Goal: Information Seeking & Learning: Learn about a topic

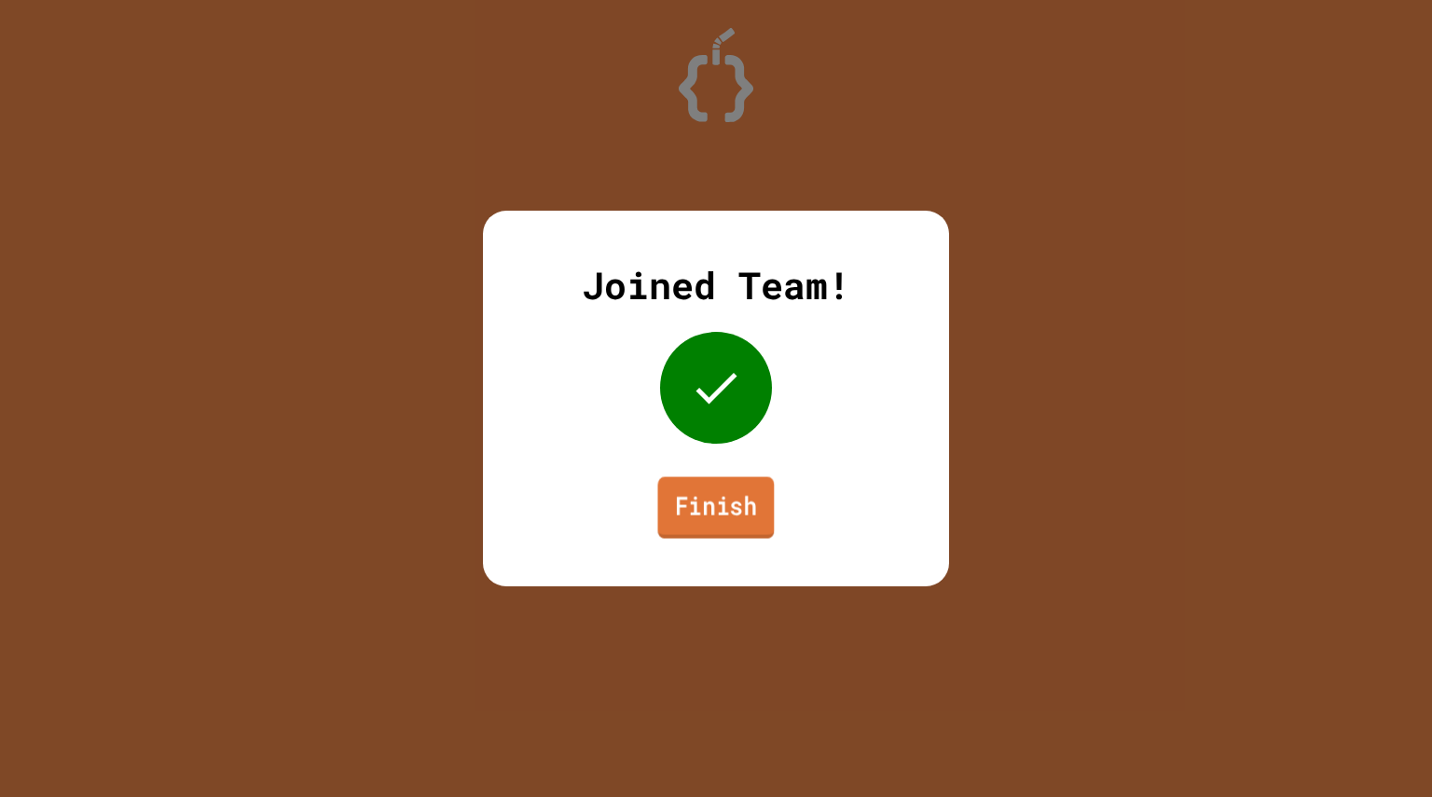
click at [677, 523] on link "Finish" at bounding box center [716, 508] width 117 height 62
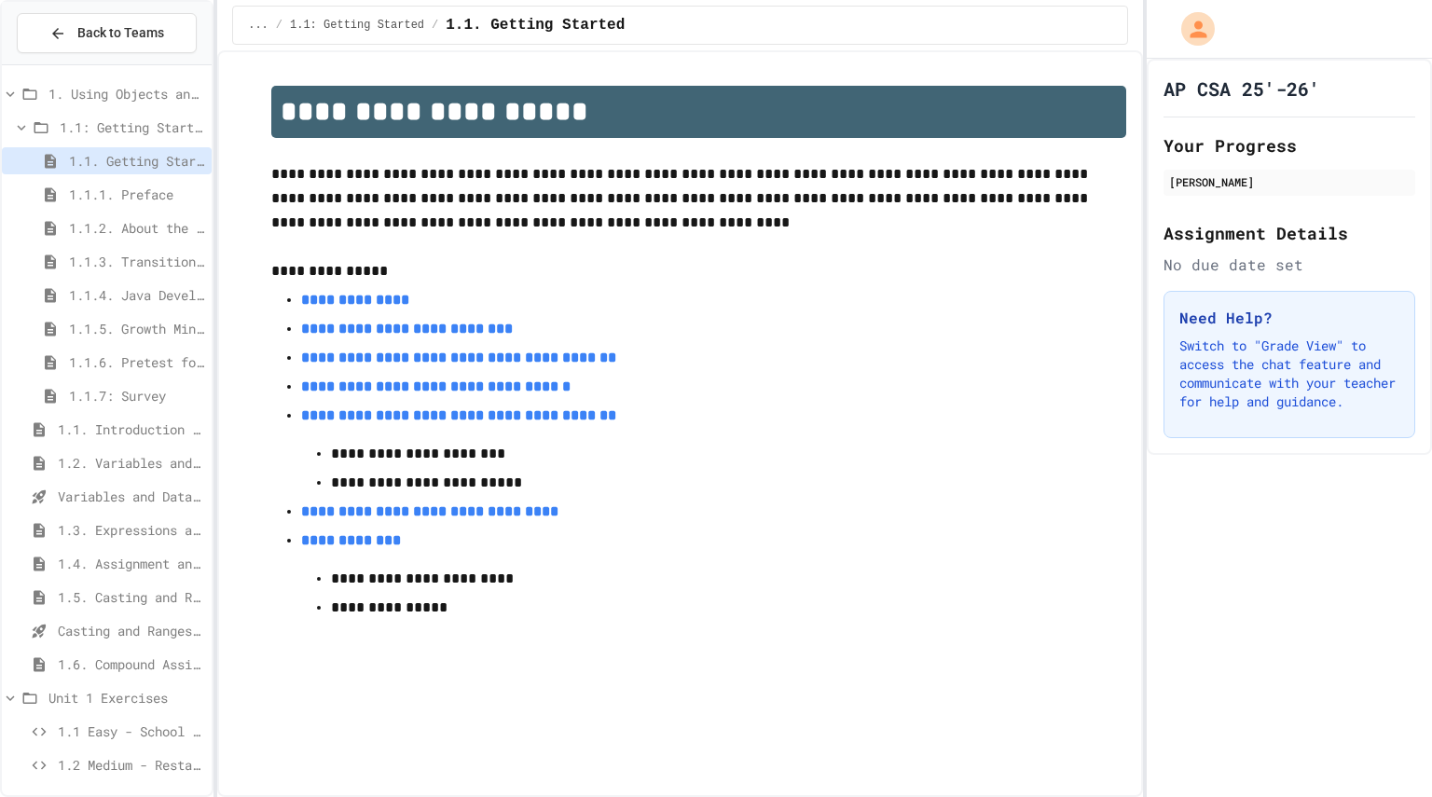
scroll to position [206, 0]
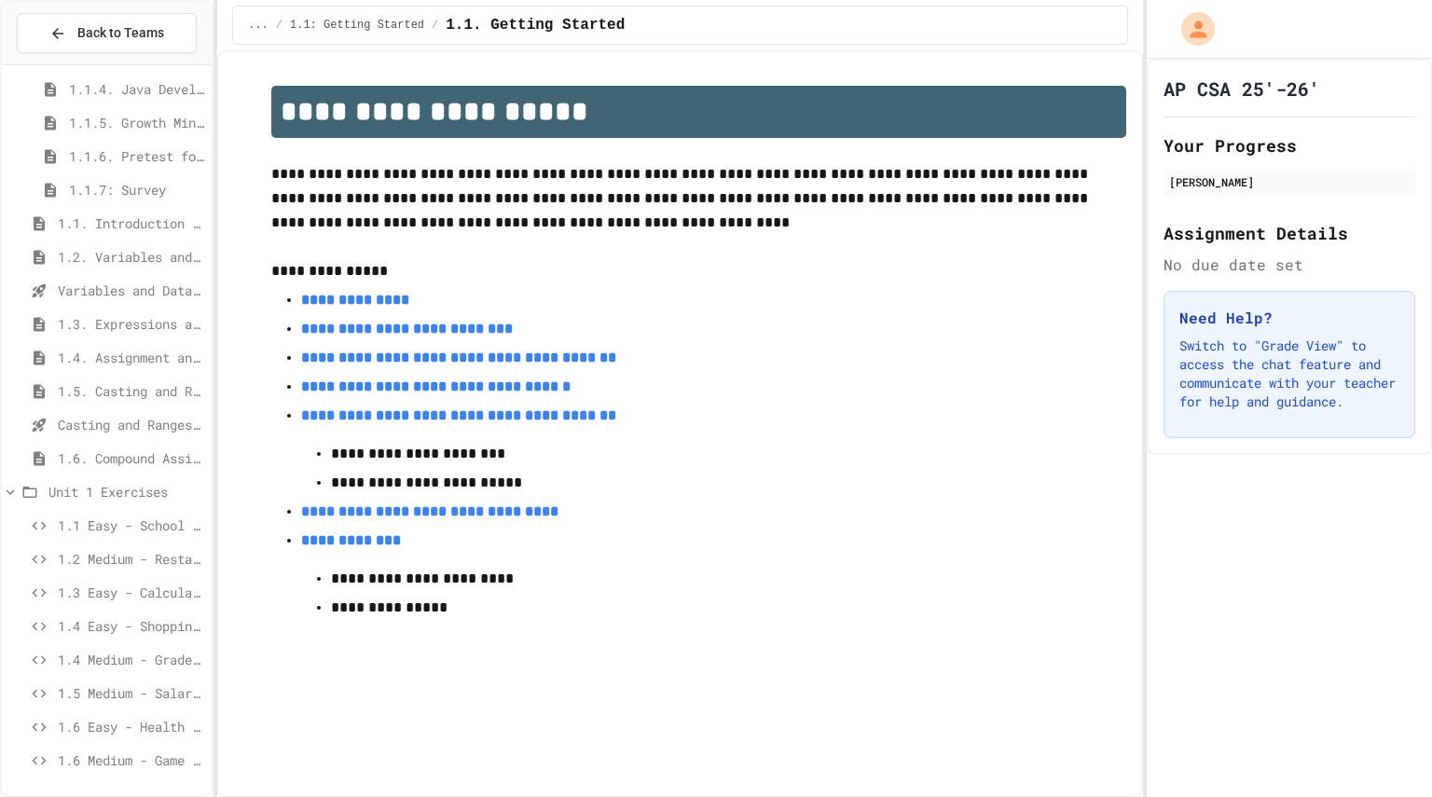
click at [142, 457] on span "1.6. Compound Assignment Operators" at bounding box center [131, 458] width 146 height 20
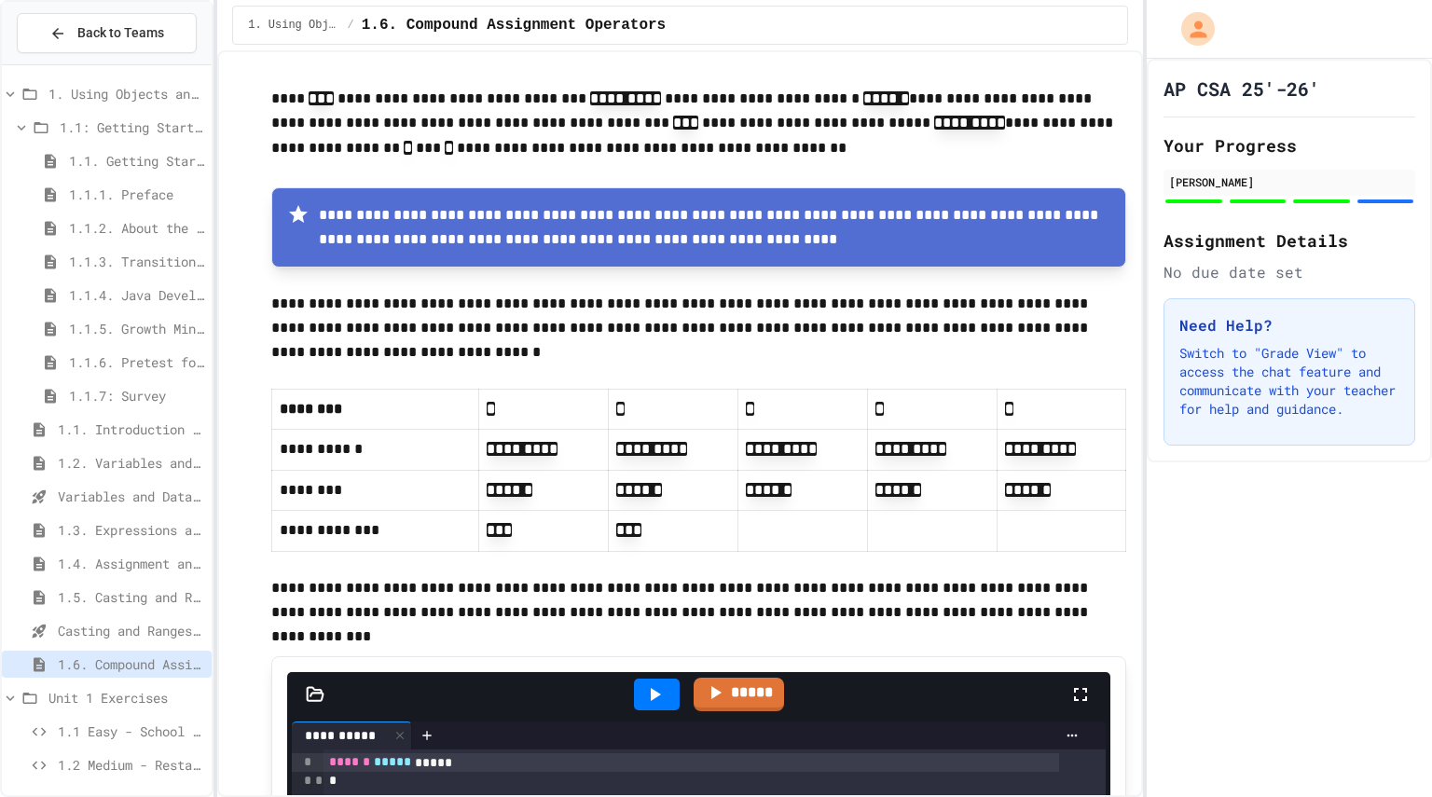
click at [137, 170] on span "1.1. Getting Started" at bounding box center [136, 161] width 135 height 20
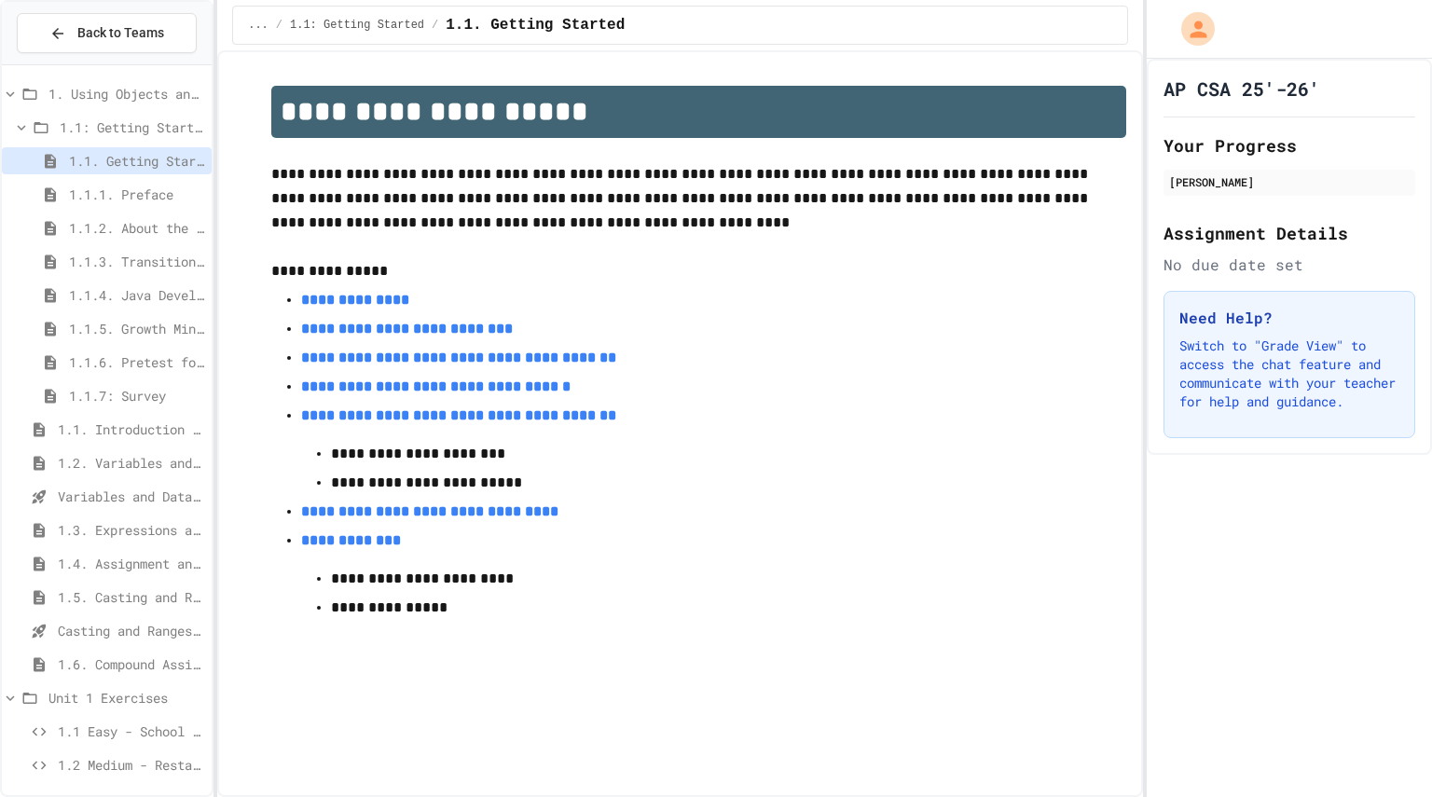
click at [127, 446] on div "1.1. Introduction to Algorithms, Programming, and Compilers" at bounding box center [107, 433] width 210 height 34
click at [137, 443] on div "1.1. Introduction to Algorithms, Programming, and Compilers" at bounding box center [107, 433] width 210 height 34
click at [106, 554] on span "1.4. Assignment and Input" at bounding box center [131, 564] width 146 height 20
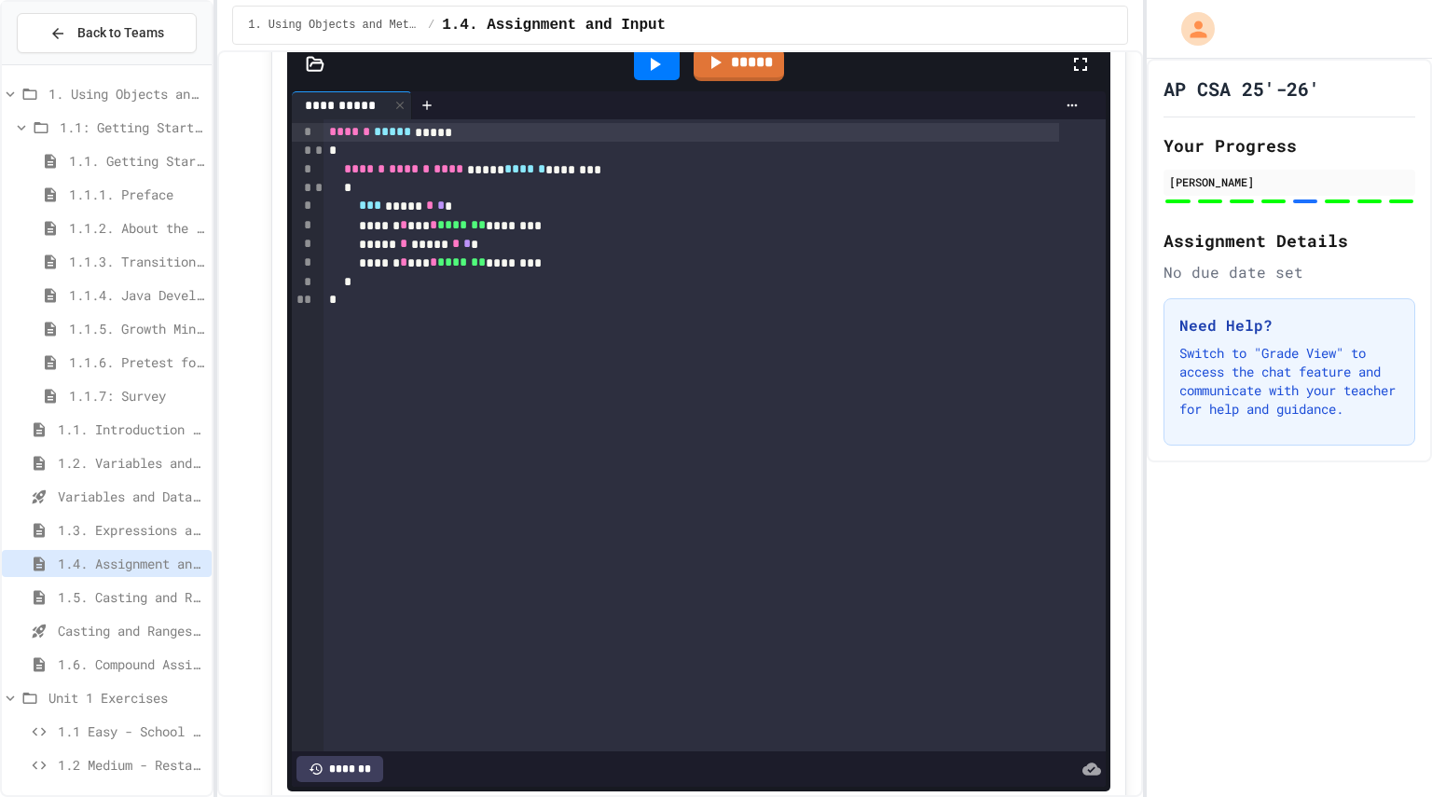
scroll to position [4850, 0]
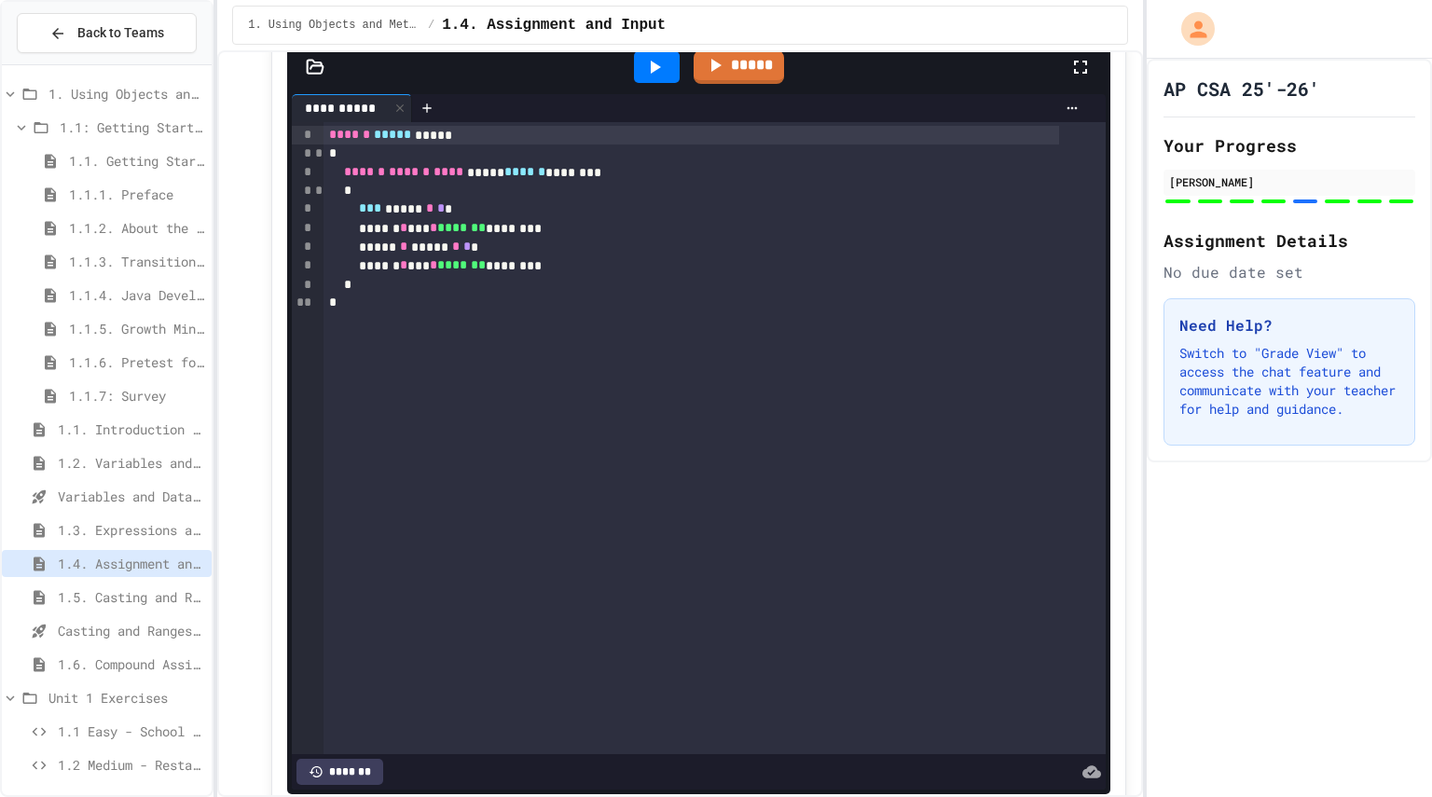
click at [110, 589] on span "1.5. Casting and Ranges of Values" at bounding box center [131, 597] width 146 height 20
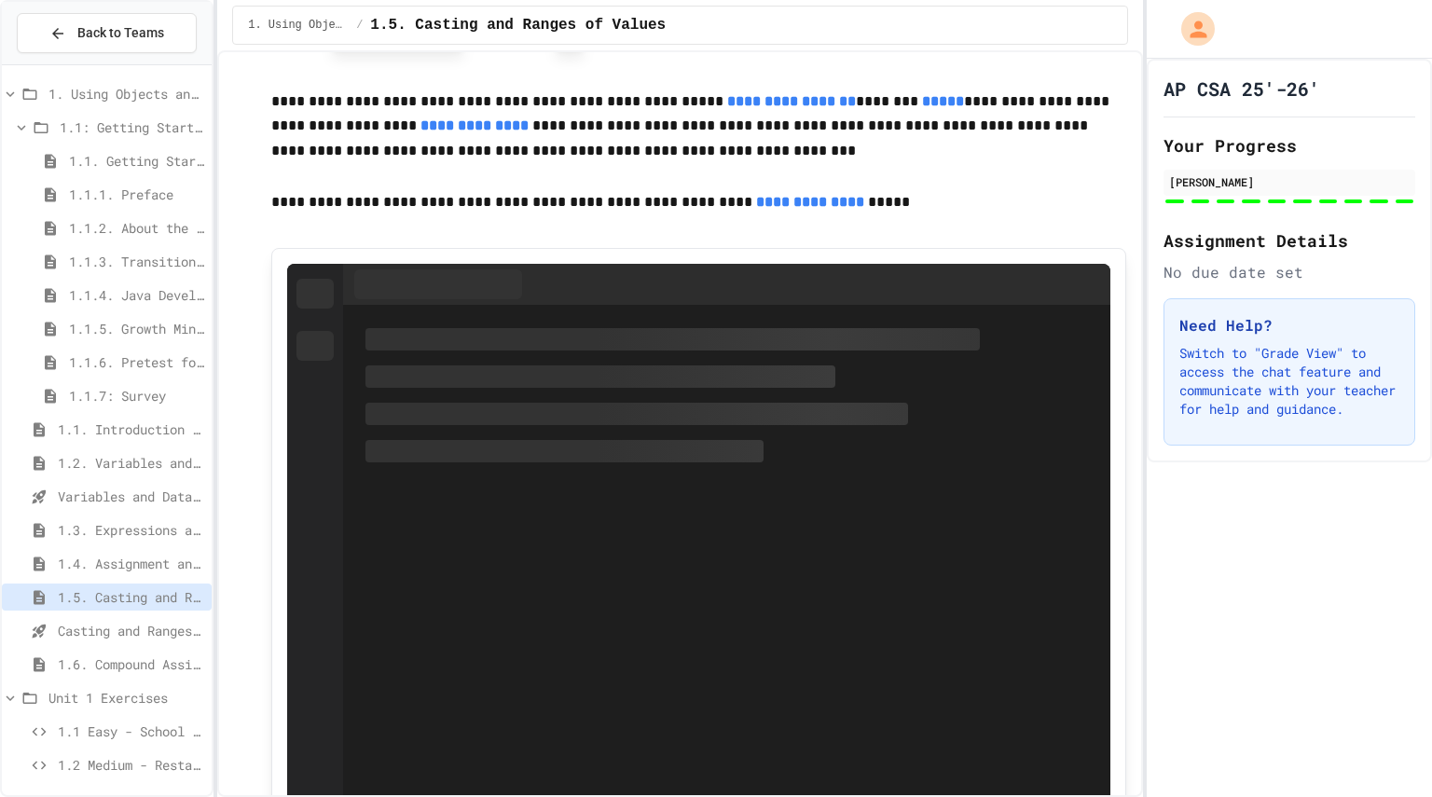
scroll to position [9835, 0]
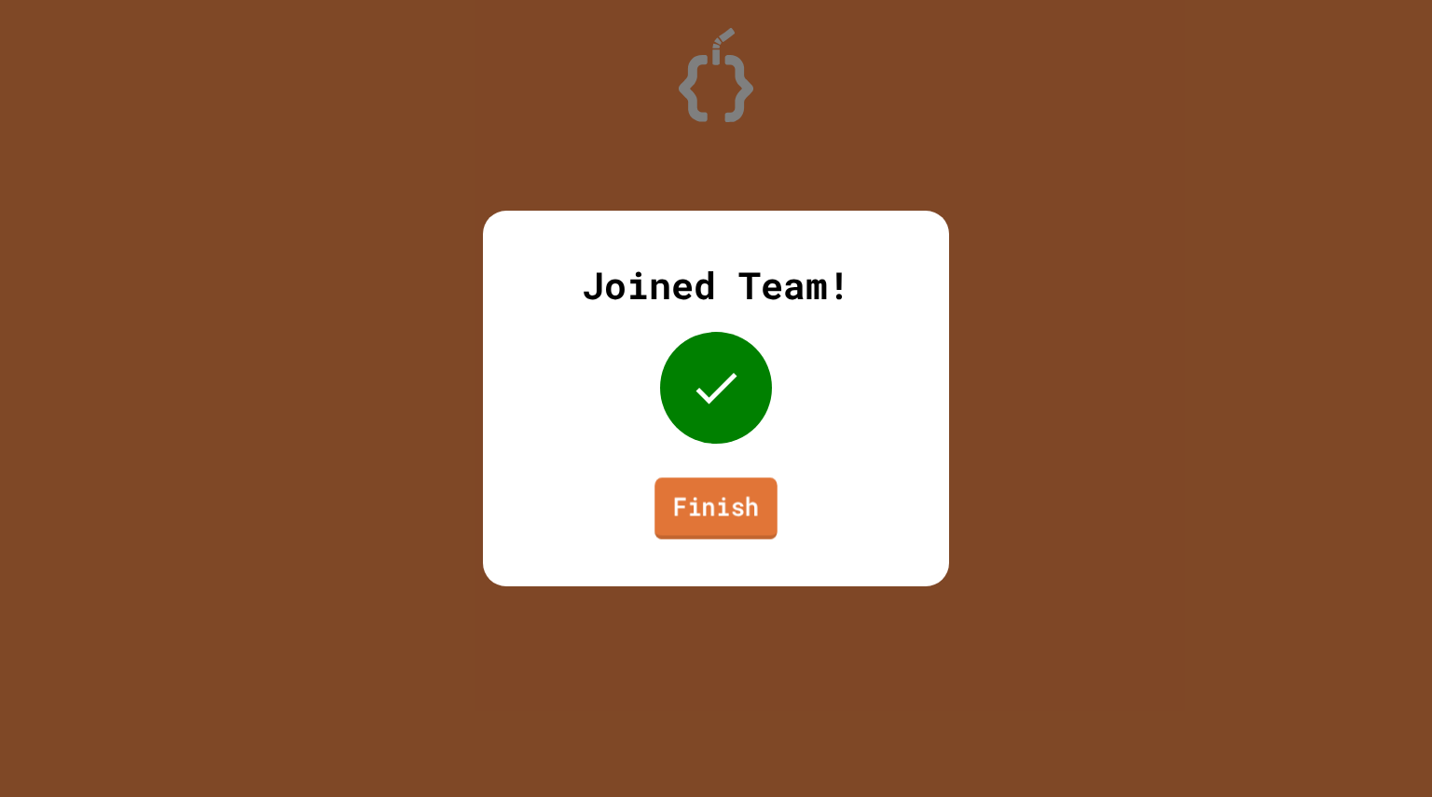
click at [769, 507] on link "Finish" at bounding box center [715, 508] width 123 height 62
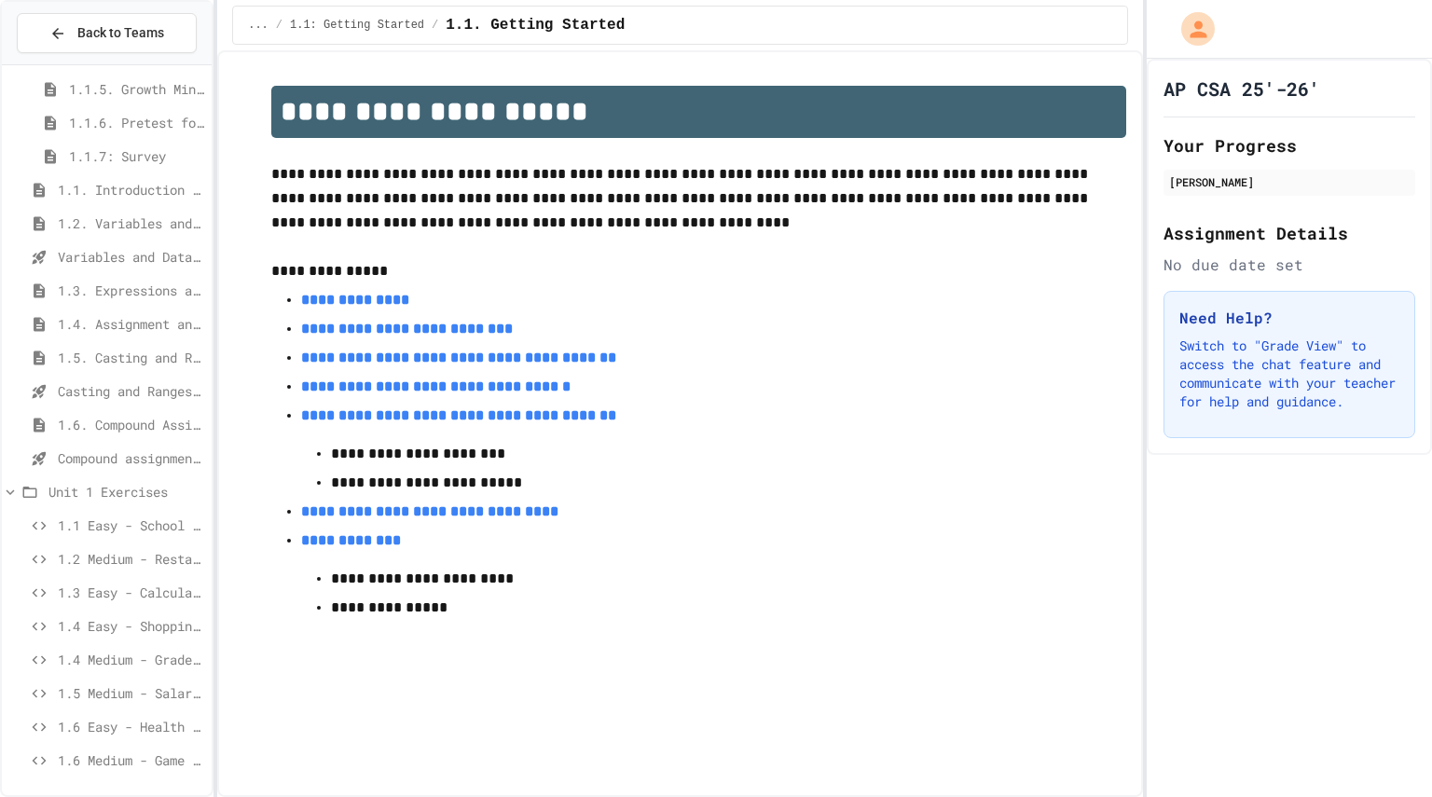
scroll to position [239, 0]
click at [163, 433] on span "1.6. Compound Assignment Operators" at bounding box center [131, 426] width 146 height 20
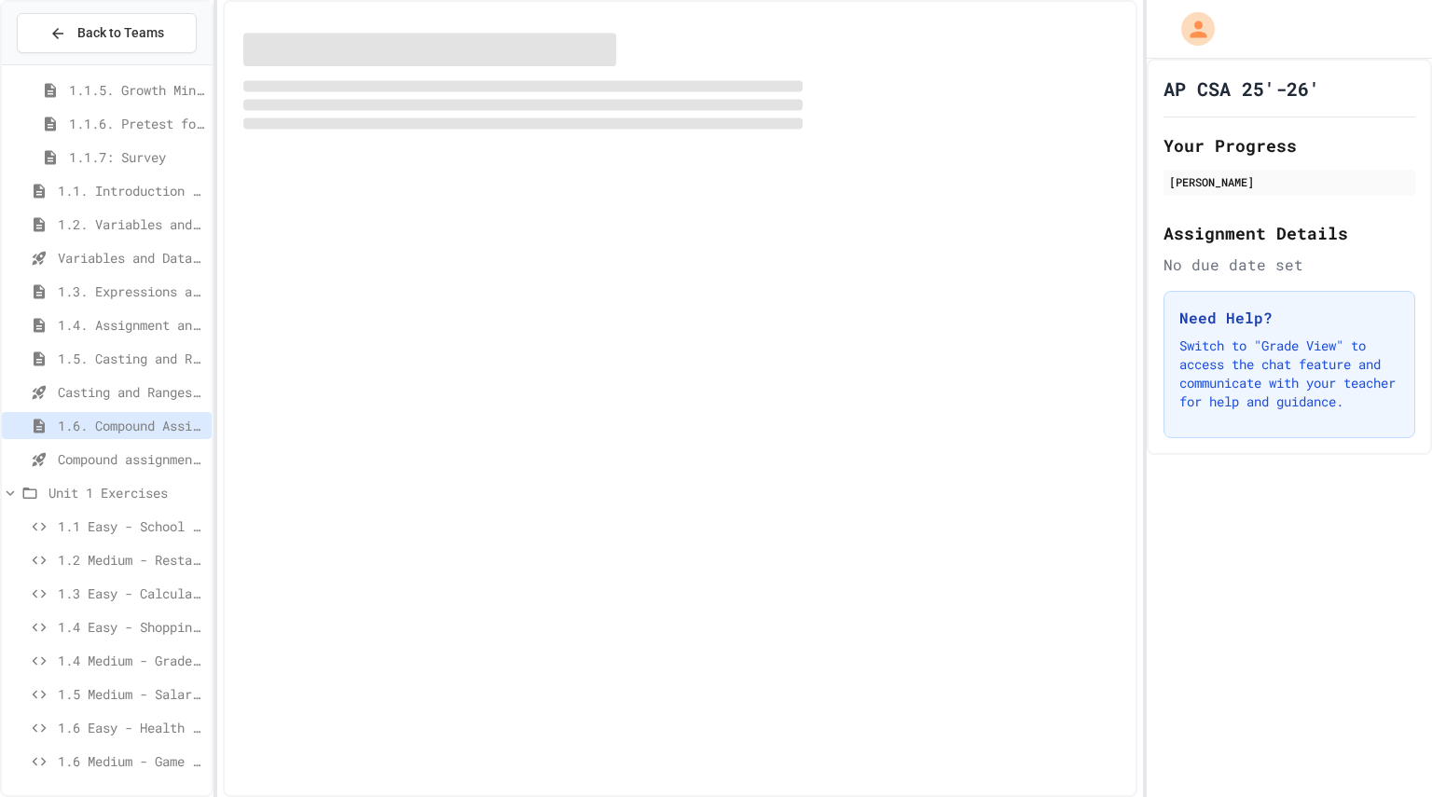
scroll to position [225, 0]
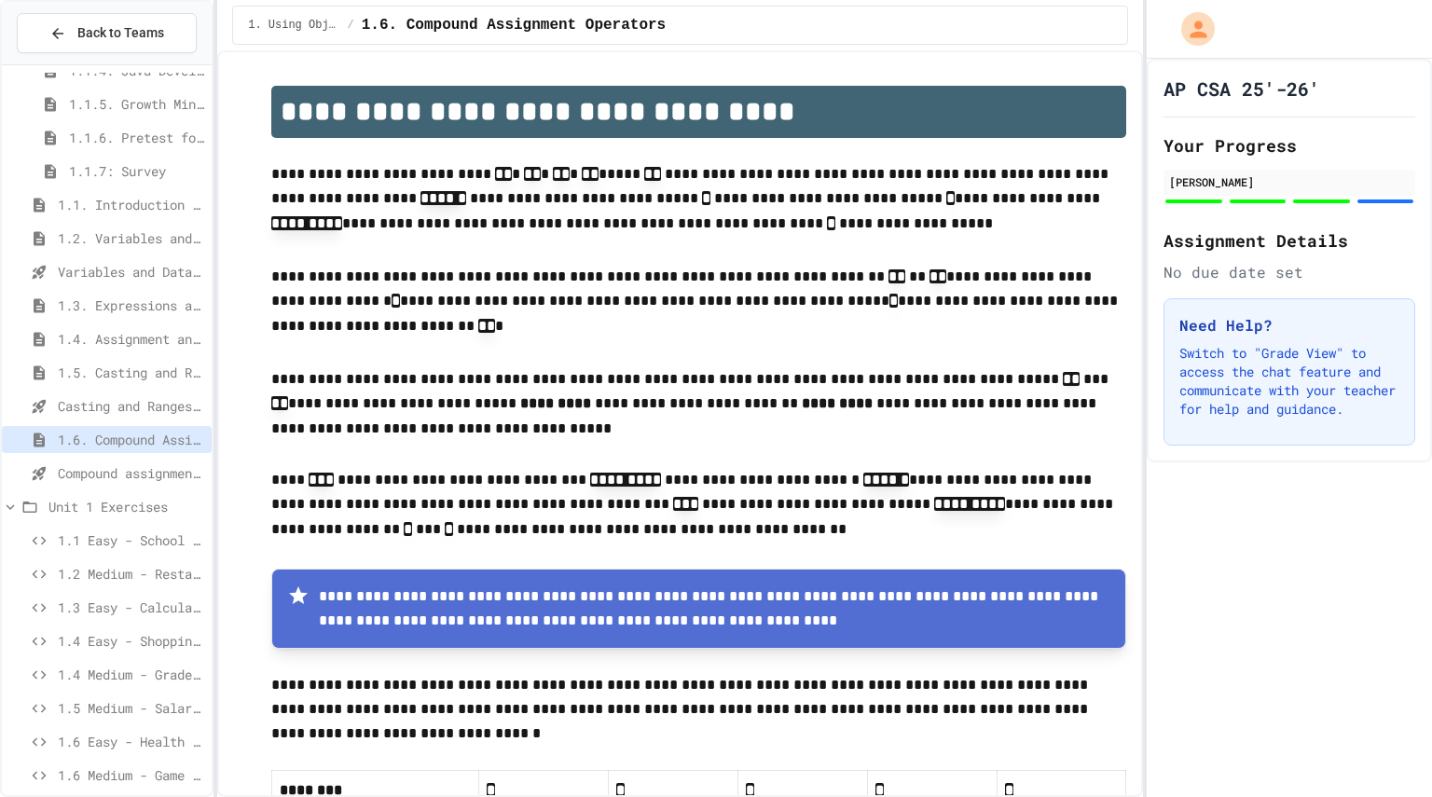
click at [154, 480] on span "Compound assignment operators - Quiz" at bounding box center [131, 473] width 146 height 20
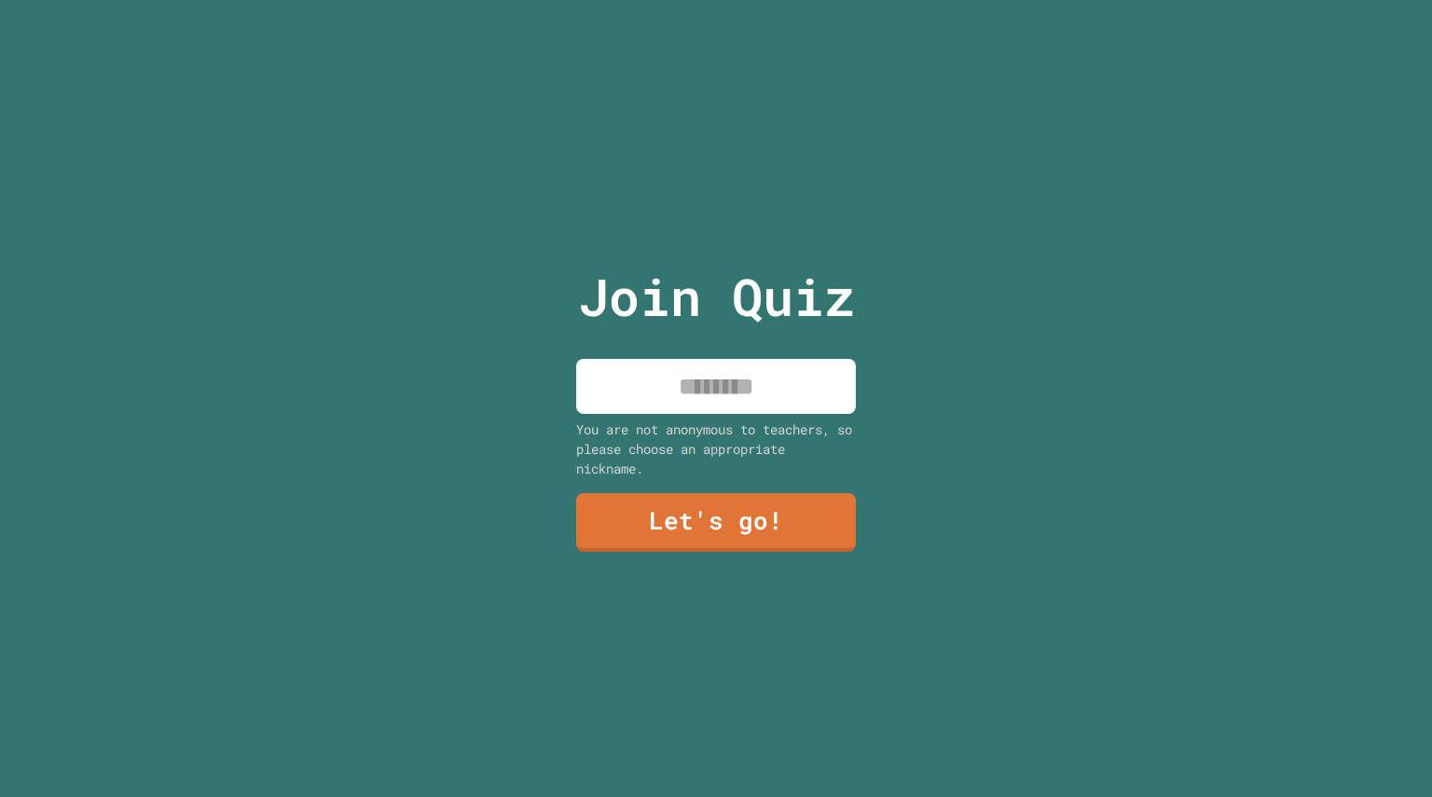
click at [774, 394] on input at bounding box center [716, 386] width 280 height 55
type input "**********"
click at [758, 498] on link "Let's go!" at bounding box center [716, 520] width 271 height 62
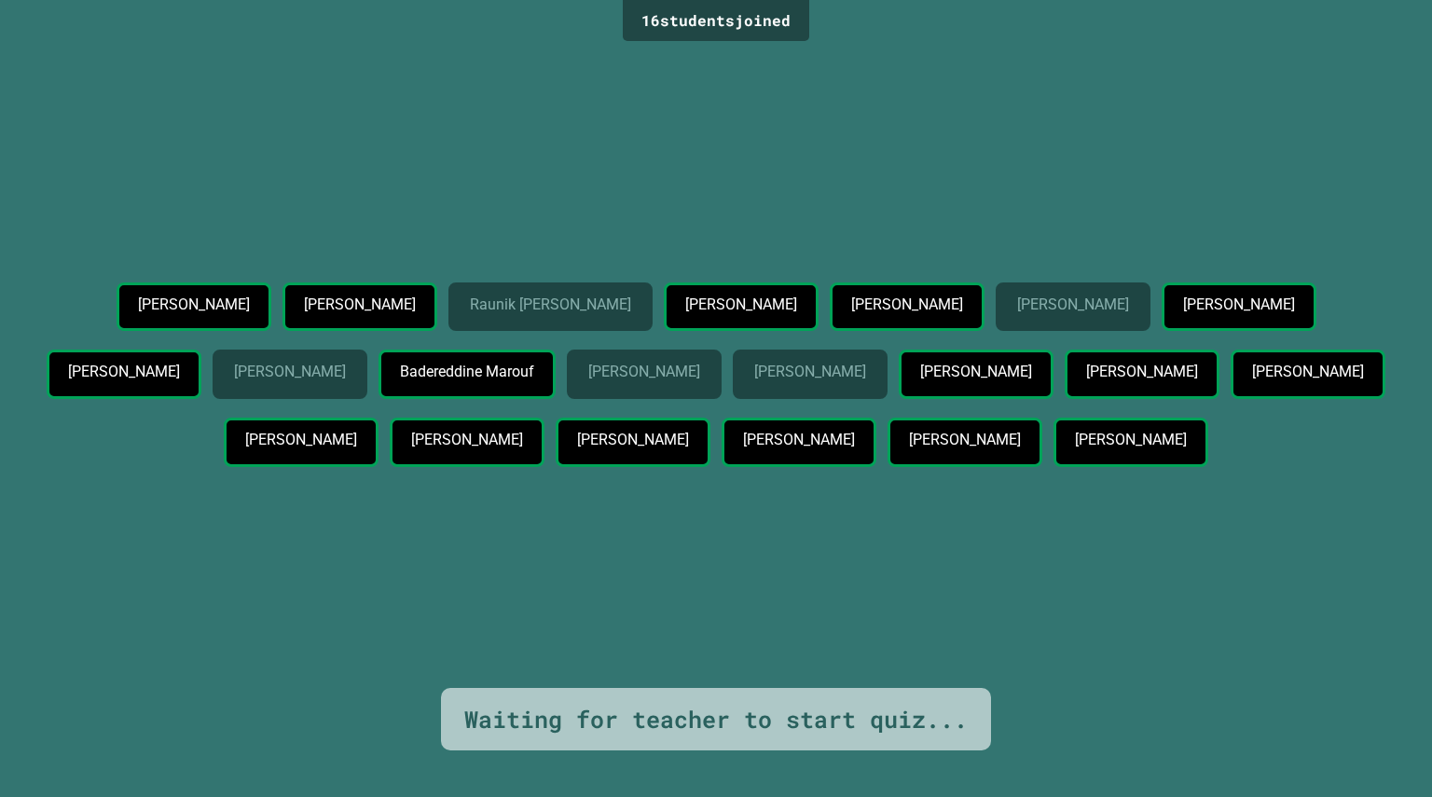
click at [1086, 380] on p "Max Sweet" at bounding box center [1141, 372] width 111 height 17
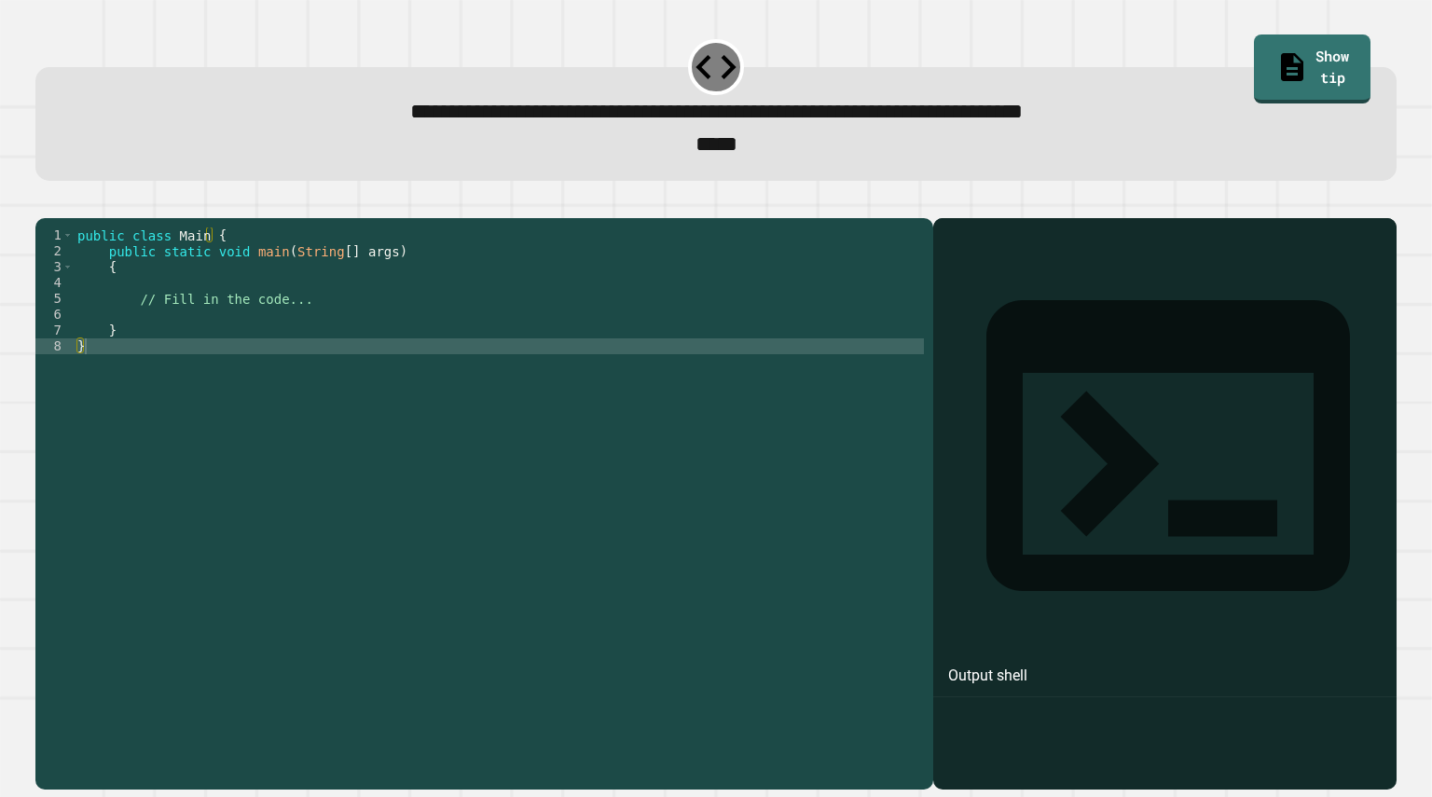
click at [300, 332] on div "public class Main { public static void main ( String [ ] args ) { // Fill in th…" at bounding box center [499, 480] width 850 height 507
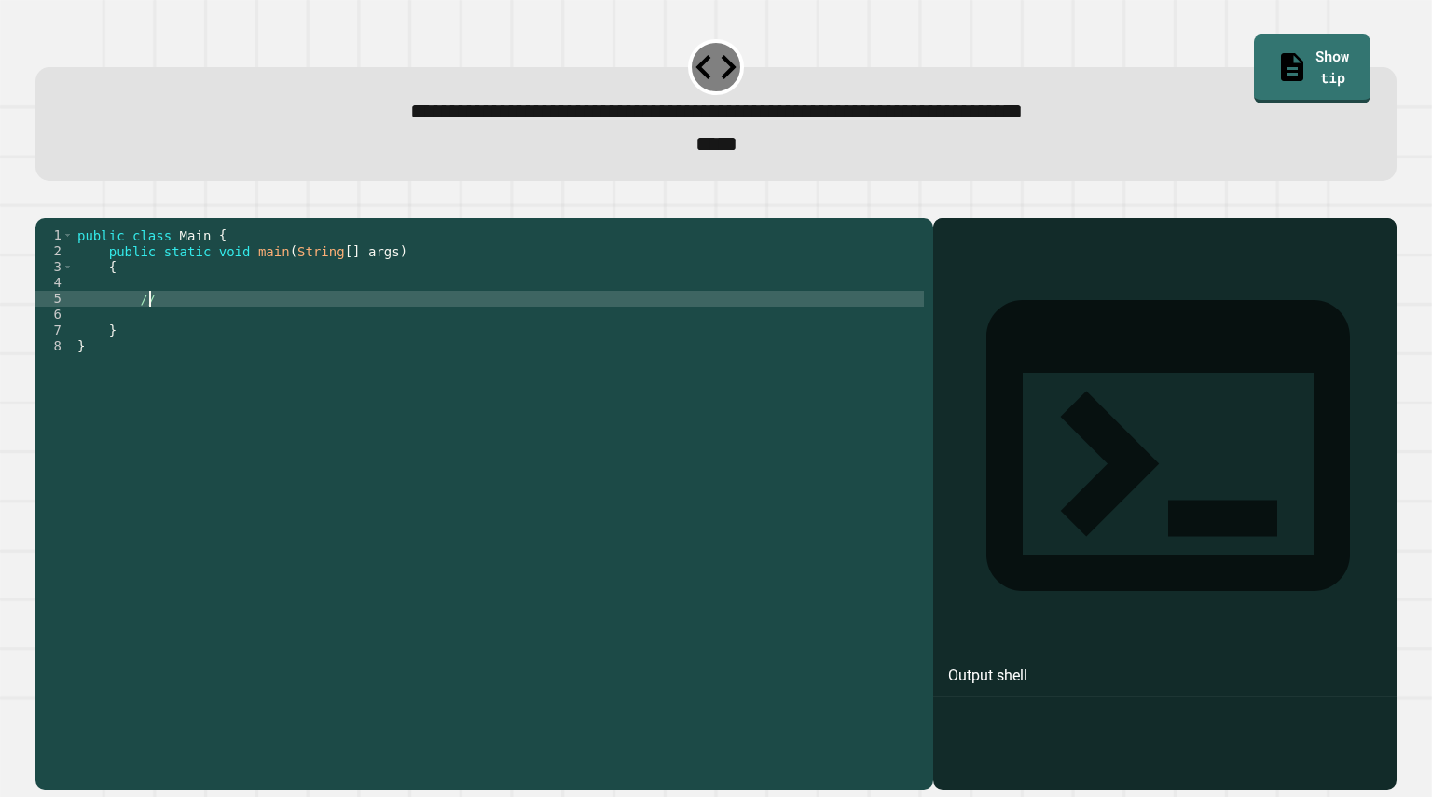
type textarea "*"
type textarea "**********"
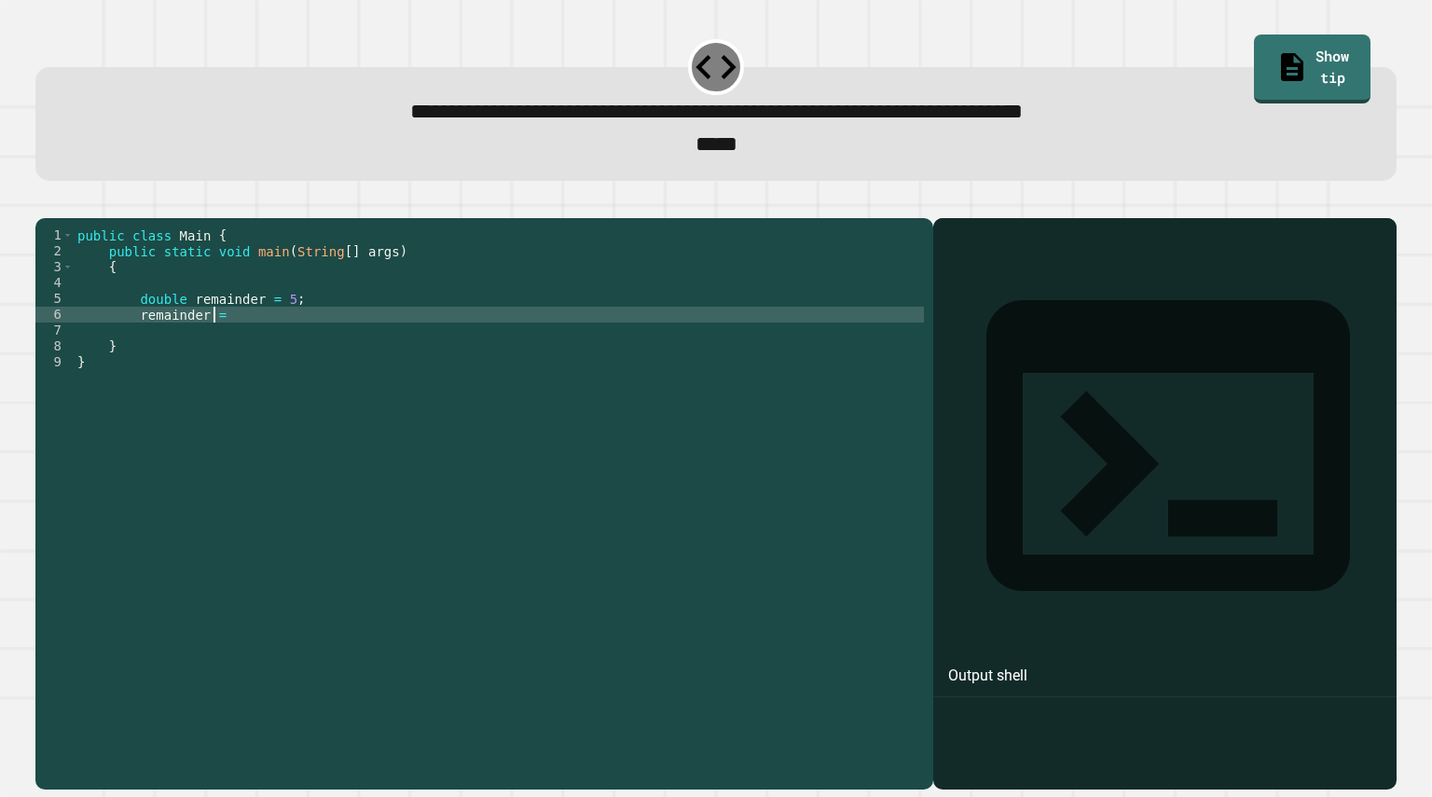
scroll to position [0, 8]
type textarea "*"
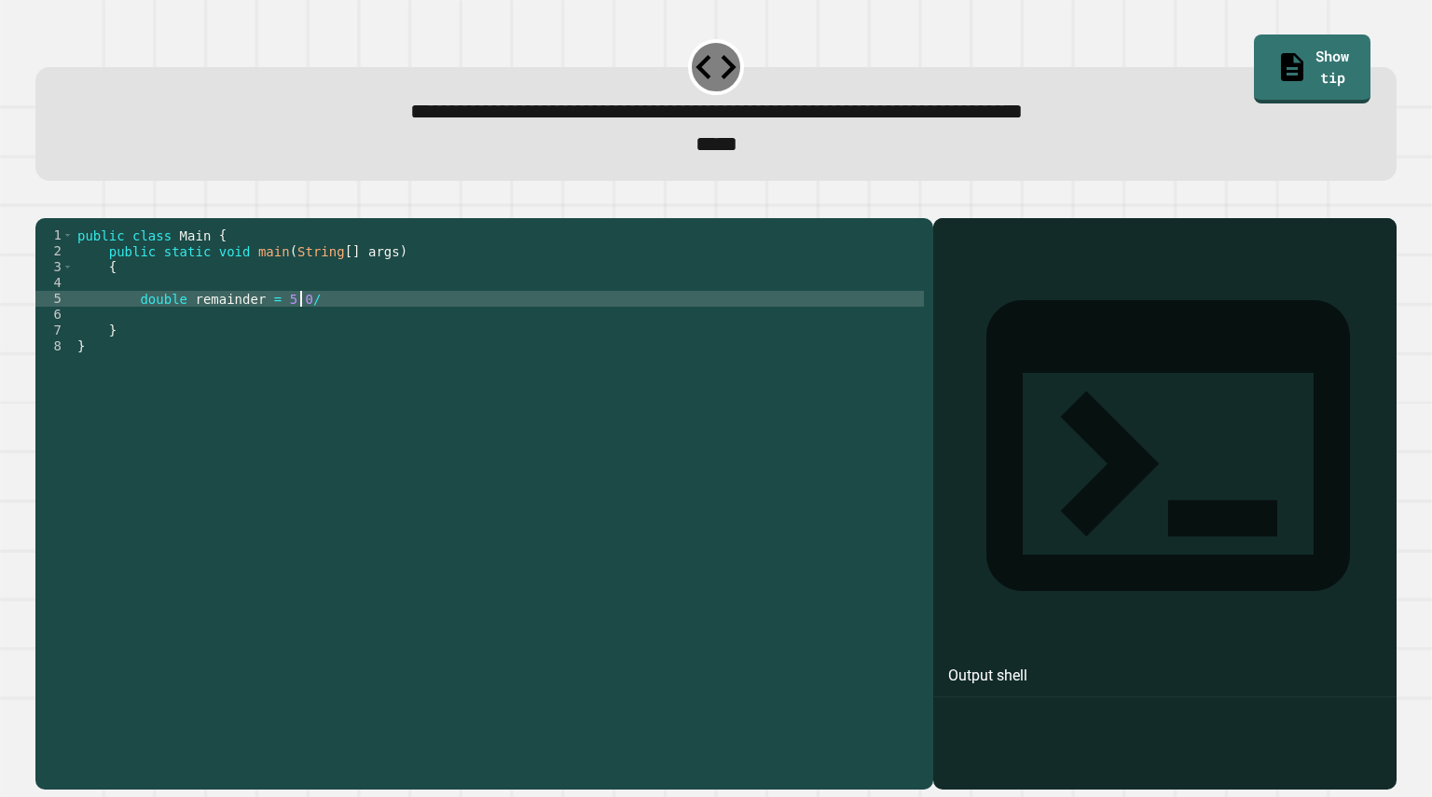
scroll to position [0, 16]
type textarea "**********"
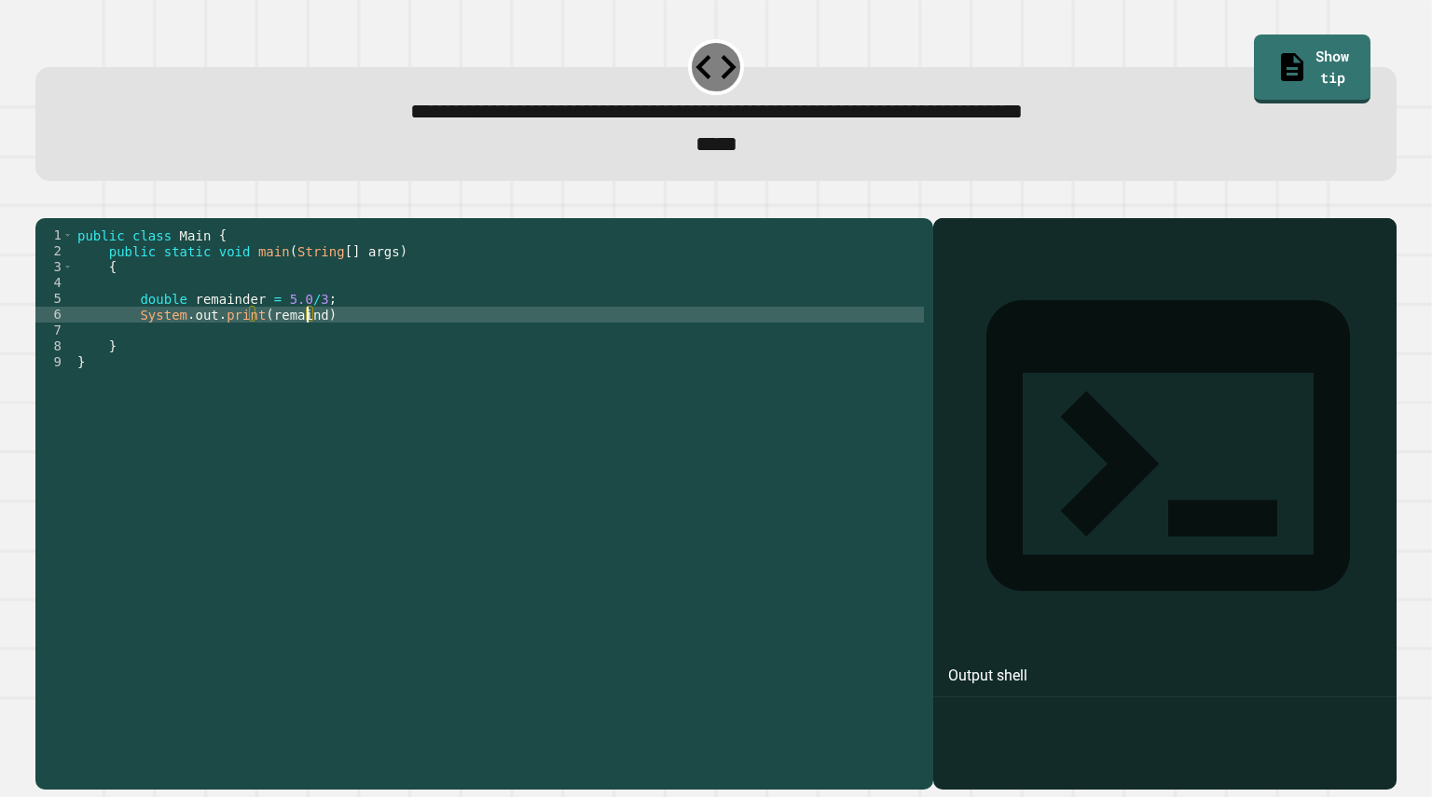
scroll to position [0, 17]
click at [344, 344] on div "public class Main { public static void main ( String [ ] args ) { double remain…" at bounding box center [499, 480] width 850 height 507
click at [176, 324] on div "public class Main { public static void main ( String [ ] args ) { double remain…" at bounding box center [499, 480] width 850 height 507
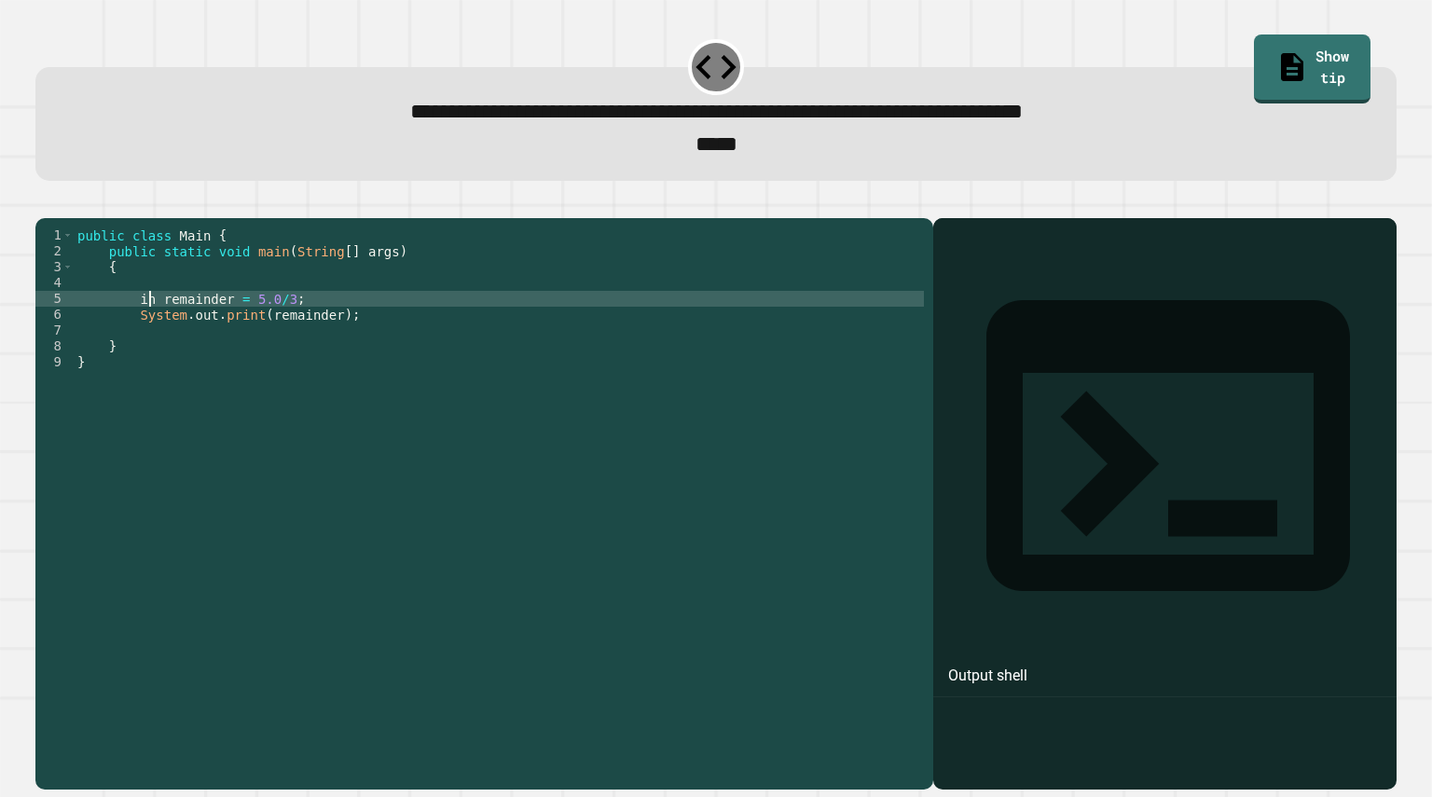
scroll to position [0, 7]
click at [45, 202] on button "button" at bounding box center [45, 202] width 0 height 0
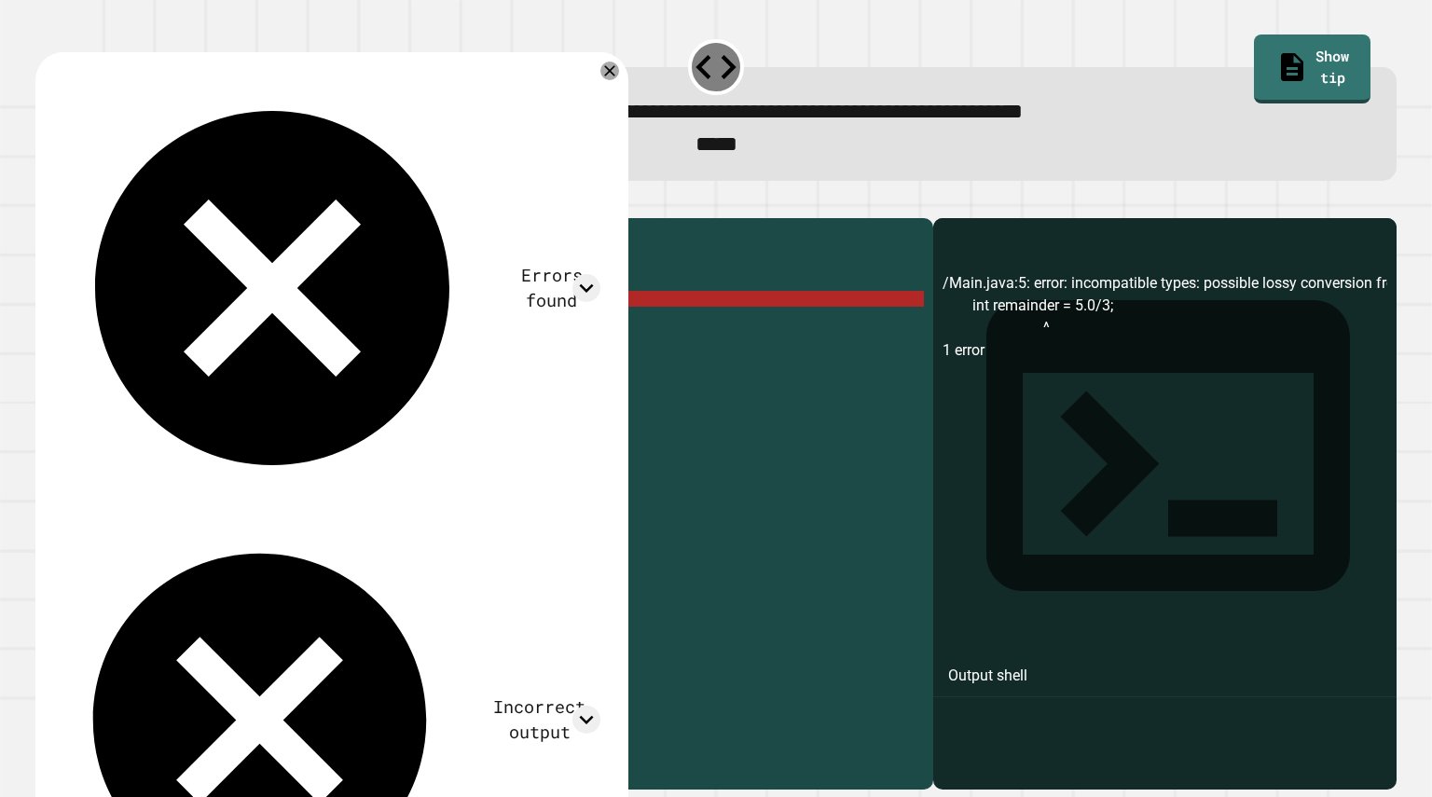
click at [156, 327] on div "public class Main { public static void main ( String [ ] args ) { int remainder…" at bounding box center [499, 480] width 850 height 507
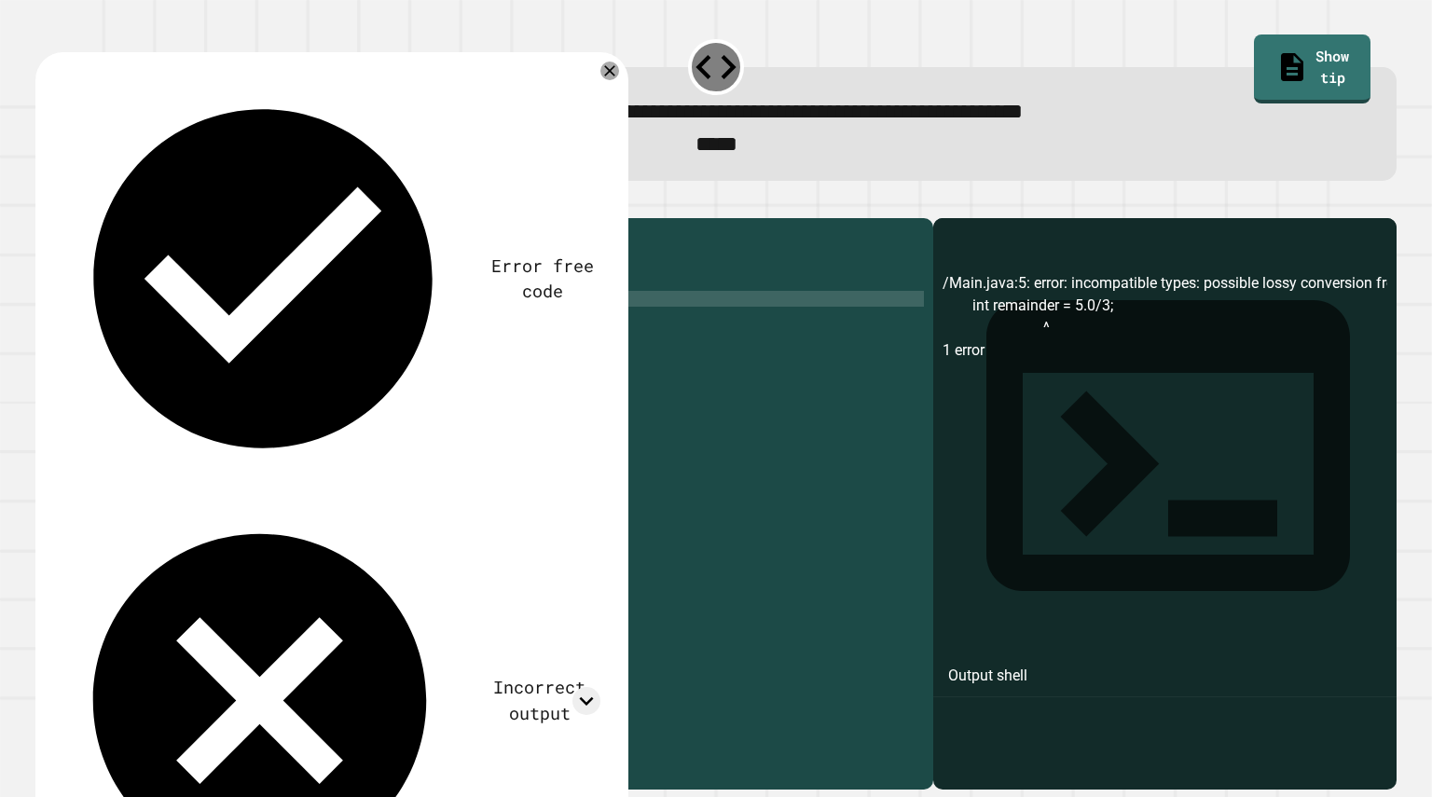
scroll to position [0, 8]
click at [62, 220] on icon "button" at bounding box center [57, 213] width 10 height 13
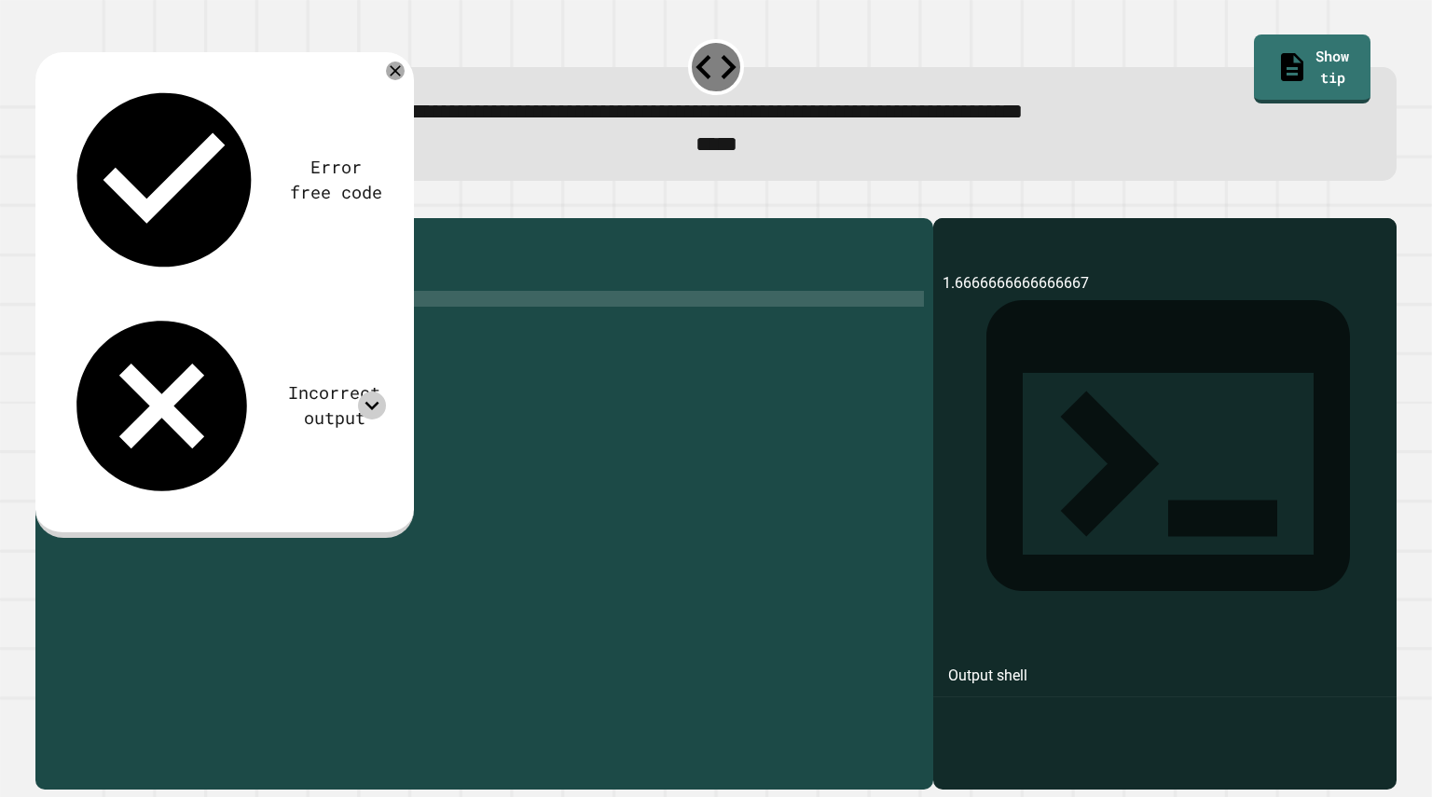
click at [367, 391] on div at bounding box center [372, 405] width 28 height 28
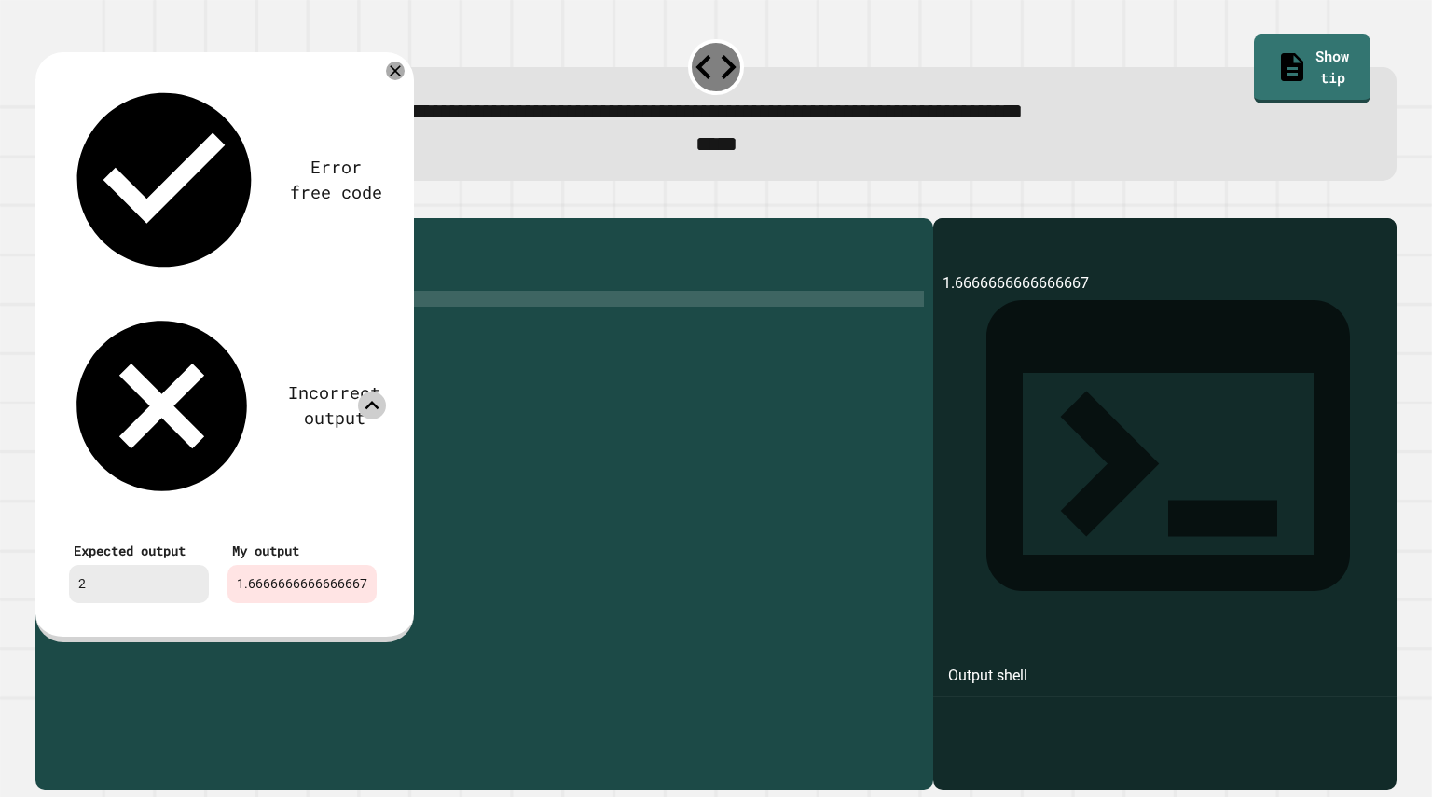
click at [369, 391] on icon at bounding box center [372, 405] width 28 height 28
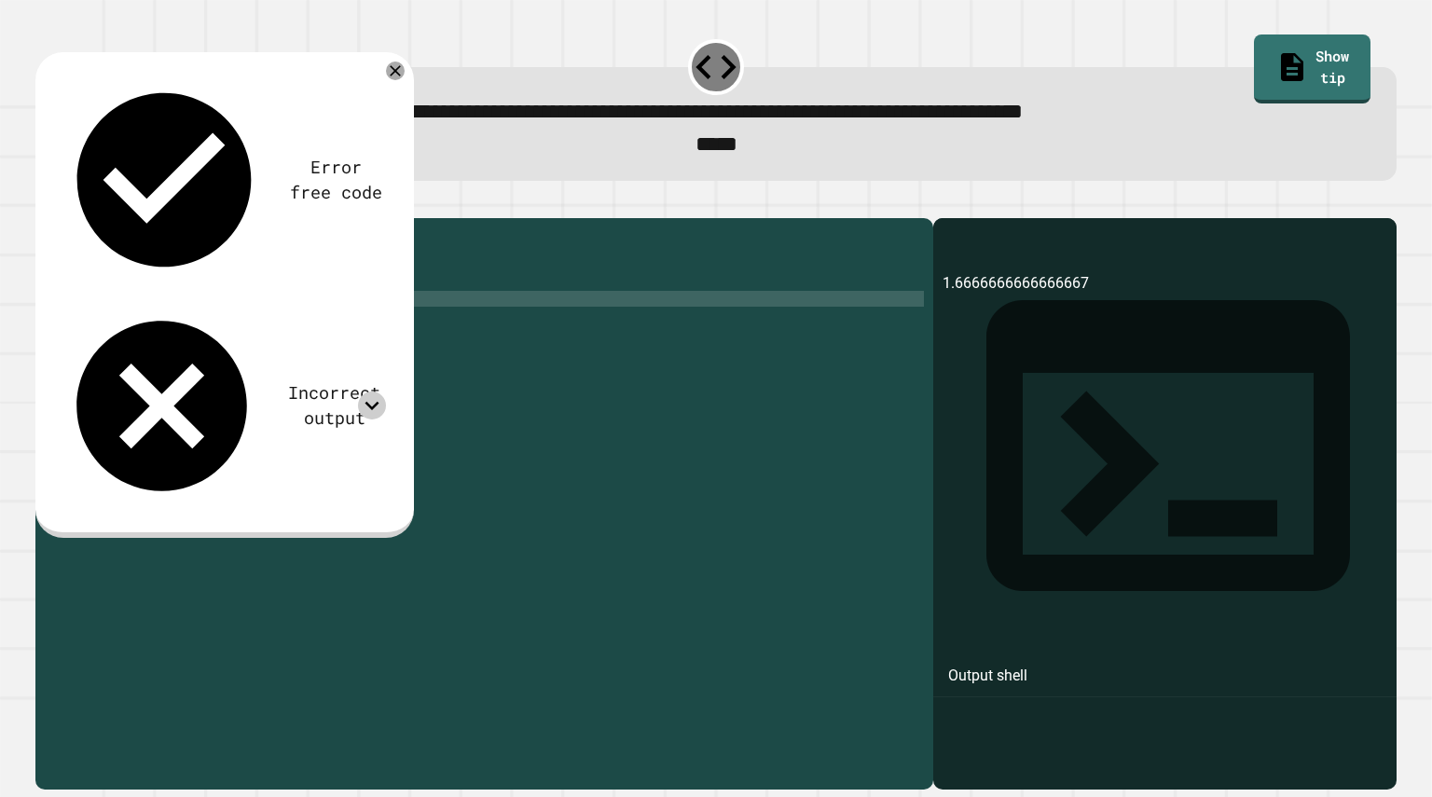
click at [308, 328] on div "public class Main { public static void main ( String [ ] args ) { double remain…" at bounding box center [499, 480] width 850 height 507
click at [260, 351] on div "public class Main { public static void main ( String [ ] args ) { double remain…" at bounding box center [499, 480] width 850 height 507
click at [309, 327] on div "public class Main { public static void main ( String [ ] args ) { double remain…" at bounding box center [499, 480] width 850 height 507
click at [267, 328] on div "public class Main { public static void main ( String [ ] args ) { double remain…" at bounding box center [499, 480] width 850 height 507
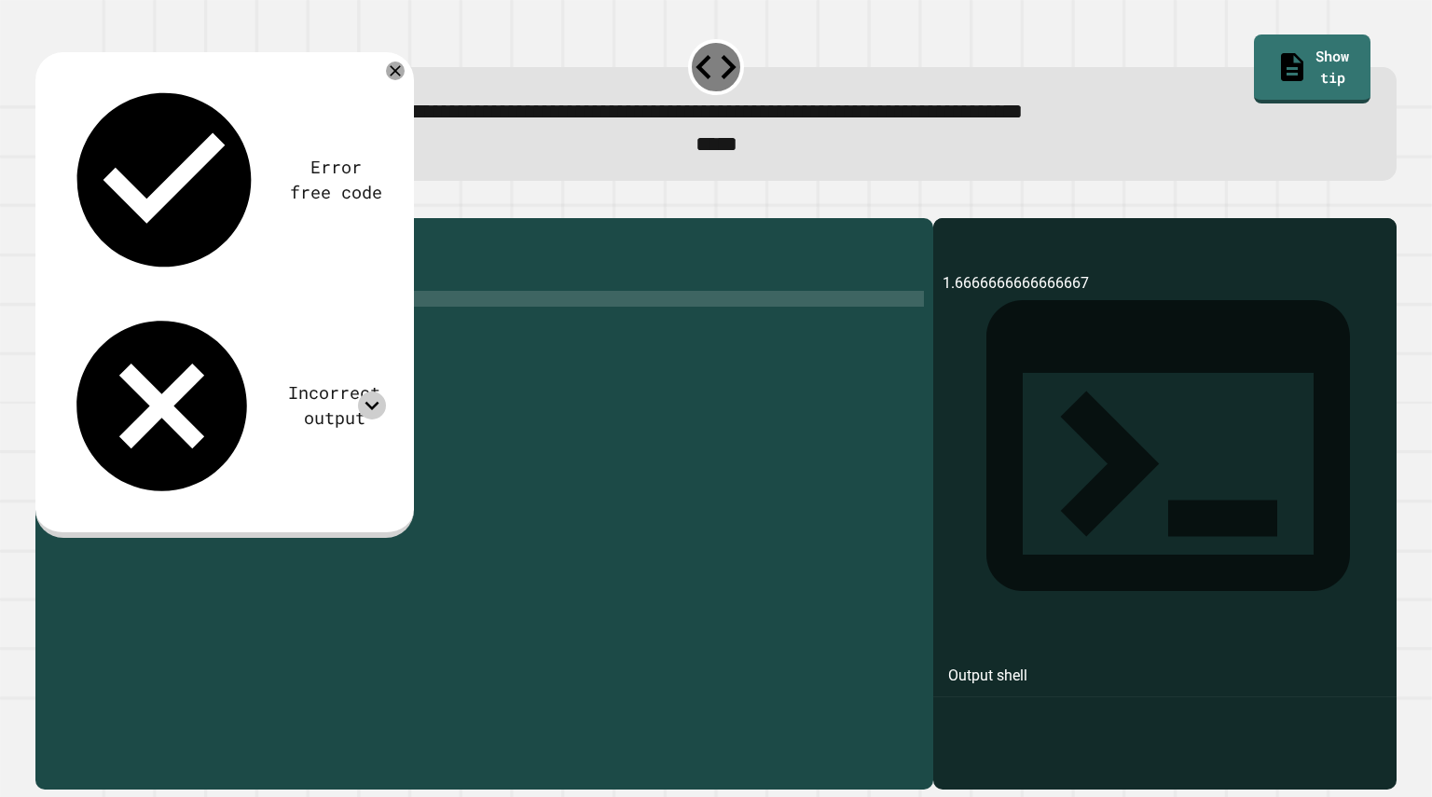
click at [269, 328] on div "public class Main { public static void main ( String [ ] args ) { double remain…" at bounding box center [499, 480] width 850 height 507
click at [321, 328] on div "public class Main { public static void main ( String [ ] args ) { double remain…" at bounding box center [499, 480] width 850 height 507
type textarea "**********"
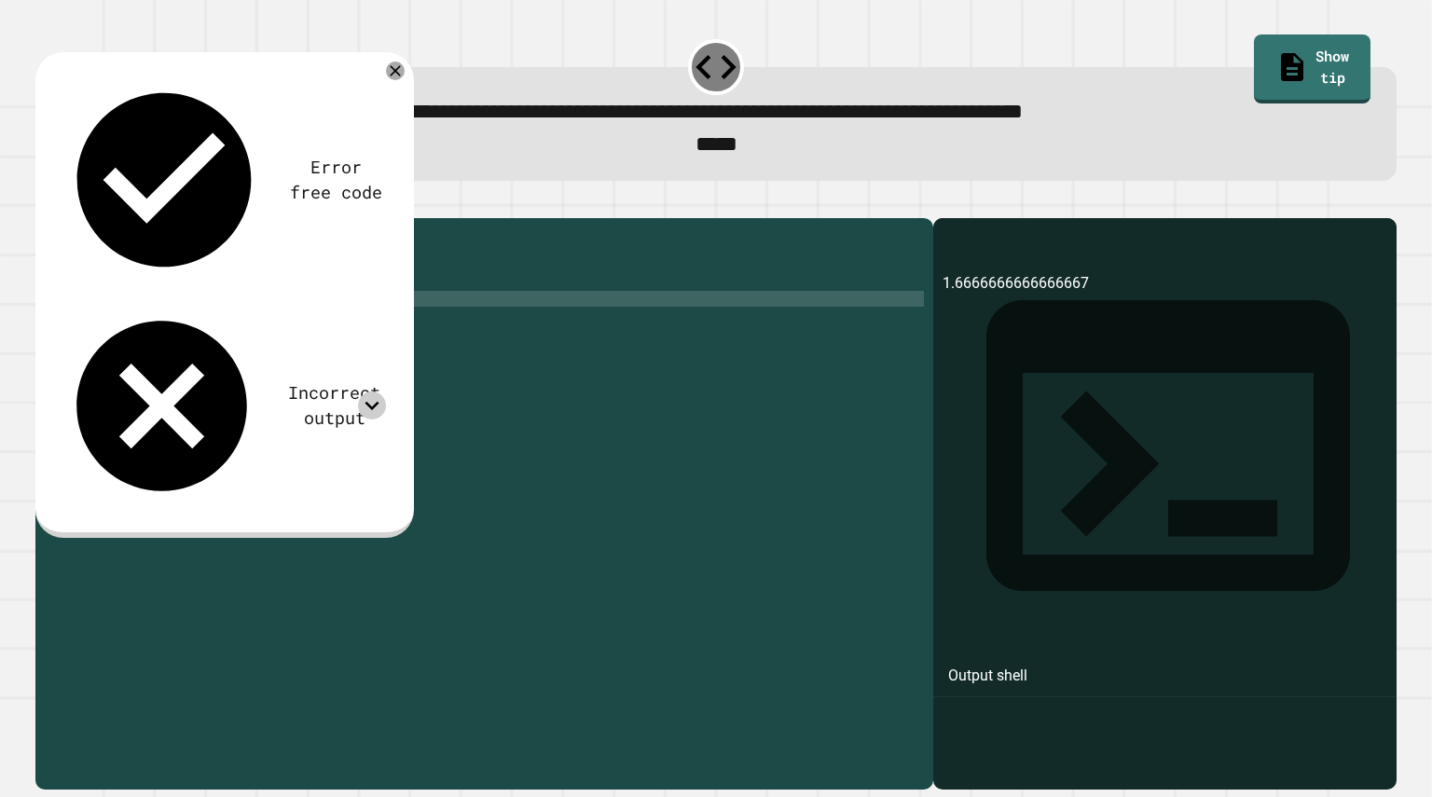
click at [45, 202] on button "button" at bounding box center [45, 202] width 0 height 0
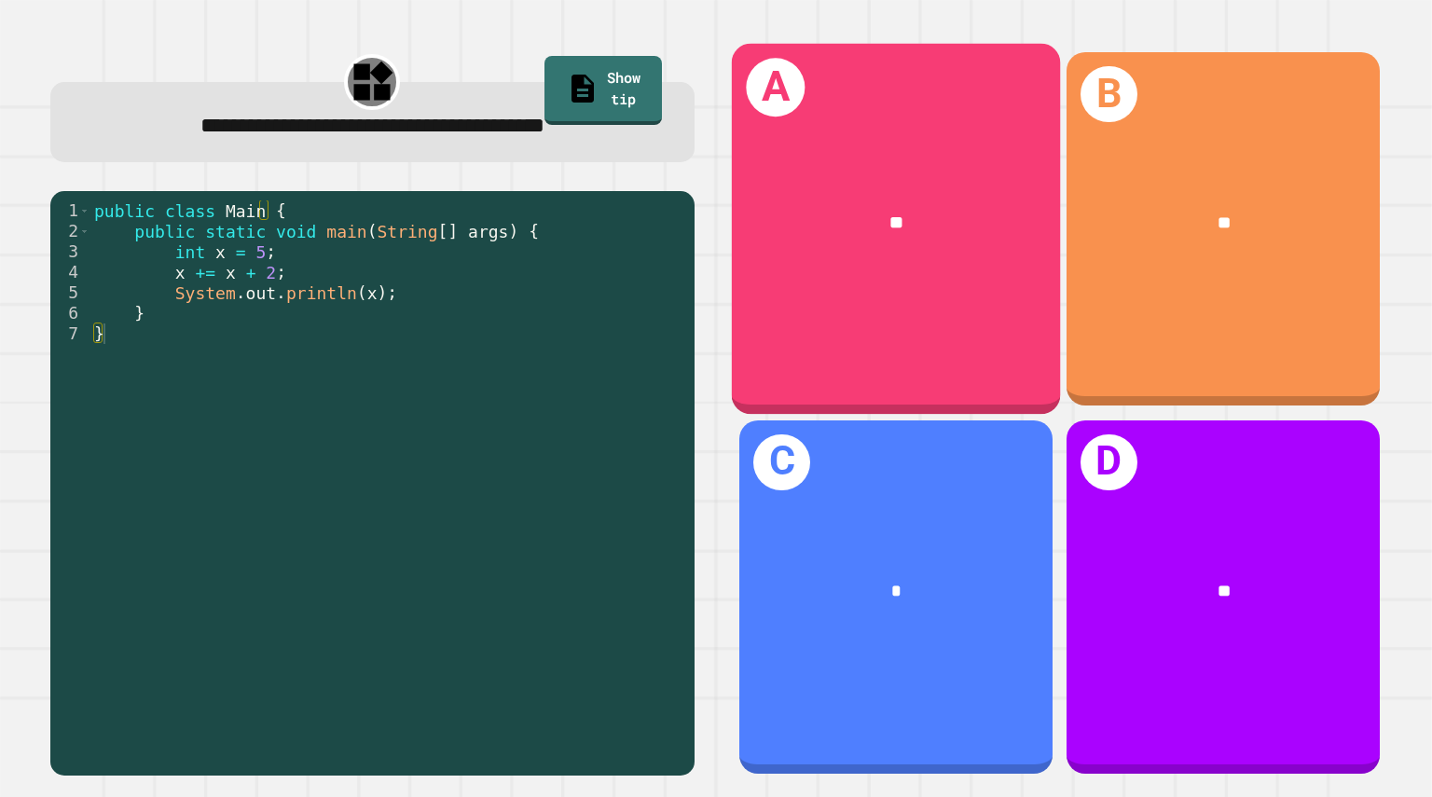
click at [787, 273] on div "A **" at bounding box center [896, 229] width 328 height 371
click at [851, 304] on div "A **" at bounding box center [896, 229] width 328 height 371
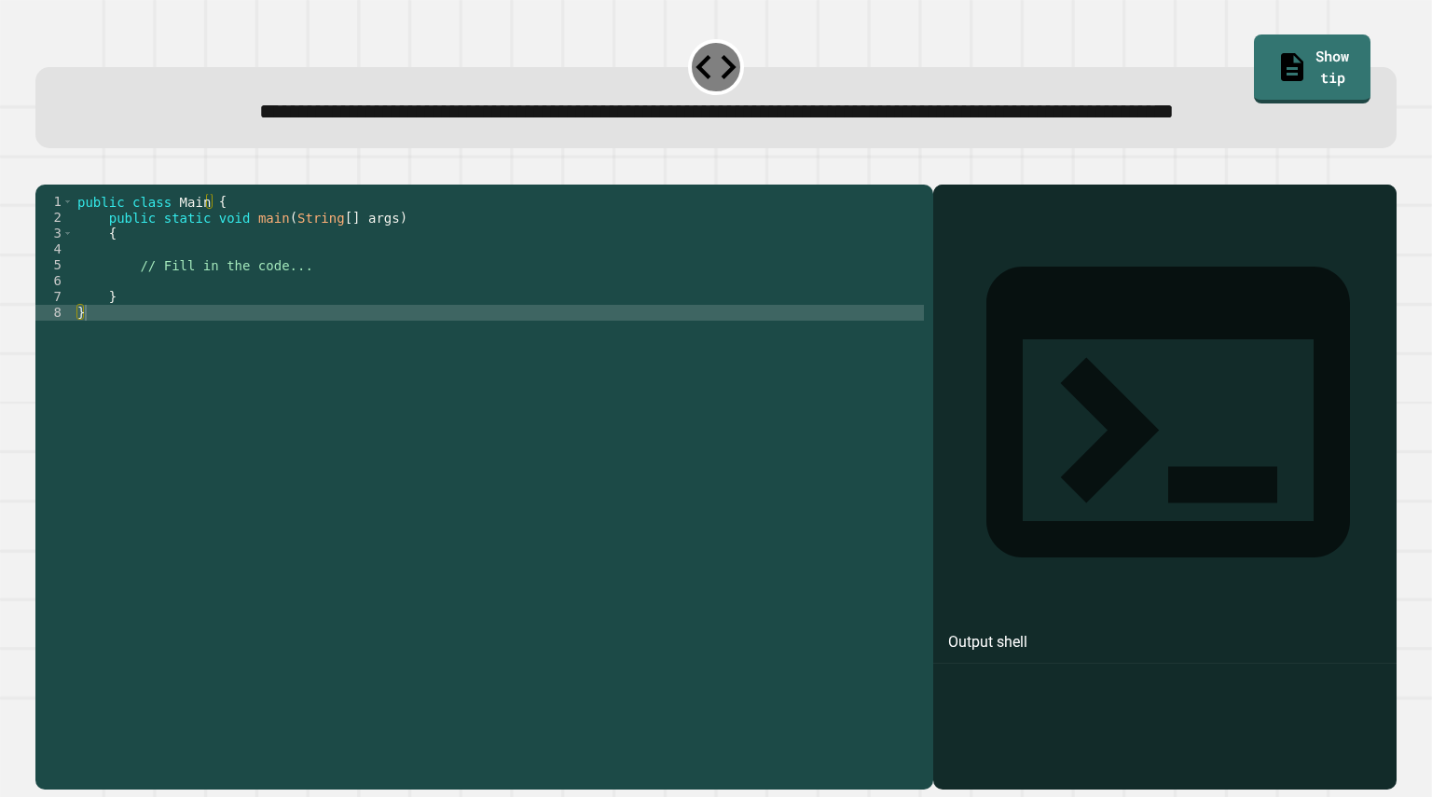
click at [323, 330] on div "public class Main { public static void main ( String [ ] args ) { // Fill in th…" at bounding box center [499, 447] width 850 height 507
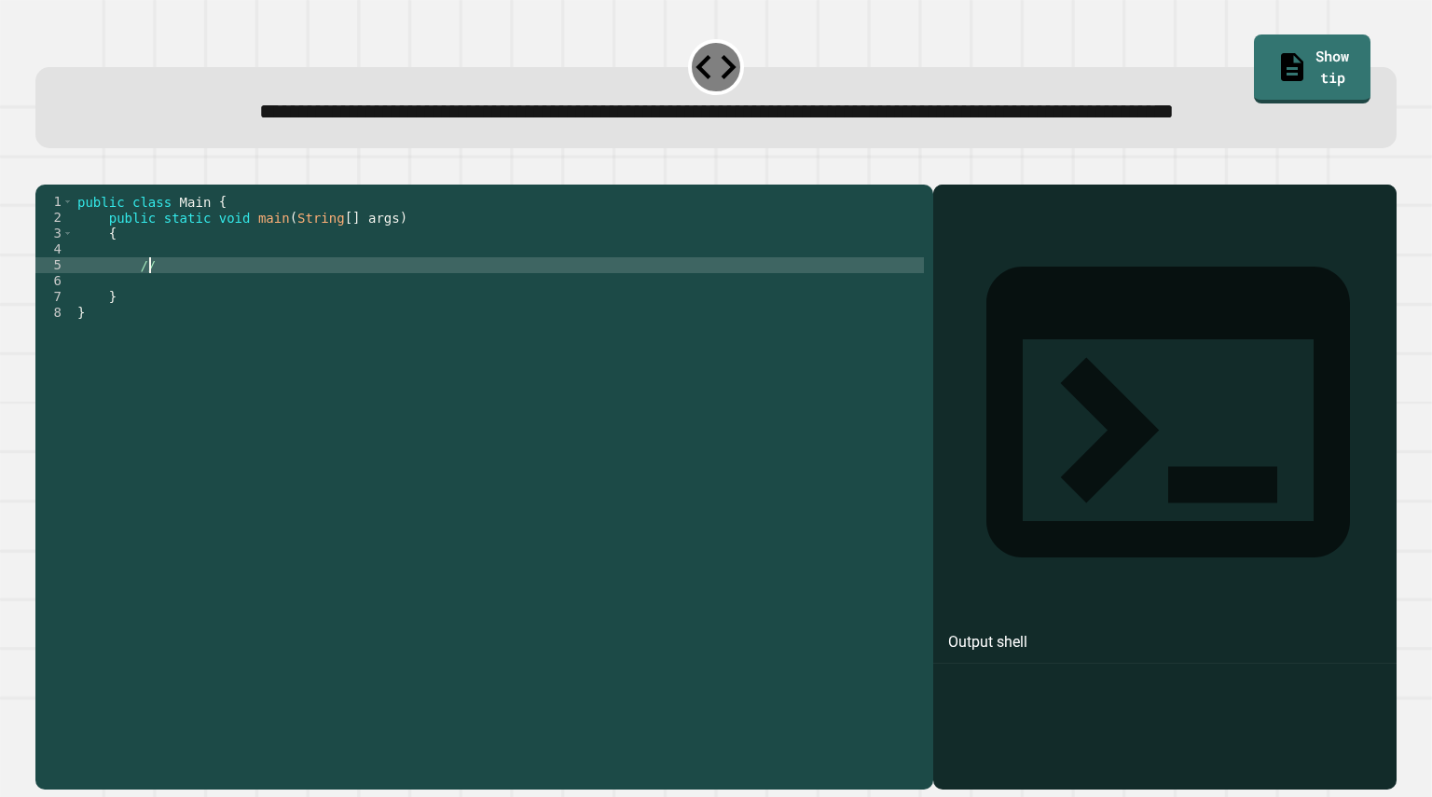
type textarea "*"
type textarea "**********"
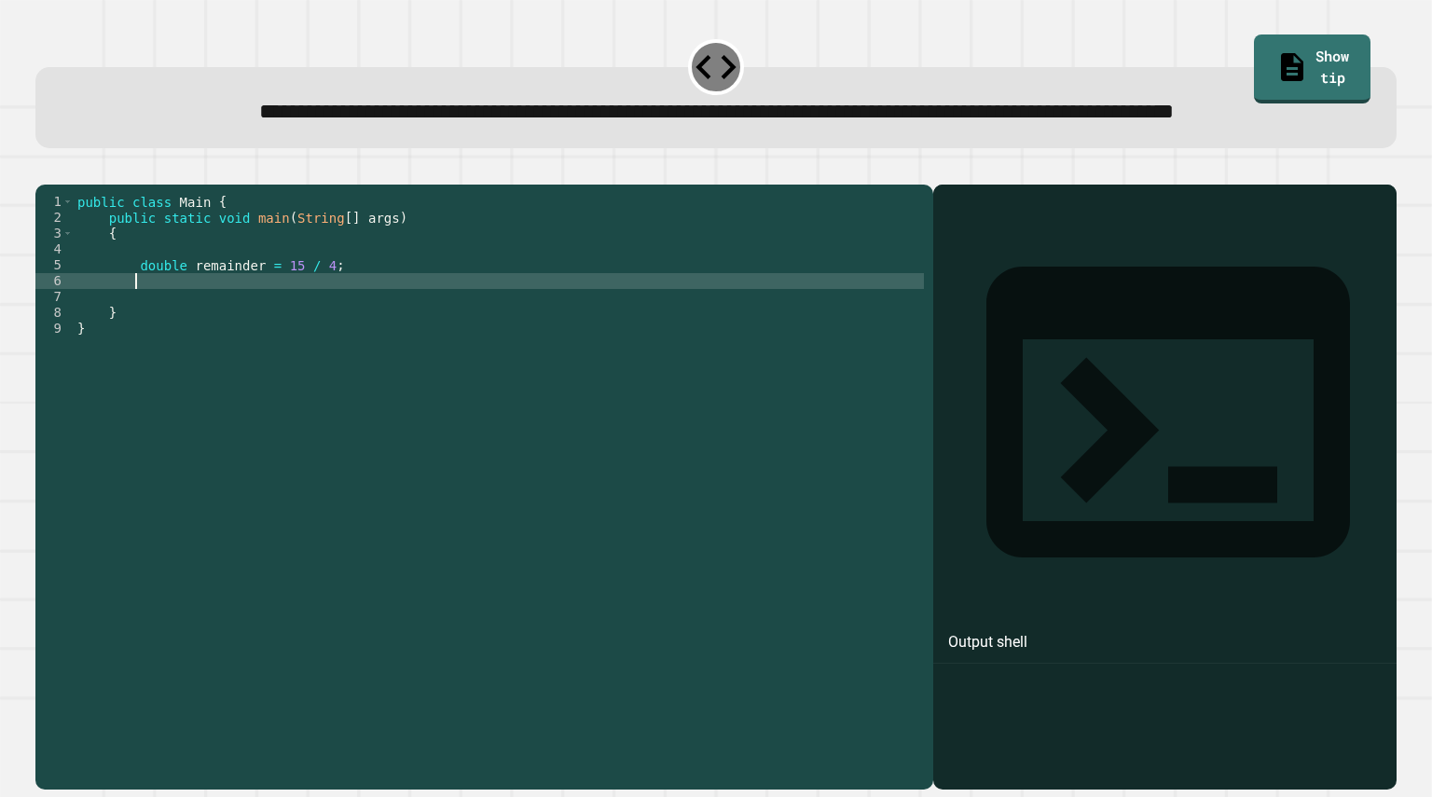
scroll to position [0, 3]
type textarea "*"
type textarea "**********"
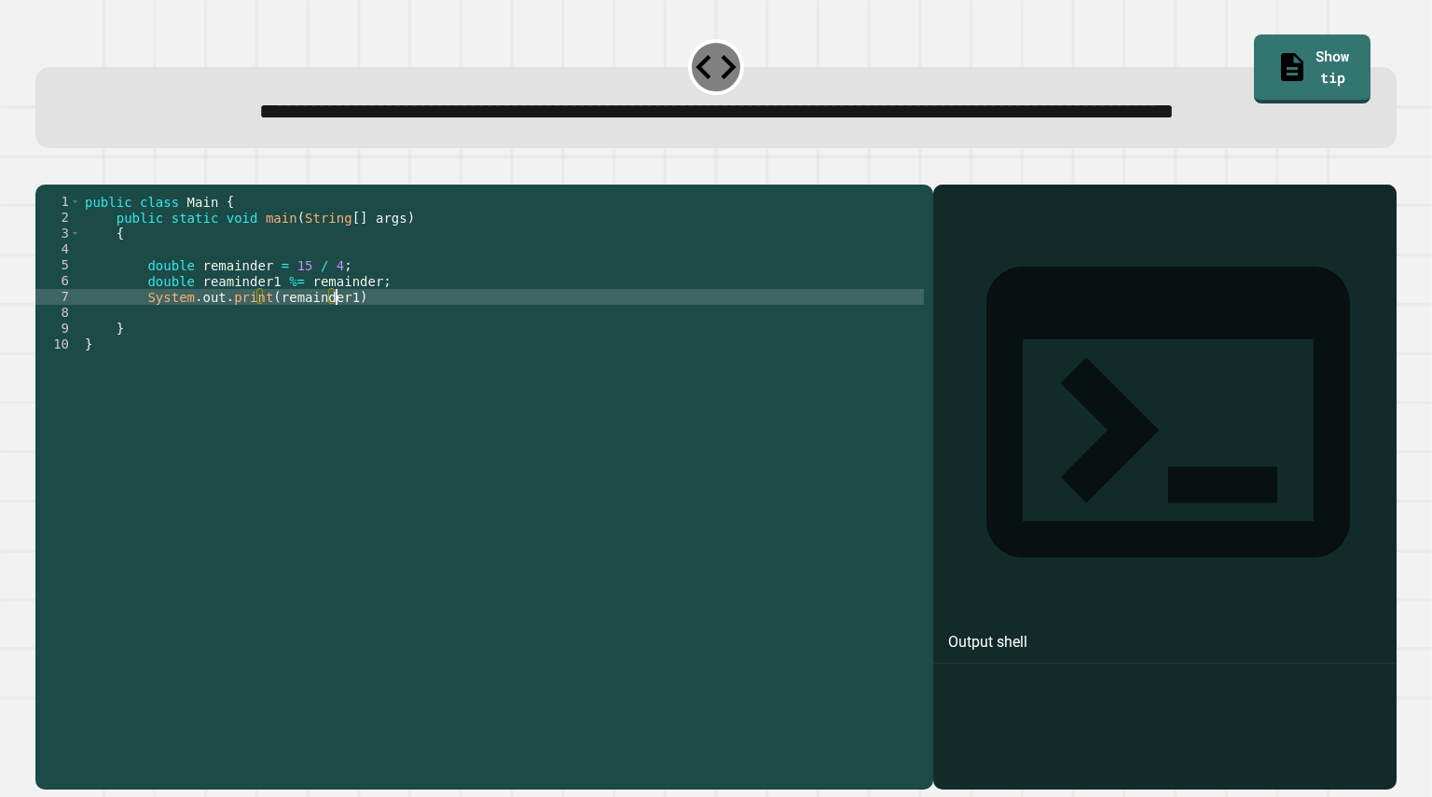
scroll to position [0, 18]
click at [370, 364] on div "public class Main { public static void main ( String [ ] args ) { double remain…" at bounding box center [502, 447] width 843 height 507
click at [45, 170] on icon "button" at bounding box center [45, 170] width 0 height 0
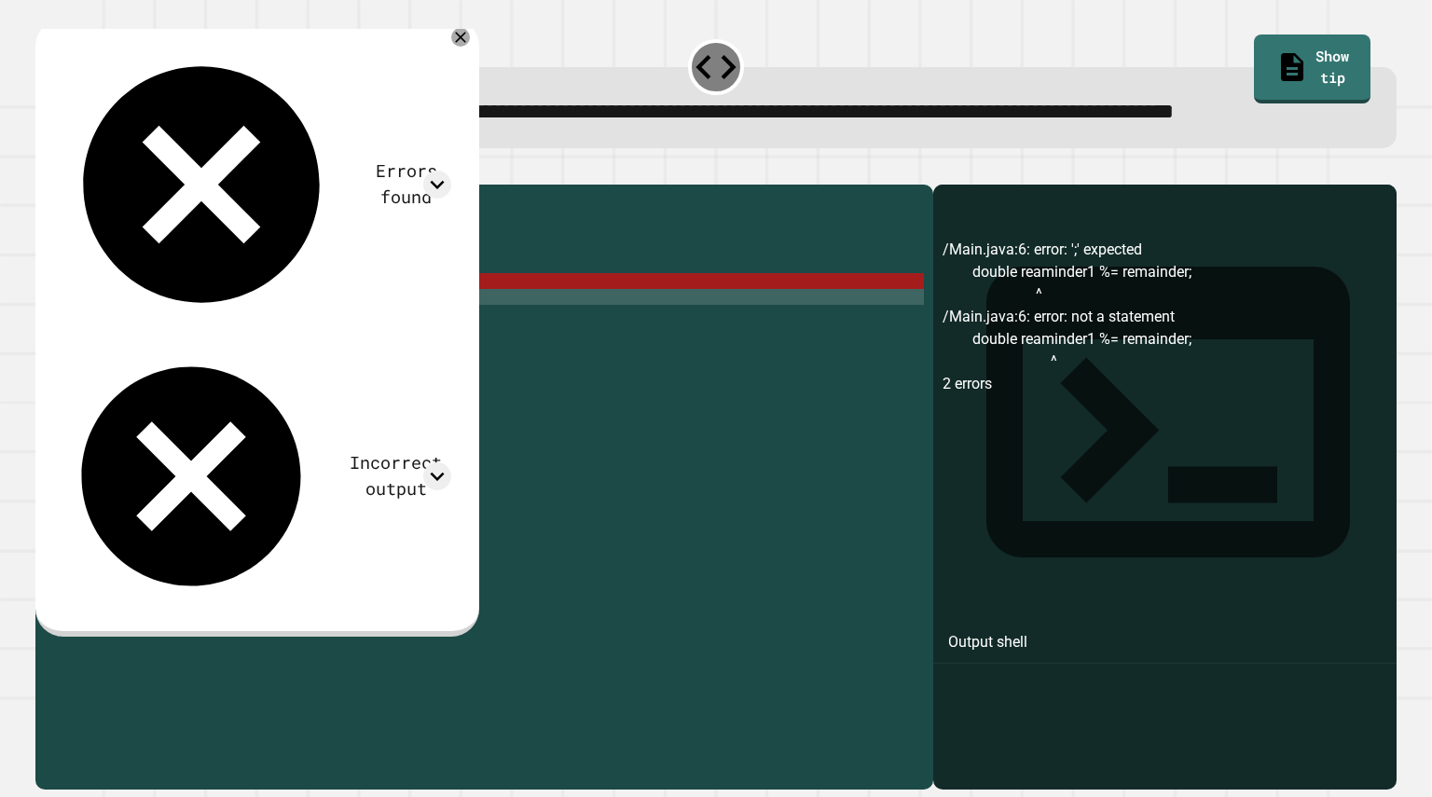
click at [219, 349] on div "public class Main { public static void main ( String [ ] args ) { double remain…" at bounding box center [502, 447] width 843 height 507
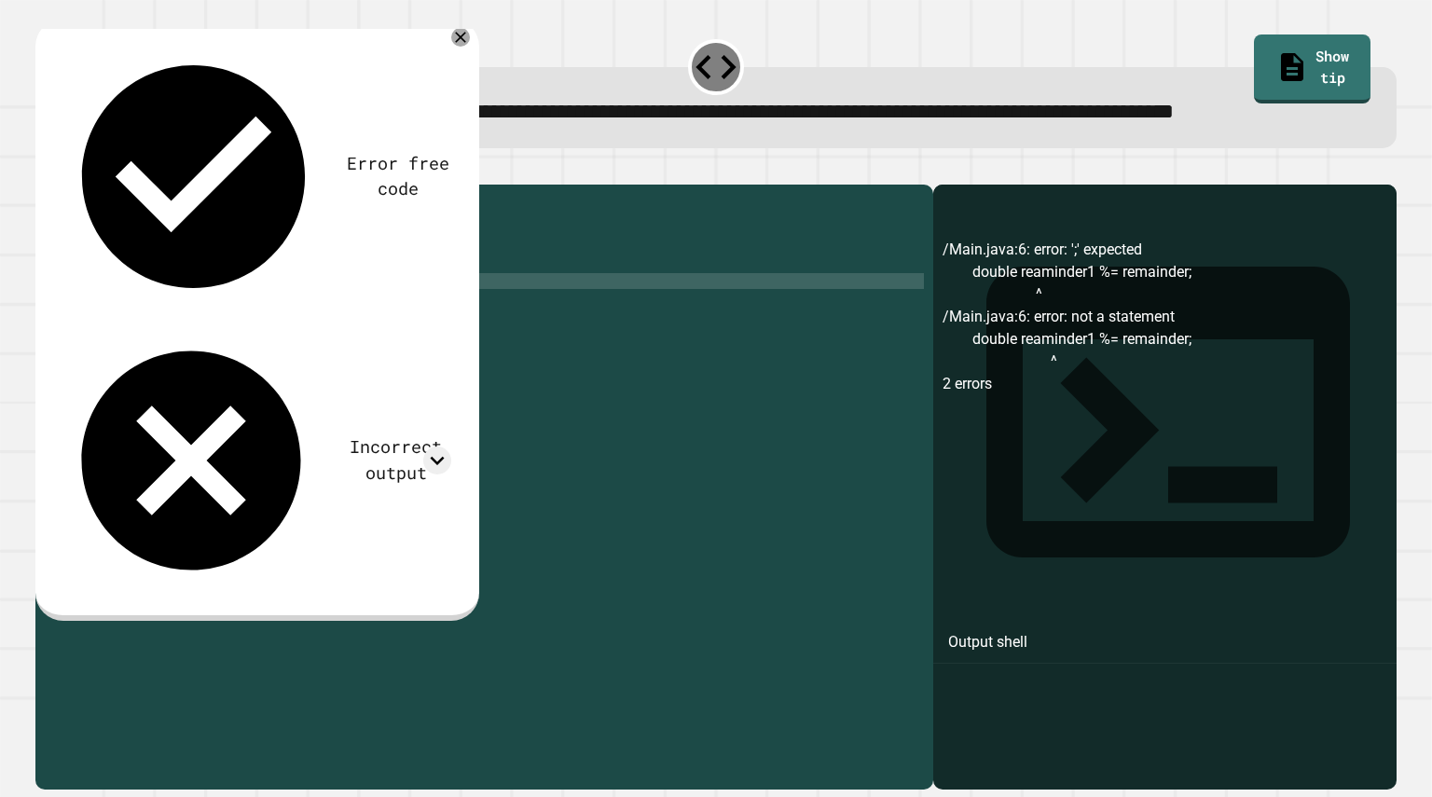
scroll to position [0, 10]
click at [45, 185] on div at bounding box center [715, 173] width 1360 height 22
click at [45, 170] on icon "button" at bounding box center [45, 170] width 0 height 0
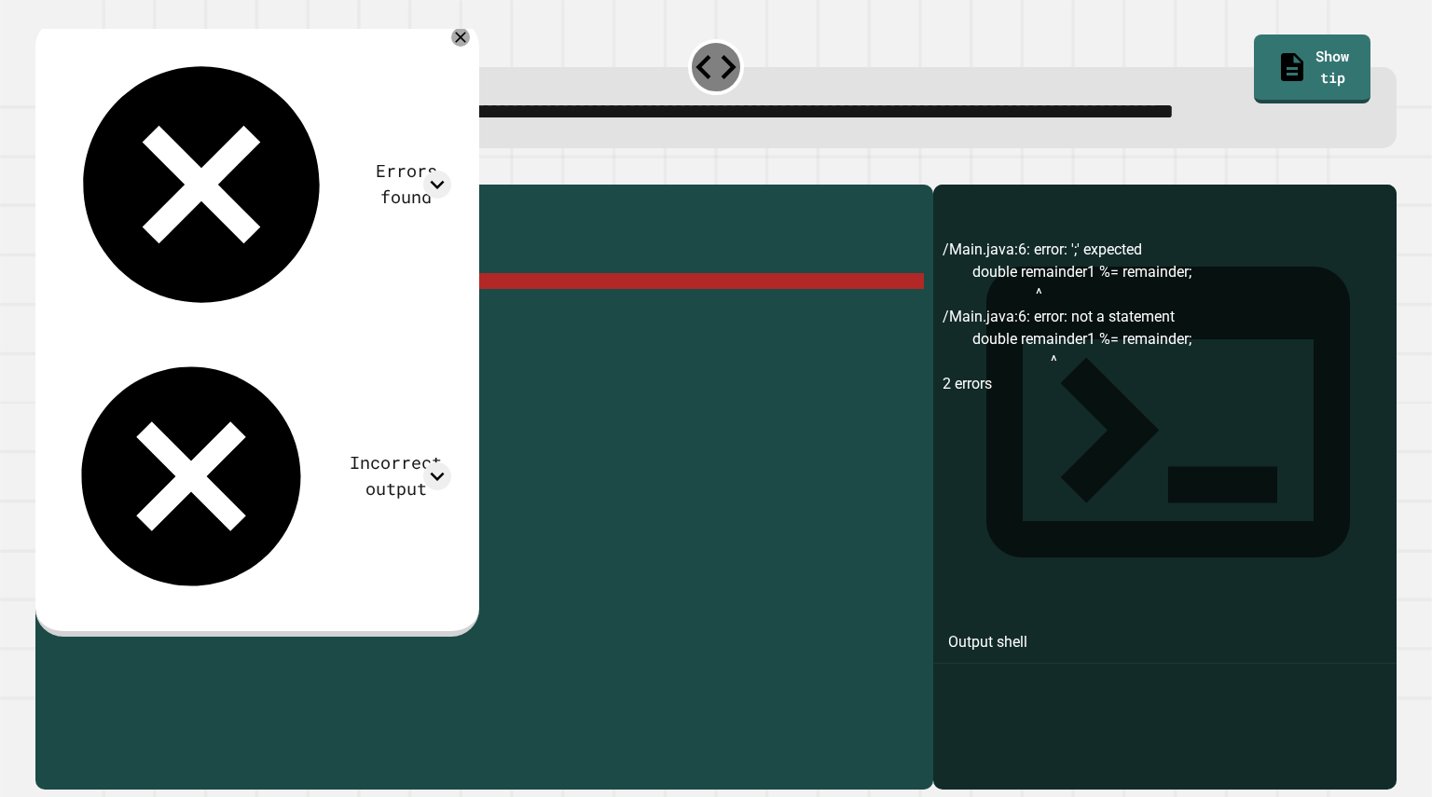
click at [282, 345] on div "public class Main { public static void main ( String [ ] args ) { double remain…" at bounding box center [502, 447] width 843 height 507
click at [191, 343] on div "public class Main { public static void main ( String [ ] args ) { double remain…" at bounding box center [502, 447] width 843 height 507
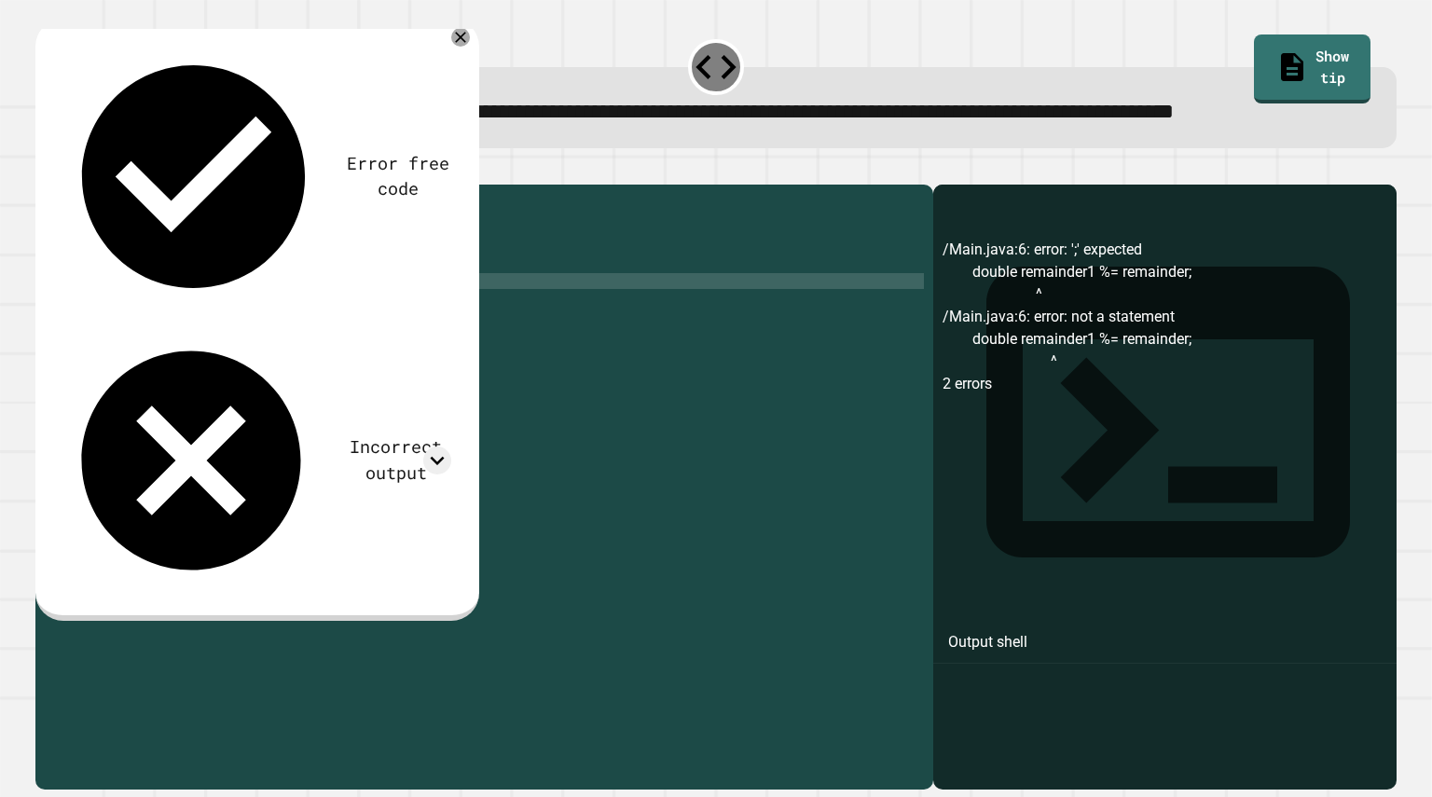
click at [212, 345] on div "public class Main { public static void main ( String [ ] args ) { double remain…" at bounding box center [502, 447] width 843 height 507
click at [45, 170] on icon "button" at bounding box center [45, 170] width 0 height 0
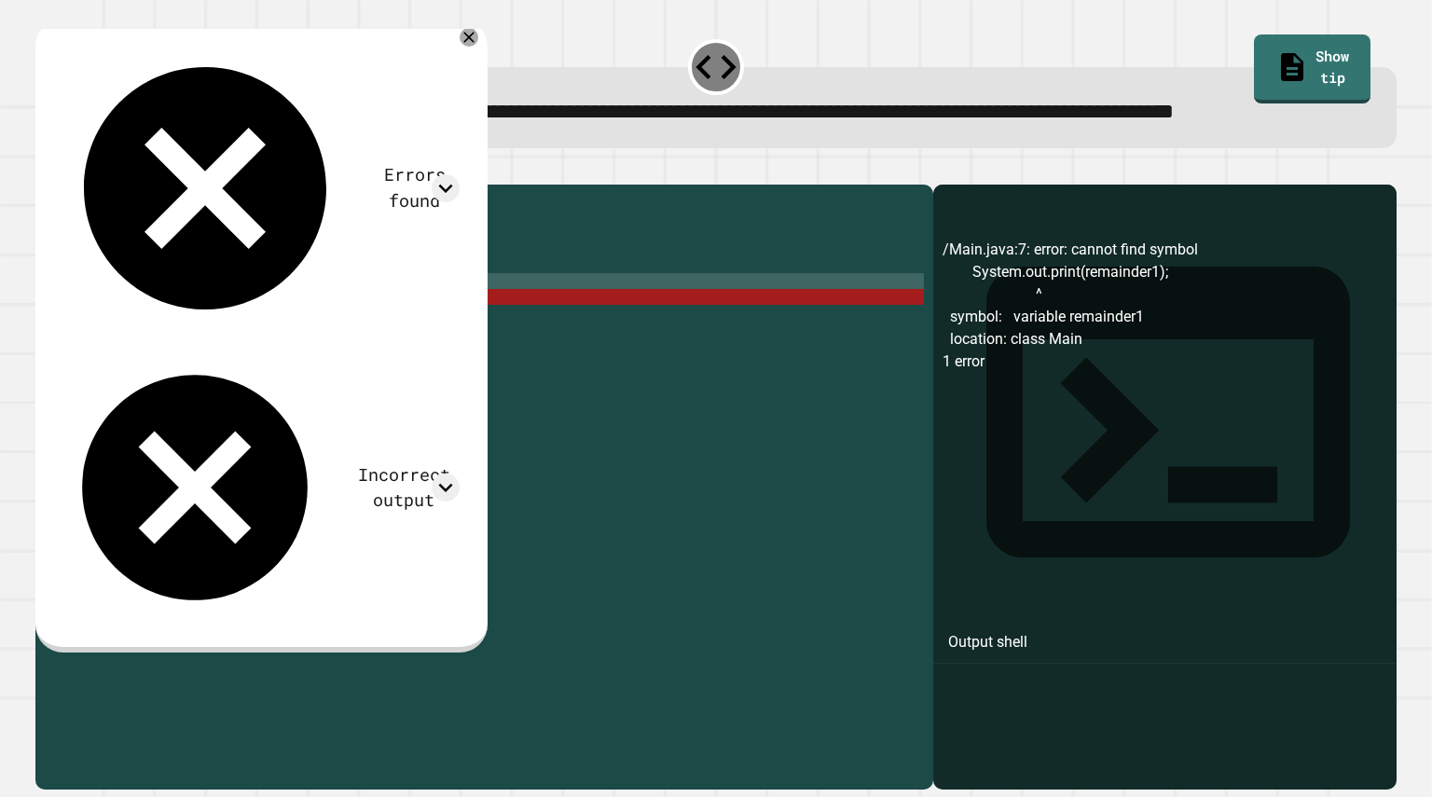
click at [334, 359] on div "public class Main { public static void main ( String [ ] args ) { double remain…" at bounding box center [502, 447] width 843 height 507
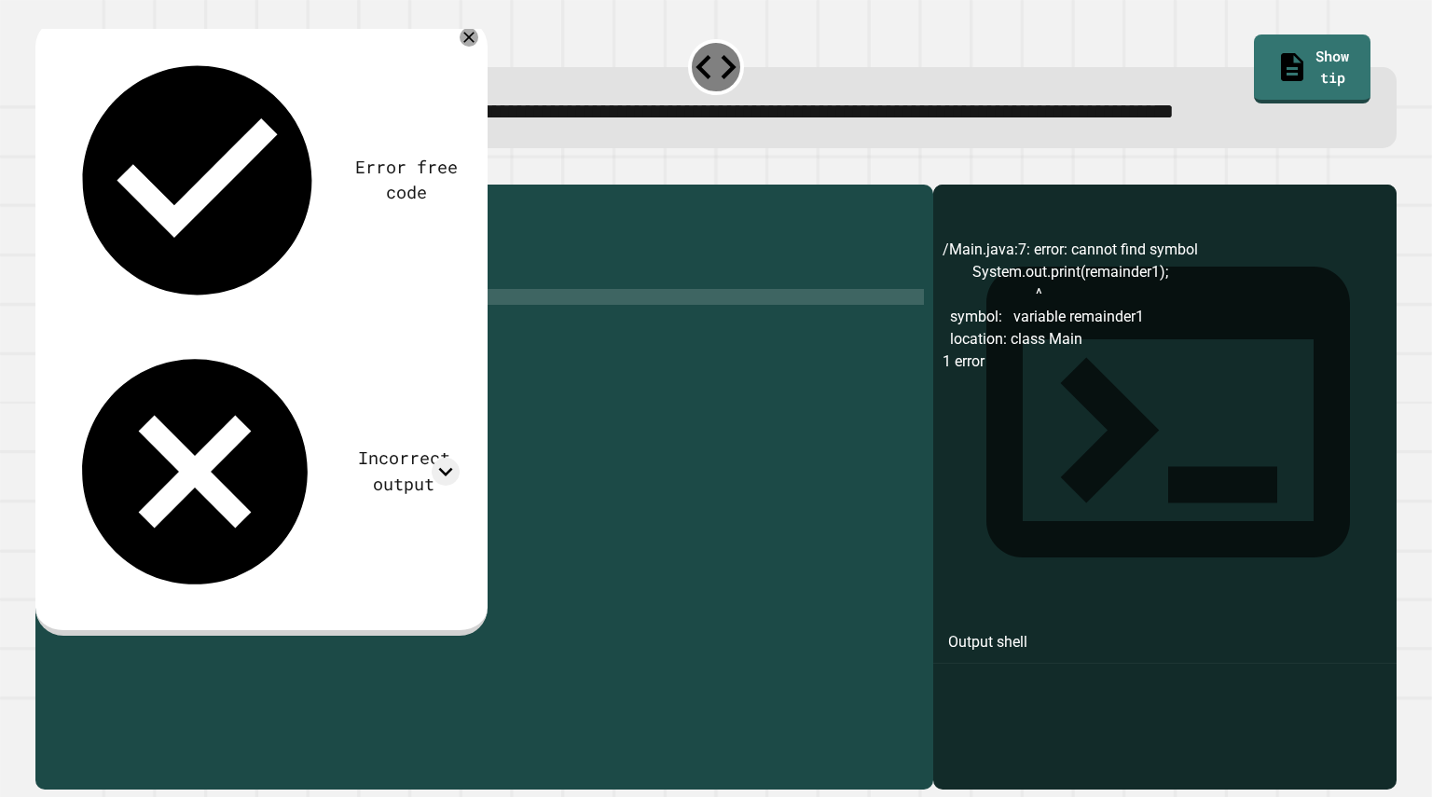
click at [45, 170] on icon "button" at bounding box center [45, 170] width 0 height 0
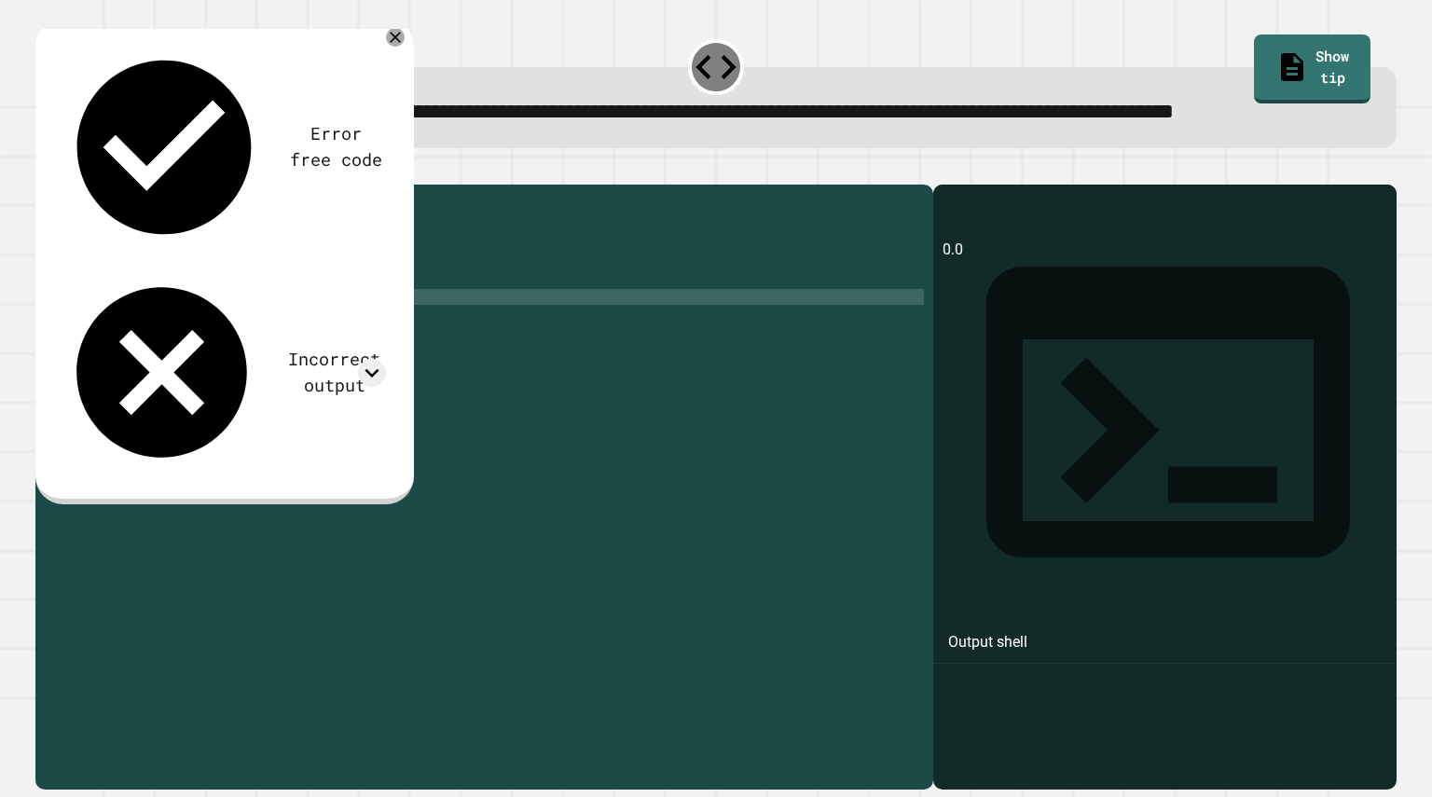
click at [354, 270] on div "Incorrect output" at bounding box center [223, 372] width 326 height 205
click at [374, 359] on icon at bounding box center [372, 373] width 28 height 28
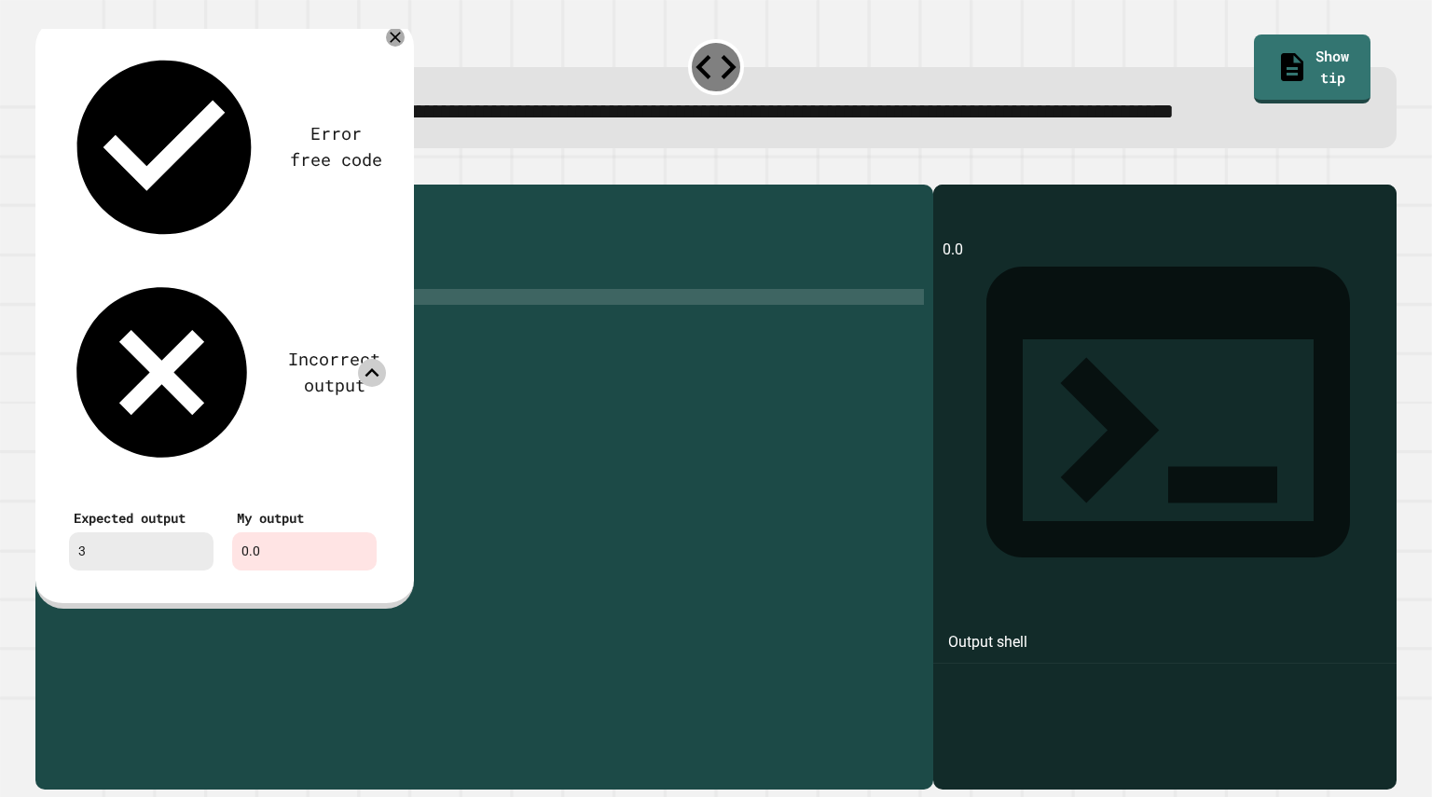
click at [375, 359] on icon at bounding box center [372, 373] width 28 height 28
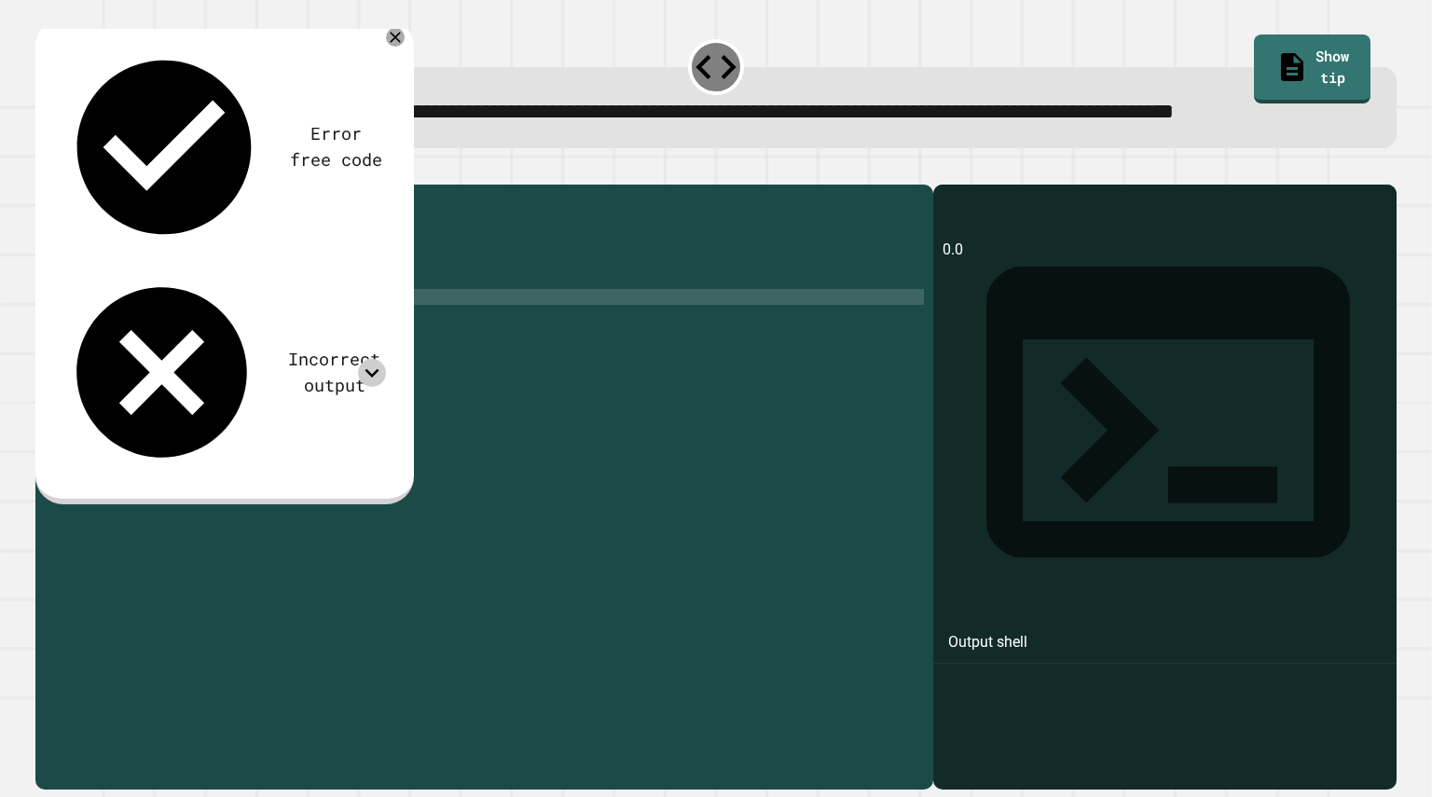
click at [185, 330] on div "public class Main { public static void main ( String [ ] args ) { double remain…" at bounding box center [502, 447] width 843 height 507
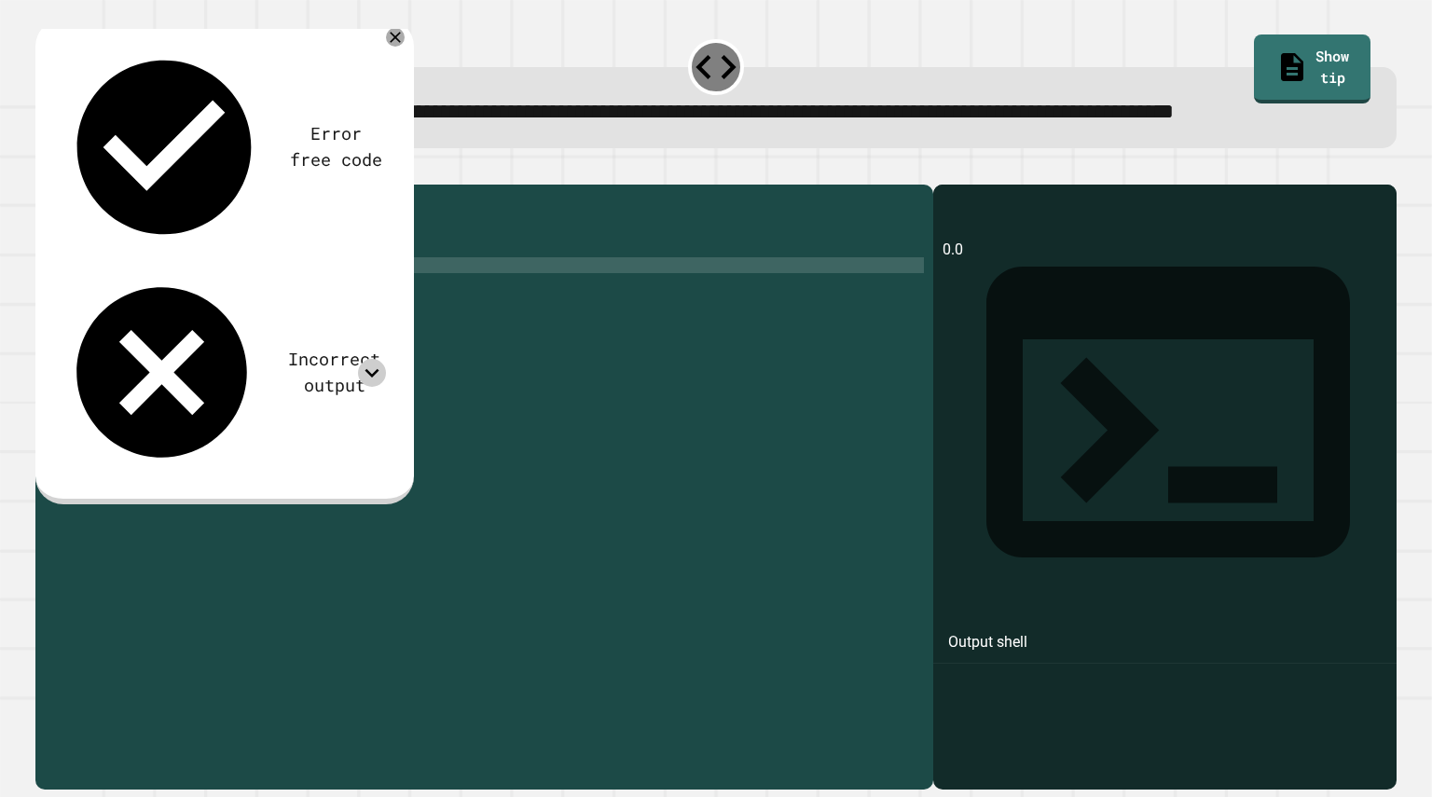
scroll to position [0, 7]
click at [297, 332] on div "public class Main { public static void main ( String [ ] args ) { int remainder…" at bounding box center [502, 447] width 843 height 507
click at [45, 170] on icon "button" at bounding box center [45, 170] width 0 height 0
click at [370, 368] on icon at bounding box center [371, 372] width 14 height 8
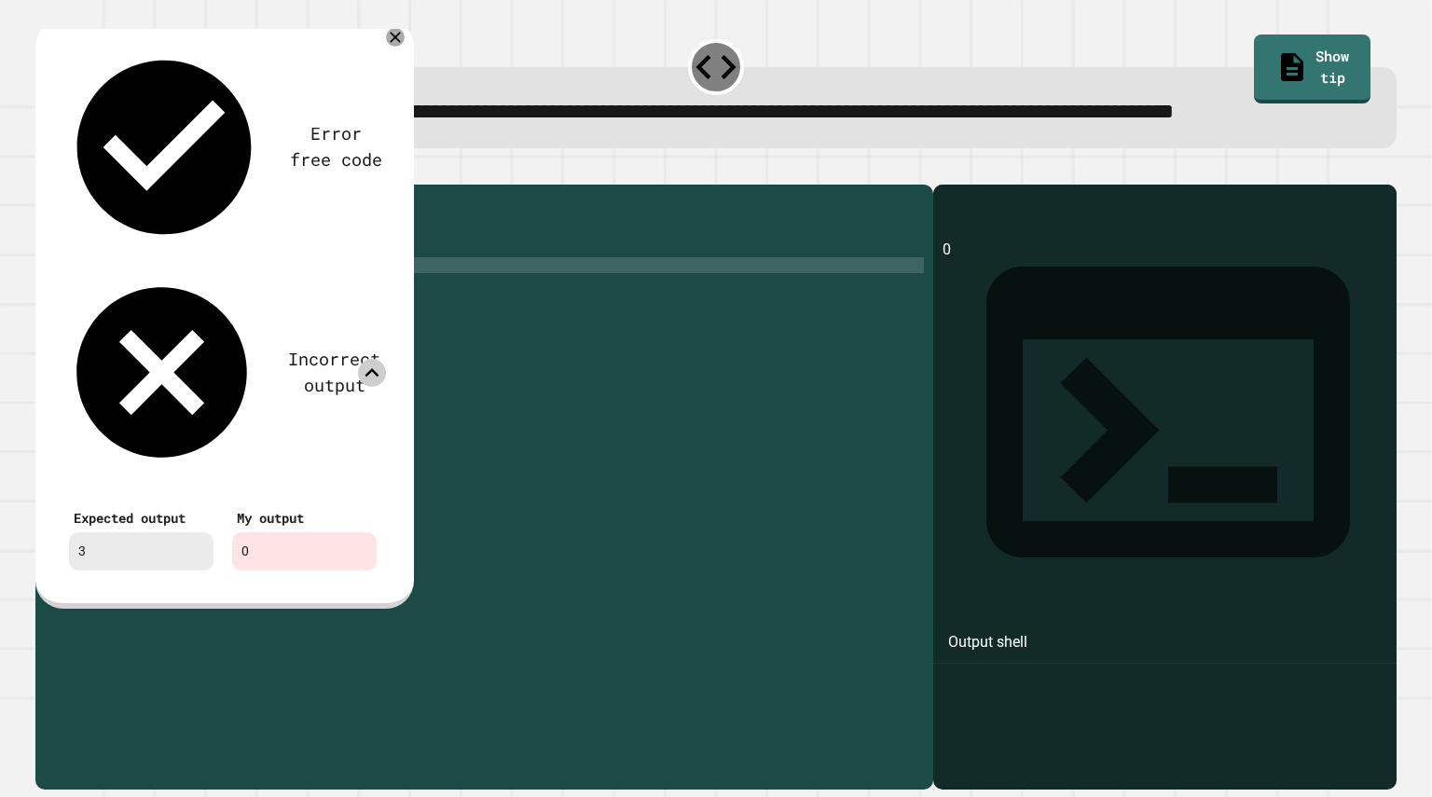
click at [549, 185] on div at bounding box center [715, 173] width 1360 height 22
click at [328, 307] on div "public class Main { public static void main ( String [ ] args ) { int remainder…" at bounding box center [502, 447] width 843 height 507
click at [401, 48] on icon at bounding box center [394, 37] width 21 height 21
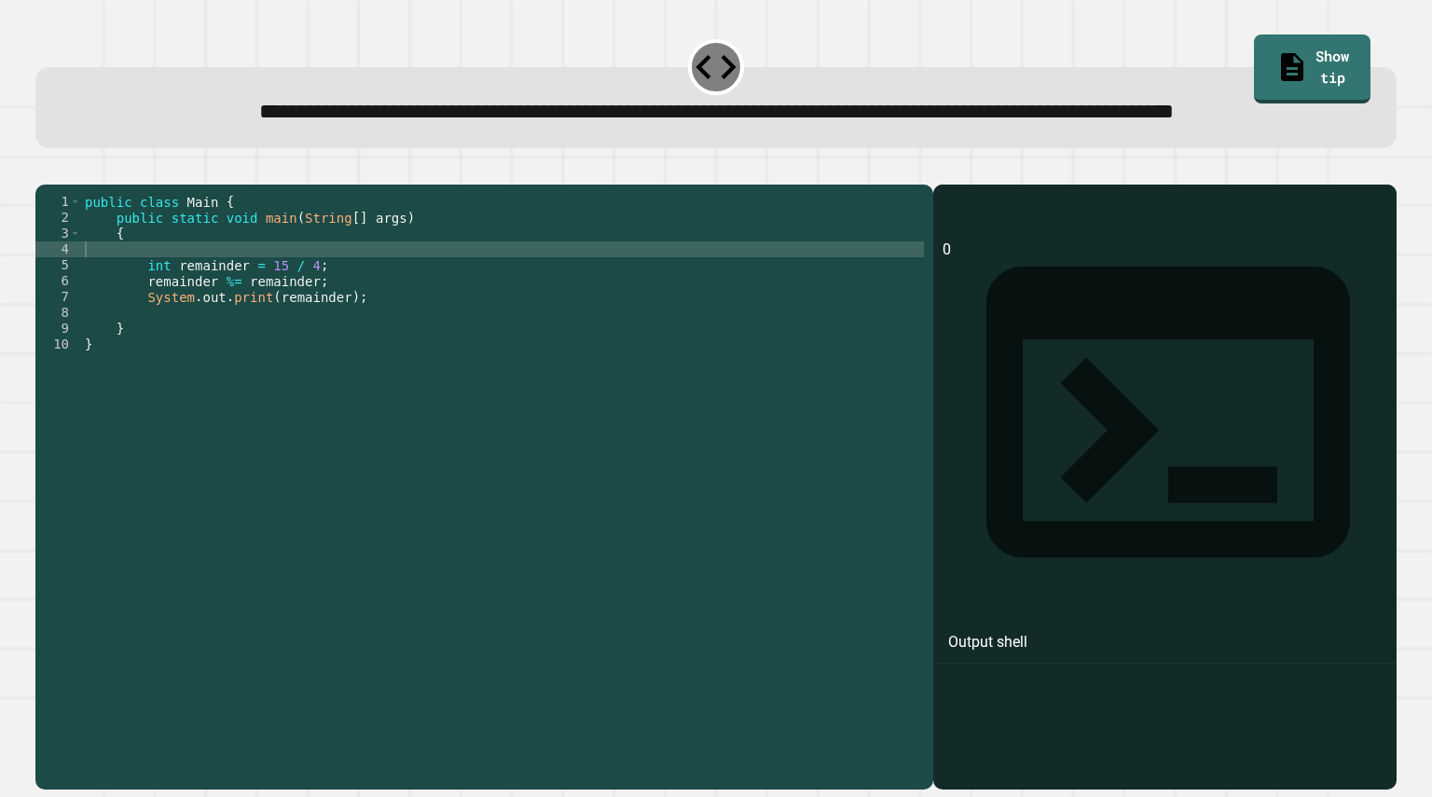
click at [301, 345] on div "public class Main { public static void main ( String [ ] args ) { int remainder…" at bounding box center [502, 447] width 843 height 507
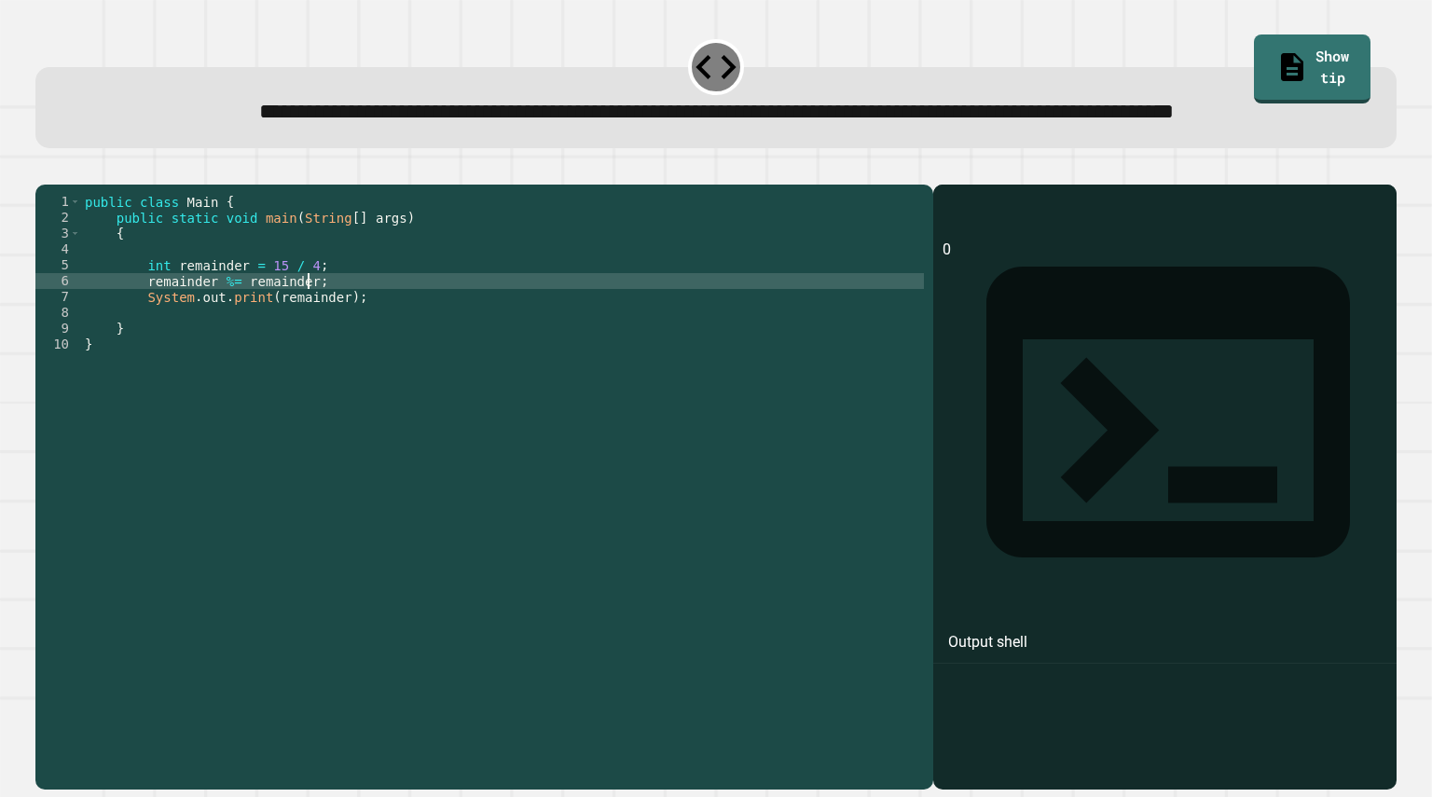
click at [310, 345] on div "public class Main { public static void main ( String [ ] args ) { int remainder…" at bounding box center [502, 447] width 843 height 507
type textarea "*"
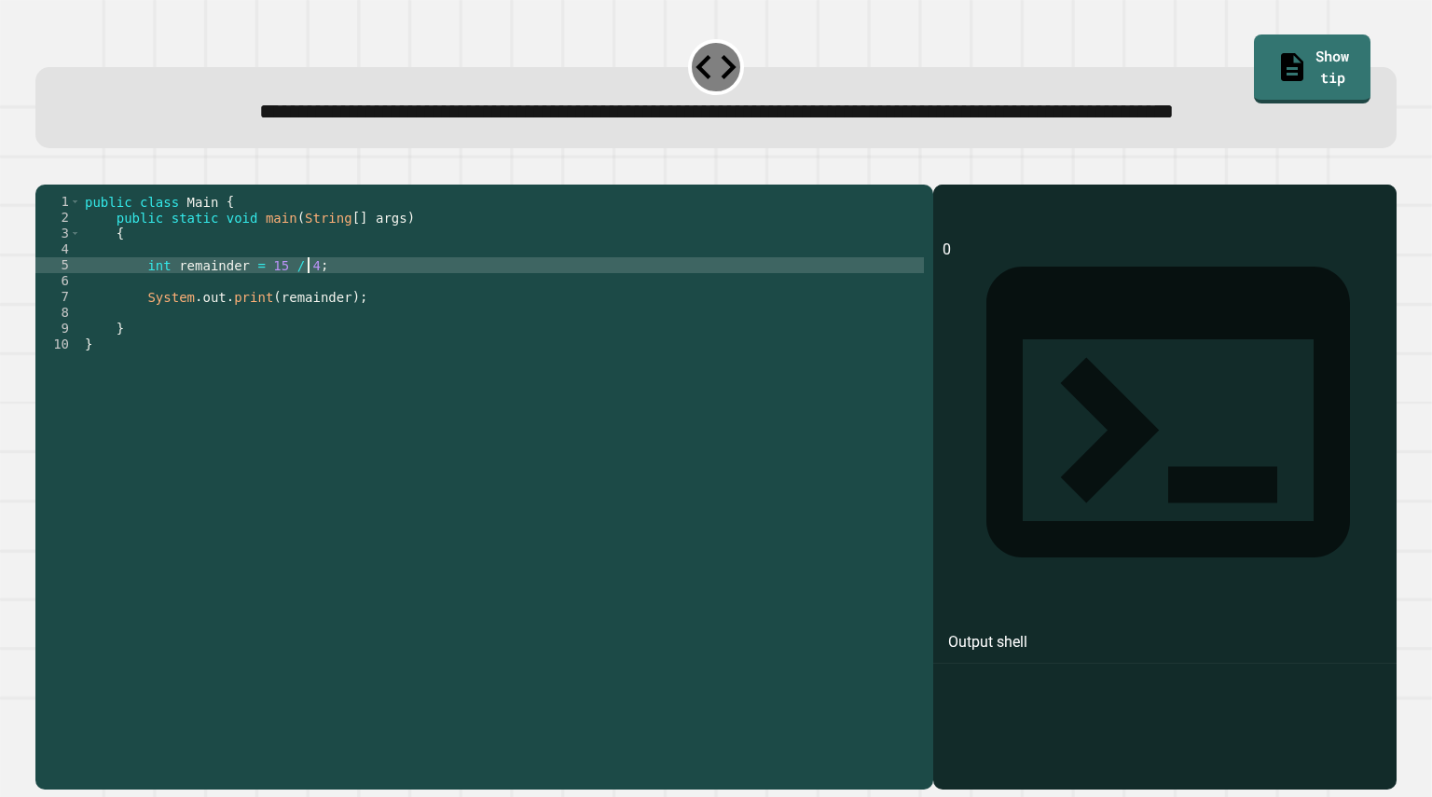
click at [308, 327] on div "public class Main { public static void main ( String [ ] args ) { int remainder…" at bounding box center [502, 447] width 843 height 507
type textarea "**********"
click at [279, 347] on div "public class Main { public static void main ( String [ ] args ) { int remainder…" at bounding box center [502, 447] width 843 height 507
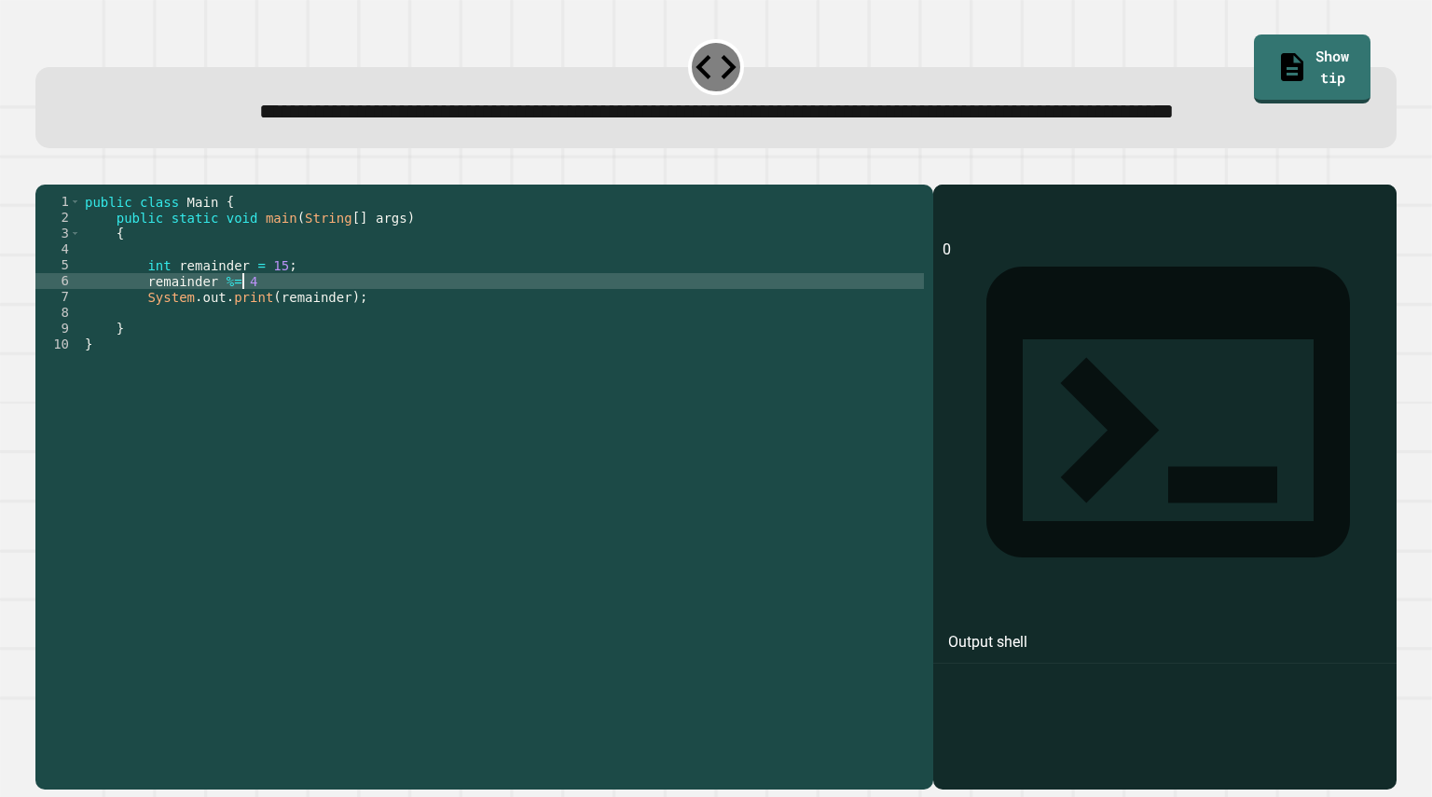
scroll to position [0, 11]
type textarea "**********"
click at [62, 187] on icon "button" at bounding box center [57, 180] width 10 height 13
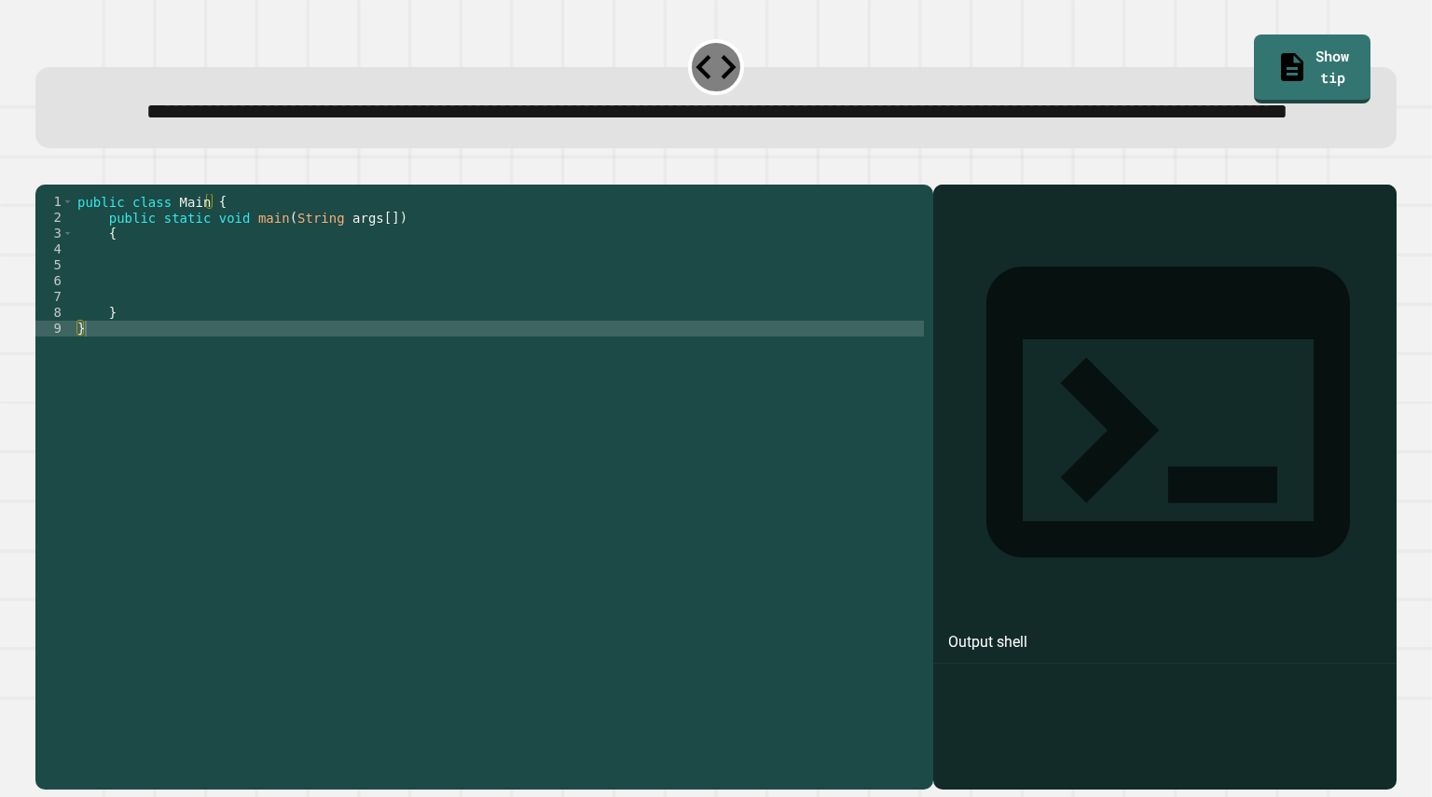
click at [199, 330] on div "public class Main { public static void main ( String args [ ]) { } }" at bounding box center [499, 447] width 850 height 507
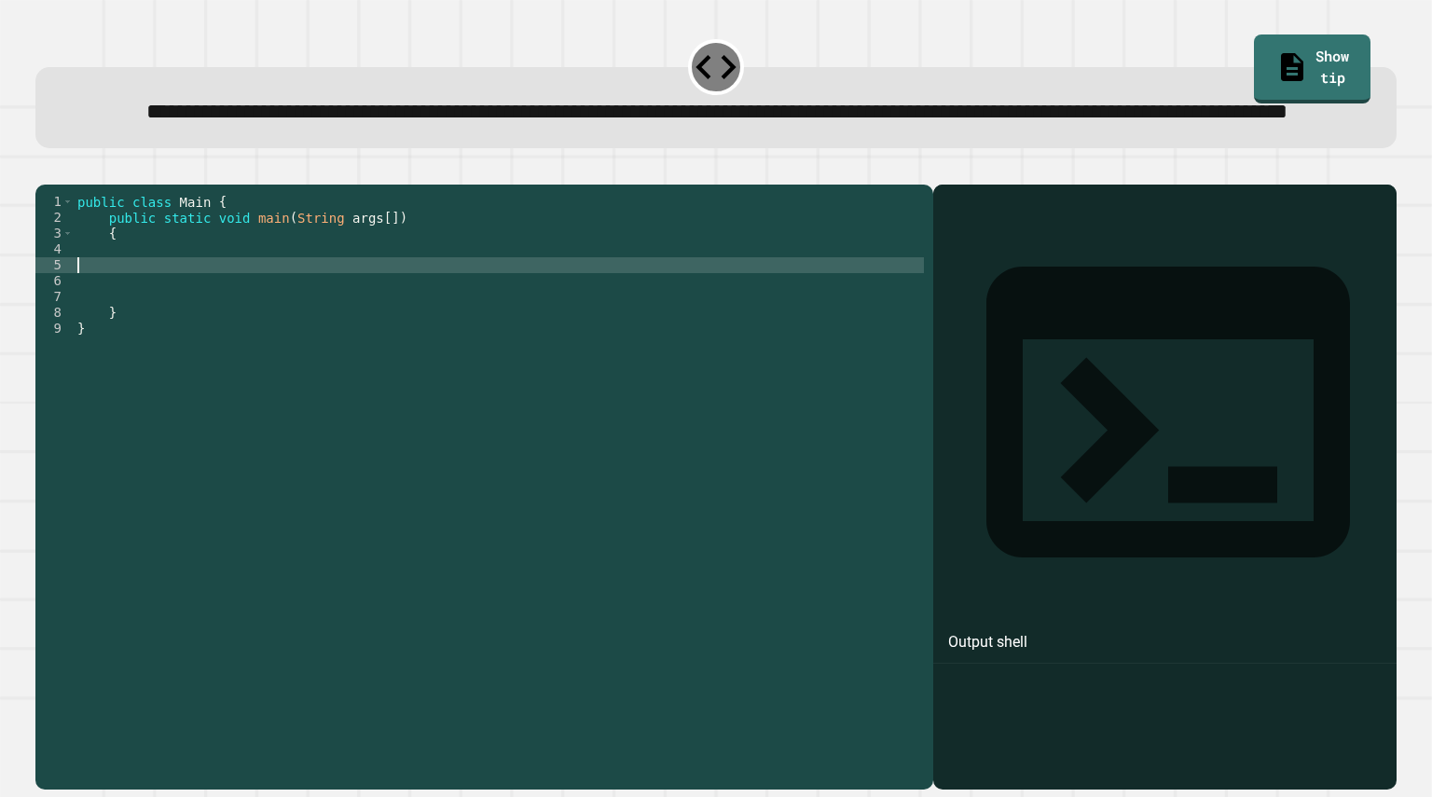
click at [206, 322] on div "public class Main { public static void main ( String args [ ]) { } }" at bounding box center [499, 447] width 850 height 507
click at [227, 290] on div "public class Main { public static void main ( String args [ ]) { } }" at bounding box center [499, 447] width 850 height 507
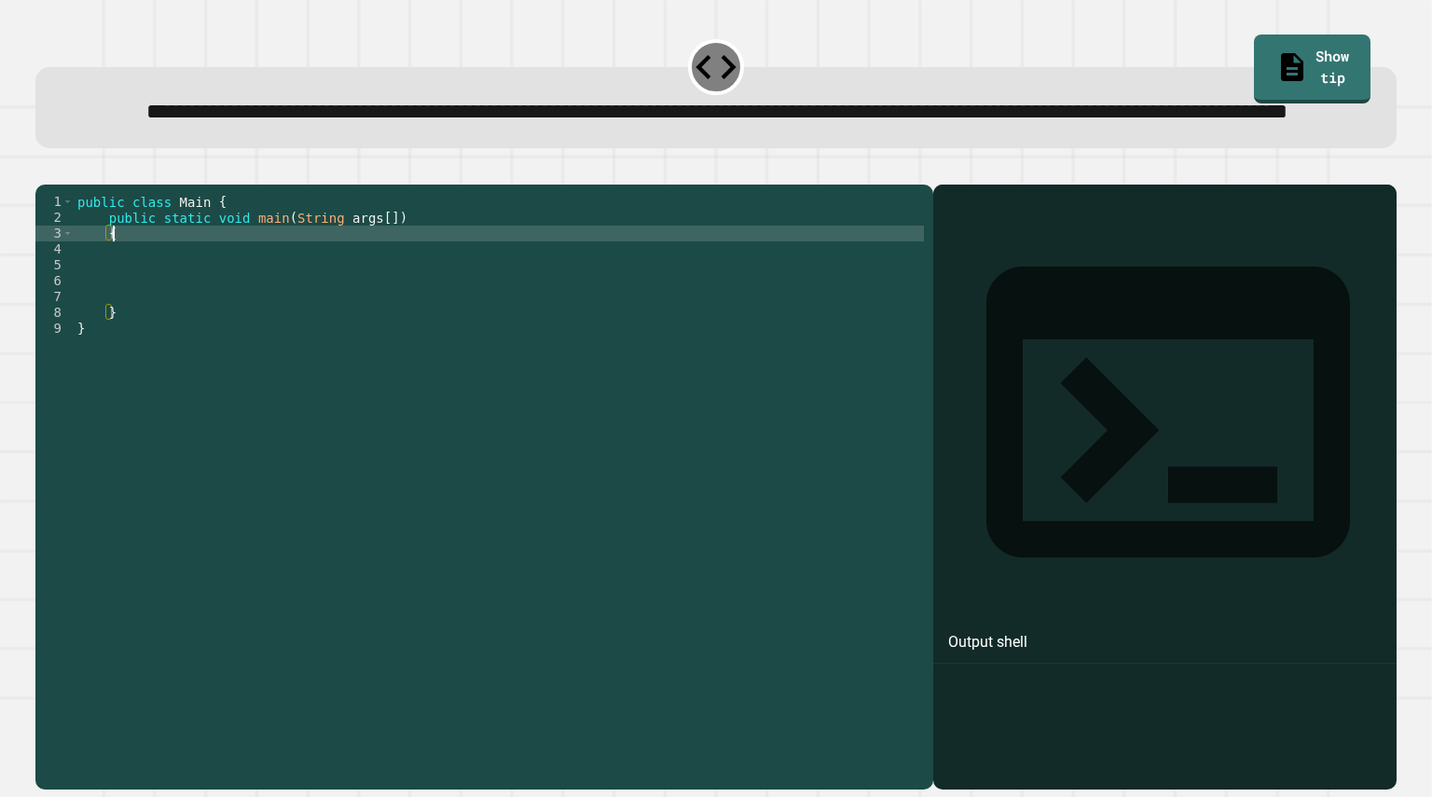
type textarea "*"
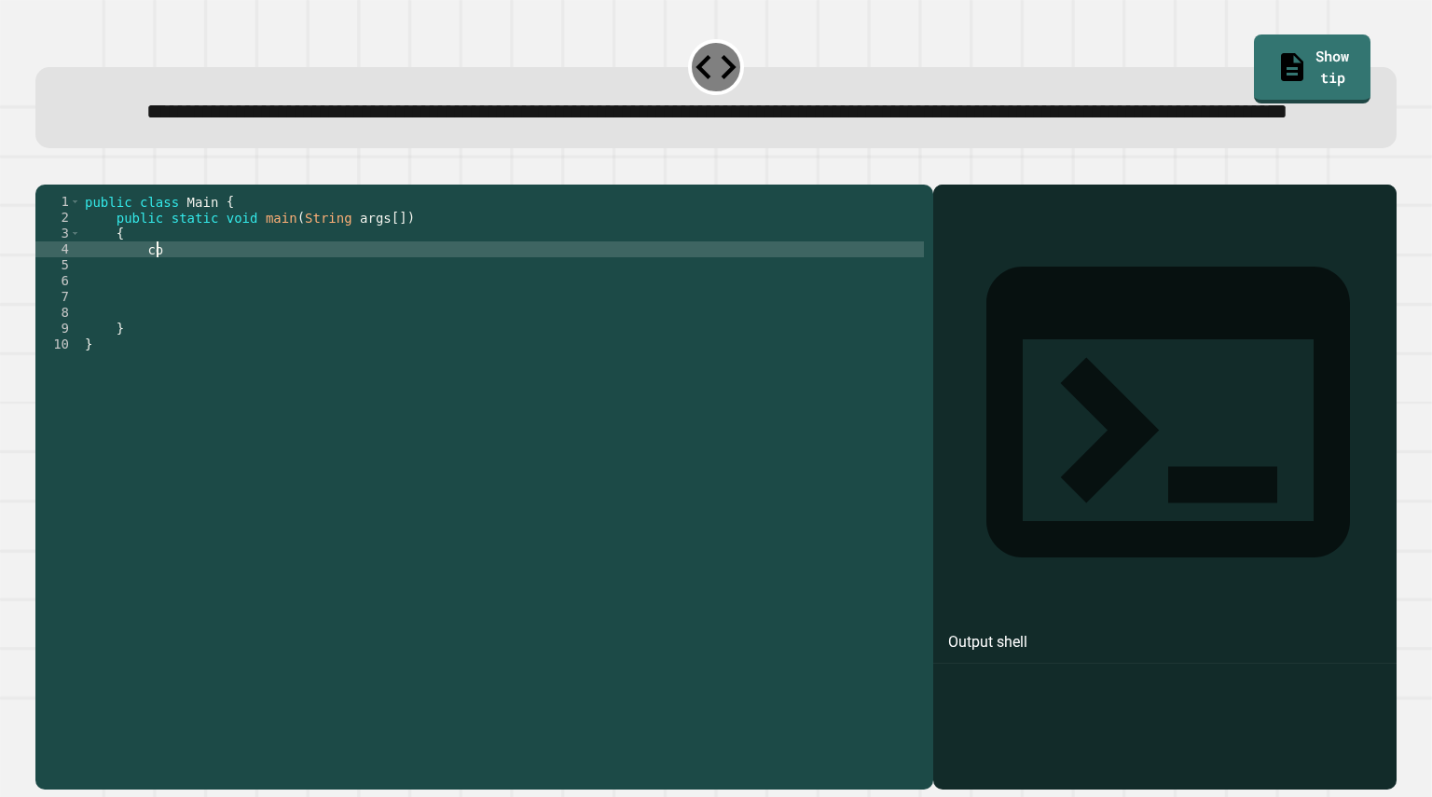
type textarea "*"
type textarea "**********"
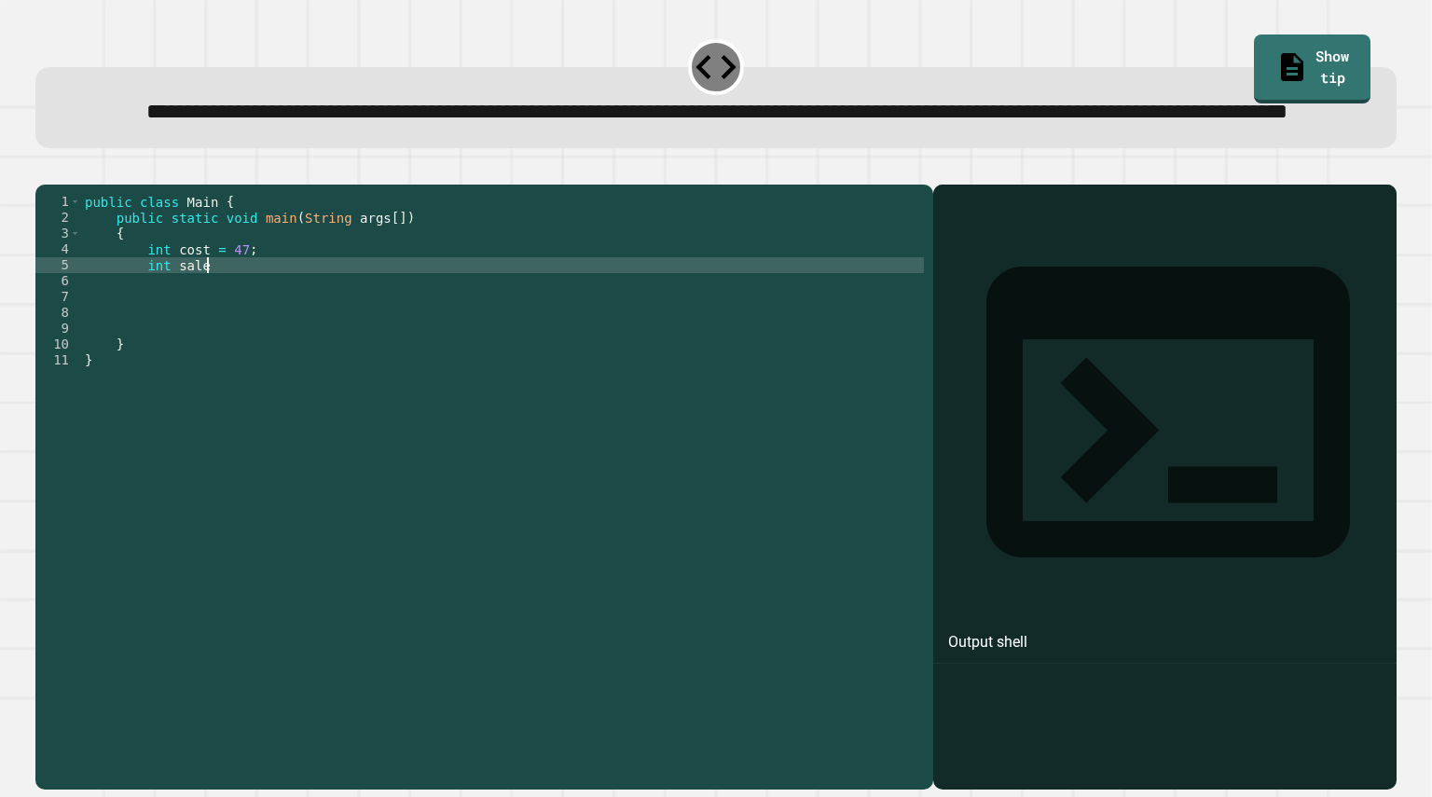
scroll to position [0, 8]
click at [167, 328] on div "public class Main { public static void main ( String args [ ]) { int cost = 47 …" at bounding box center [502, 447] width 843 height 507
click at [246, 334] on div "public class Main { public static void main ( String args [ ]) { int cost = 47 …" at bounding box center [502, 447] width 843 height 507
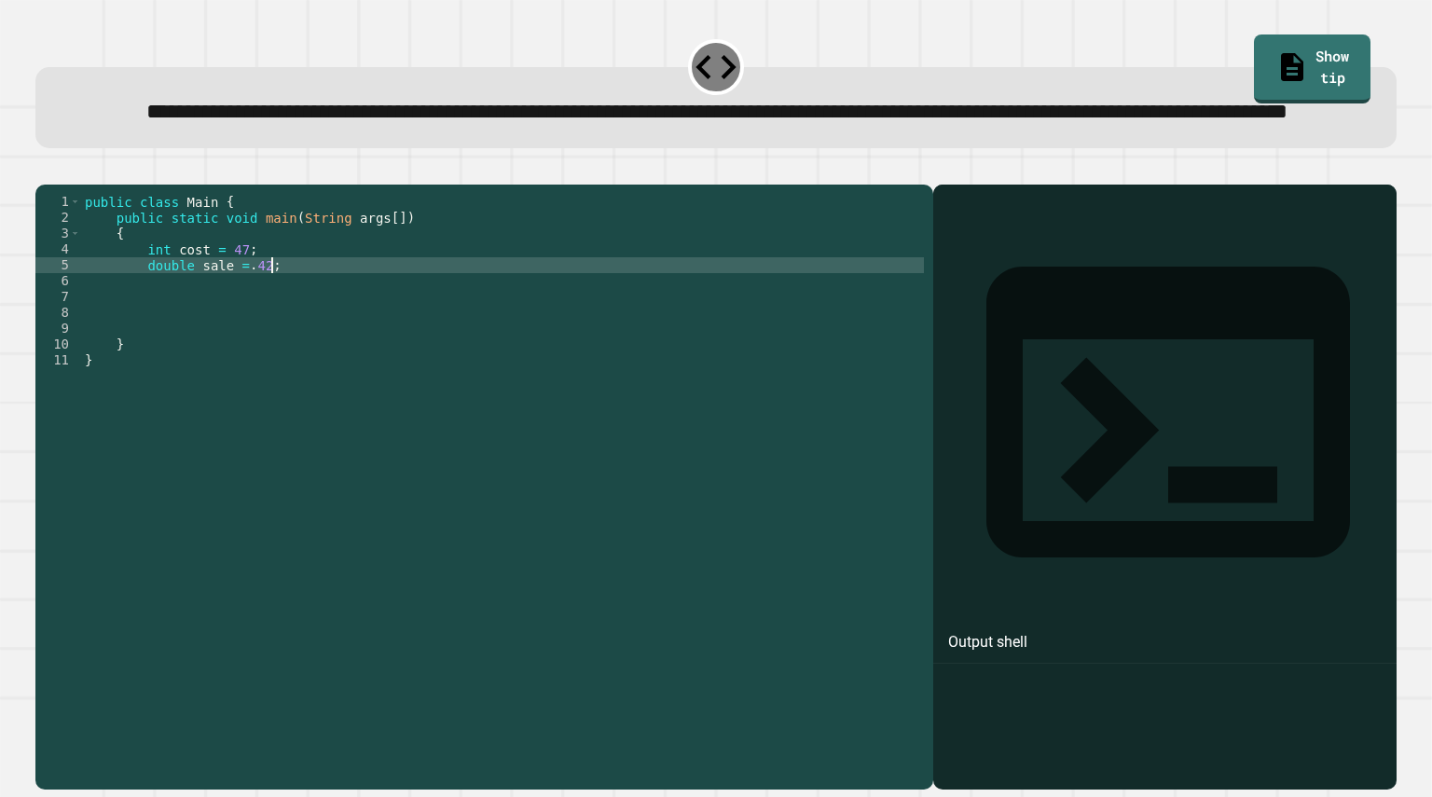
click at [242, 329] on div "public class Main { public static void main ( String args [ ]) { int cost = 47 …" at bounding box center [502, 447] width 843 height 507
type textarea "**********"
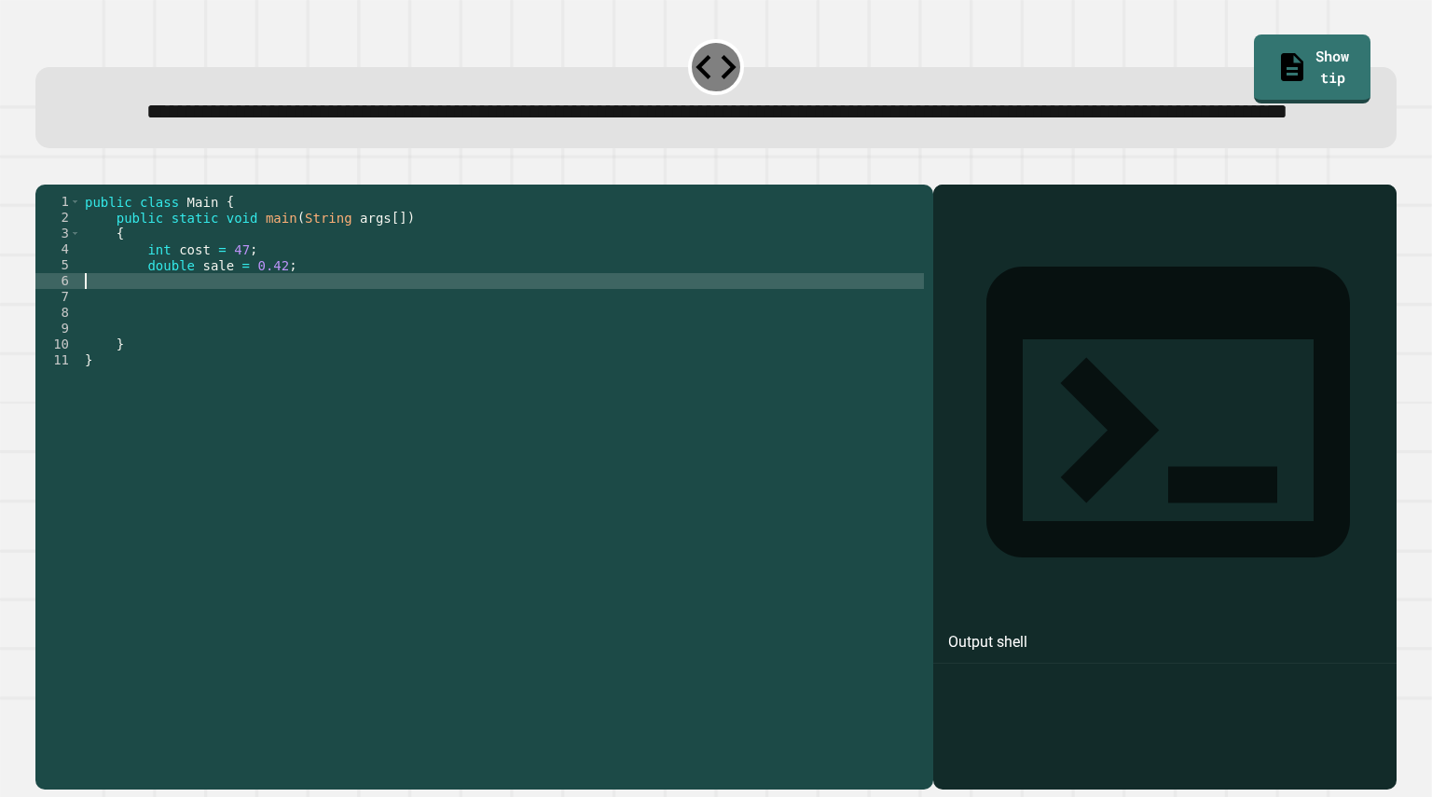
click at [343, 336] on div "public class Main { public static void main ( String args [ ]) { int cost = 47 …" at bounding box center [502, 447] width 843 height 507
click at [349, 325] on div "public class Main { public static void main ( String args [ ]) { int cost = 47 …" at bounding box center [502, 447] width 843 height 507
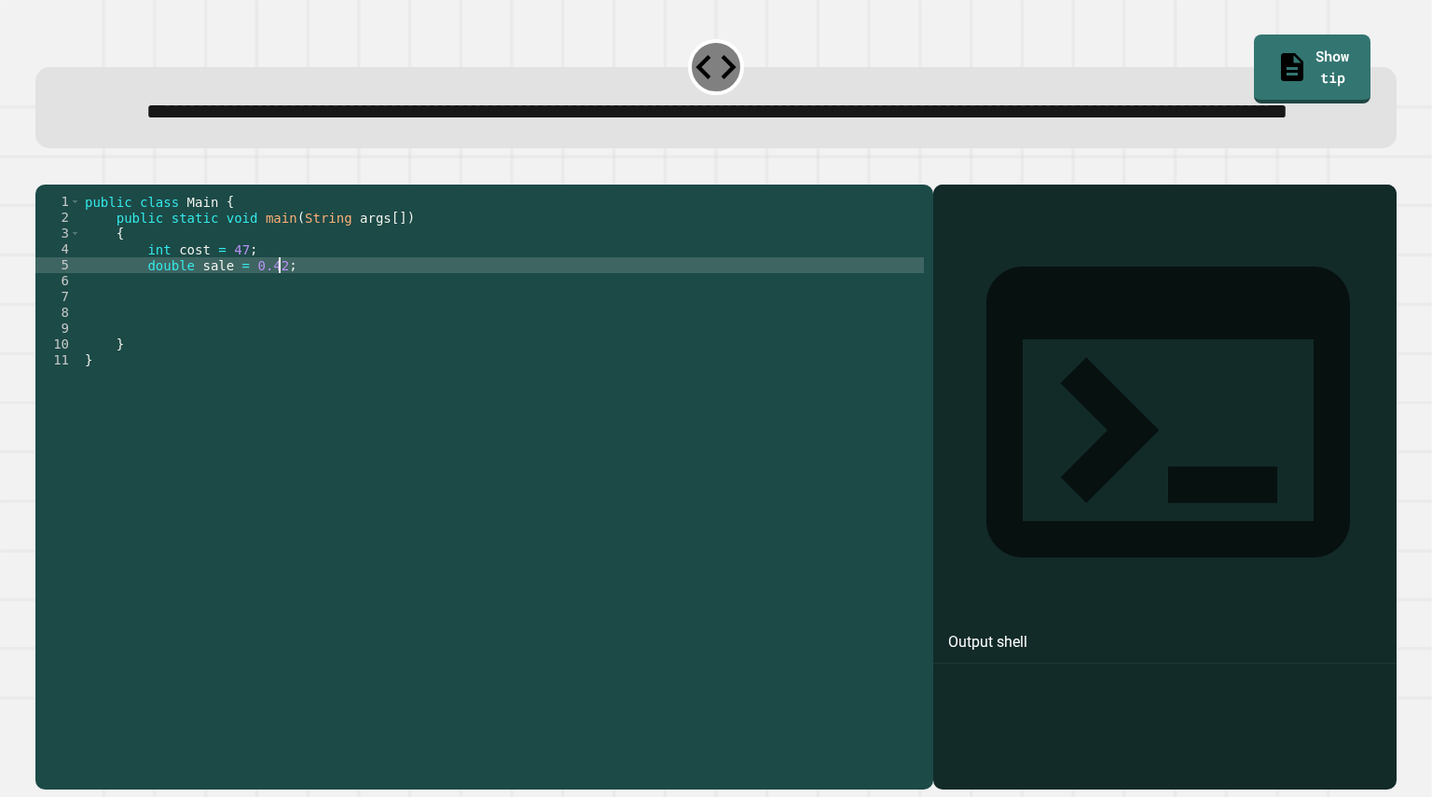
scroll to position [0, 3]
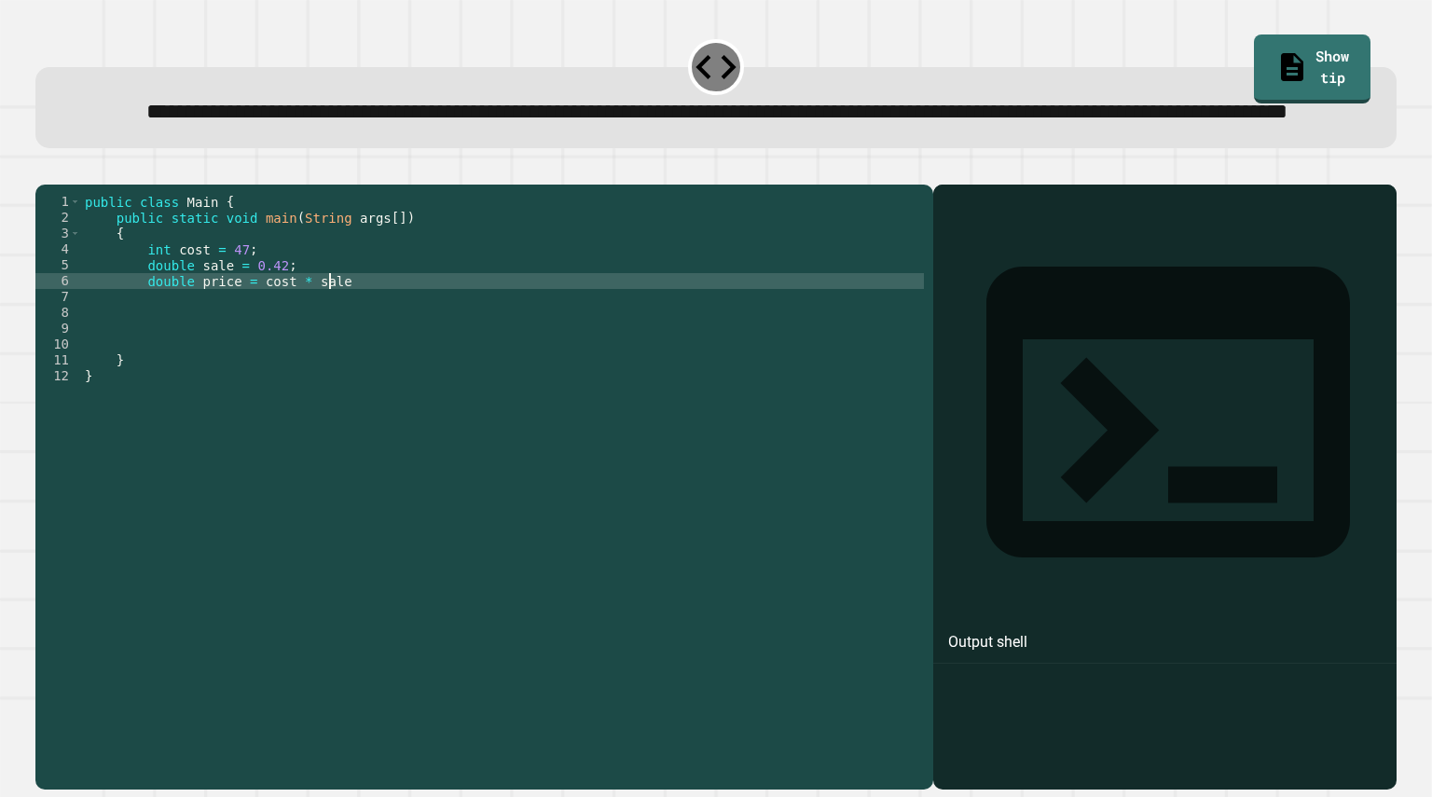
type textarea "**********"
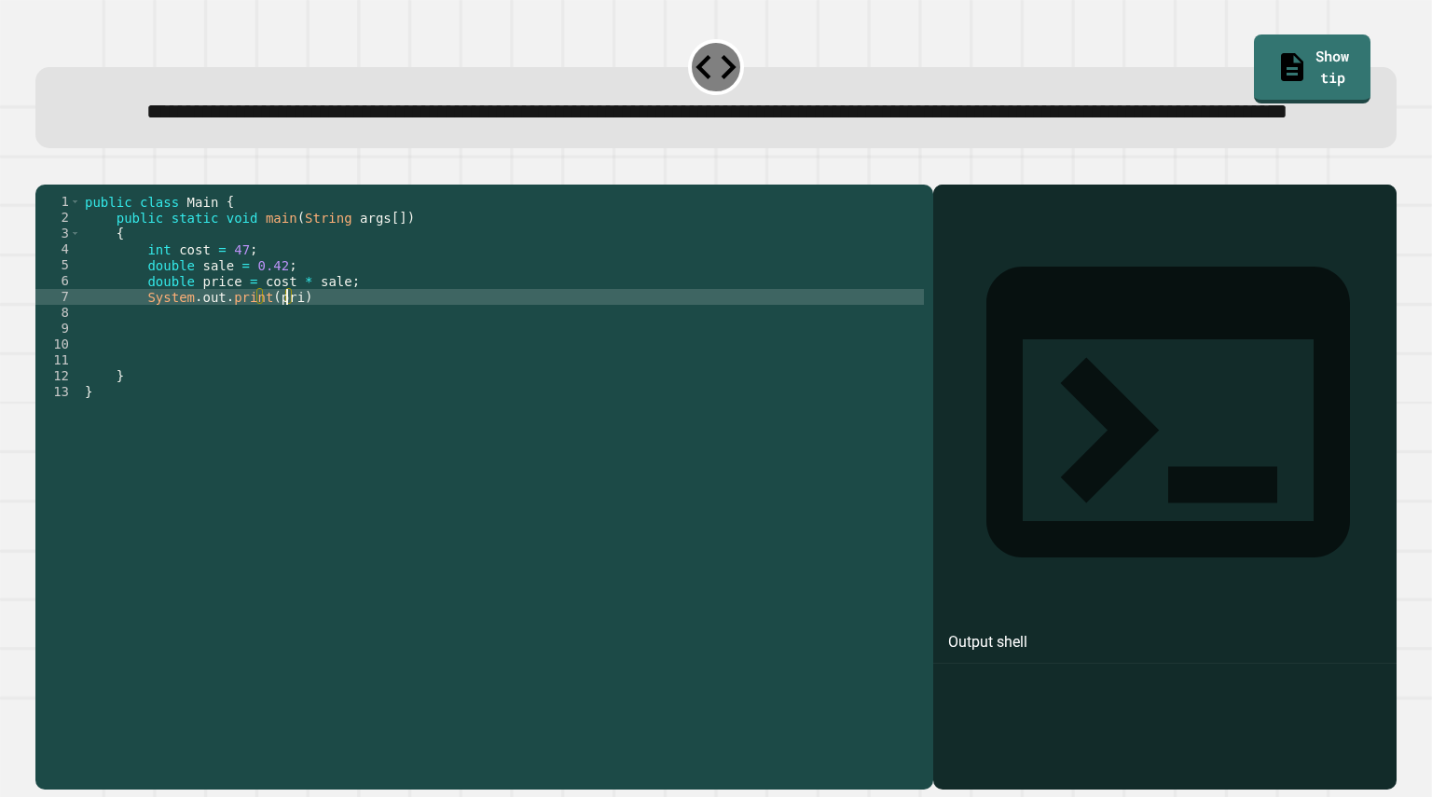
scroll to position [0, 15]
click at [342, 361] on div "public class Main { public static void main ( String args [ ]) { int cost = 47 …" at bounding box center [502, 447] width 843 height 507
click at [61, 187] on icon "button" at bounding box center [57, 180] width 10 height 13
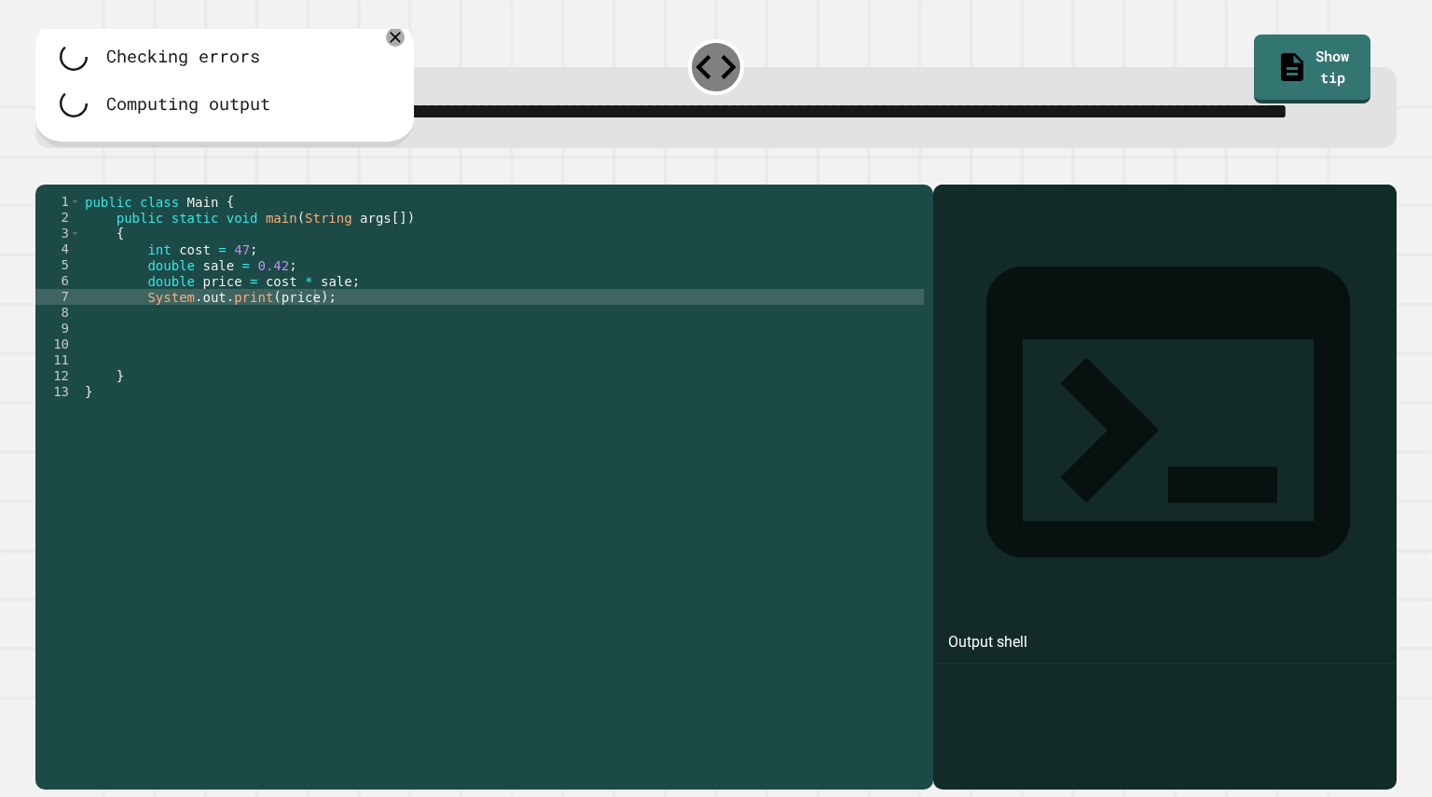
click at [61, 185] on div at bounding box center [715, 173] width 1360 height 22
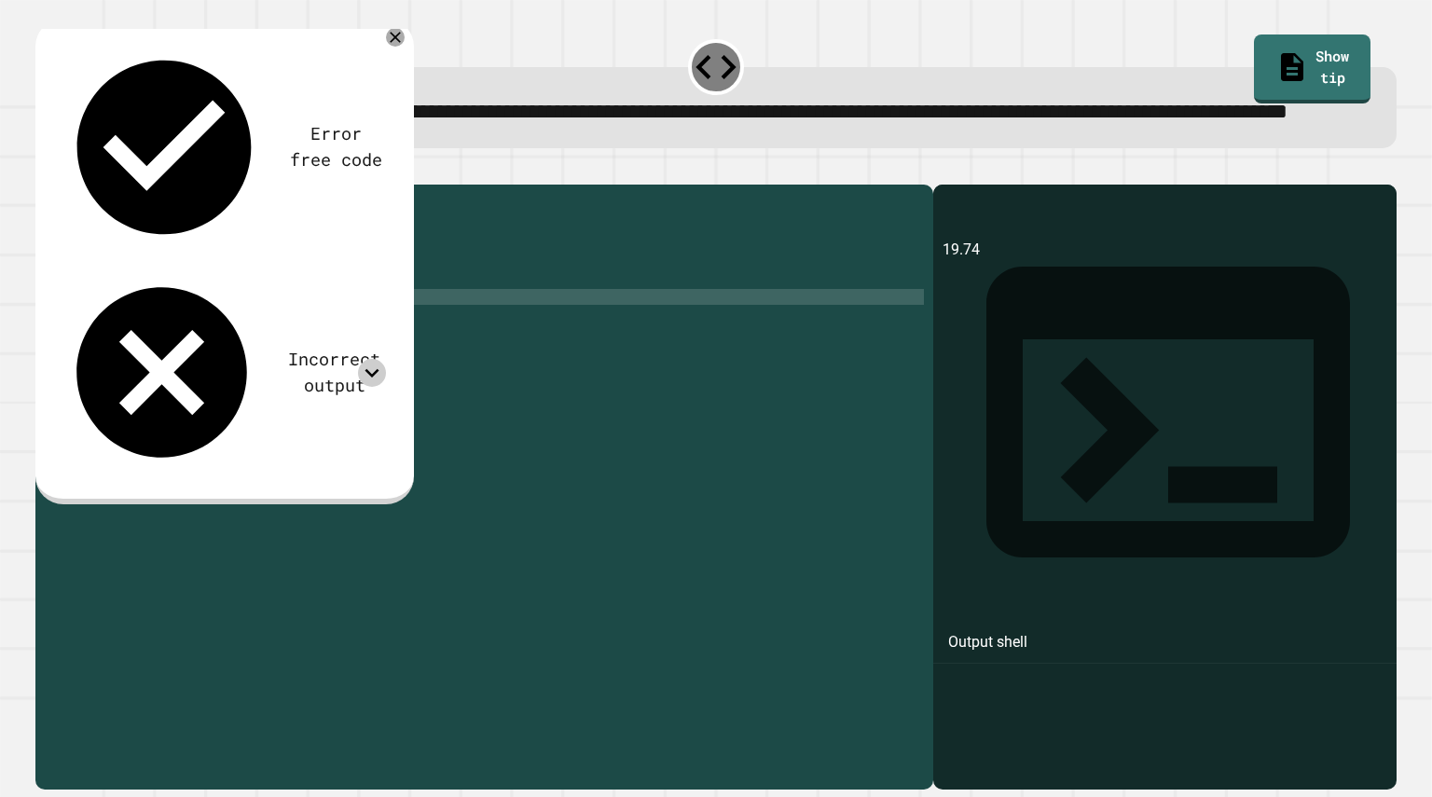
click at [369, 359] on icon at bounding box center [372, 373] width 28 height 28
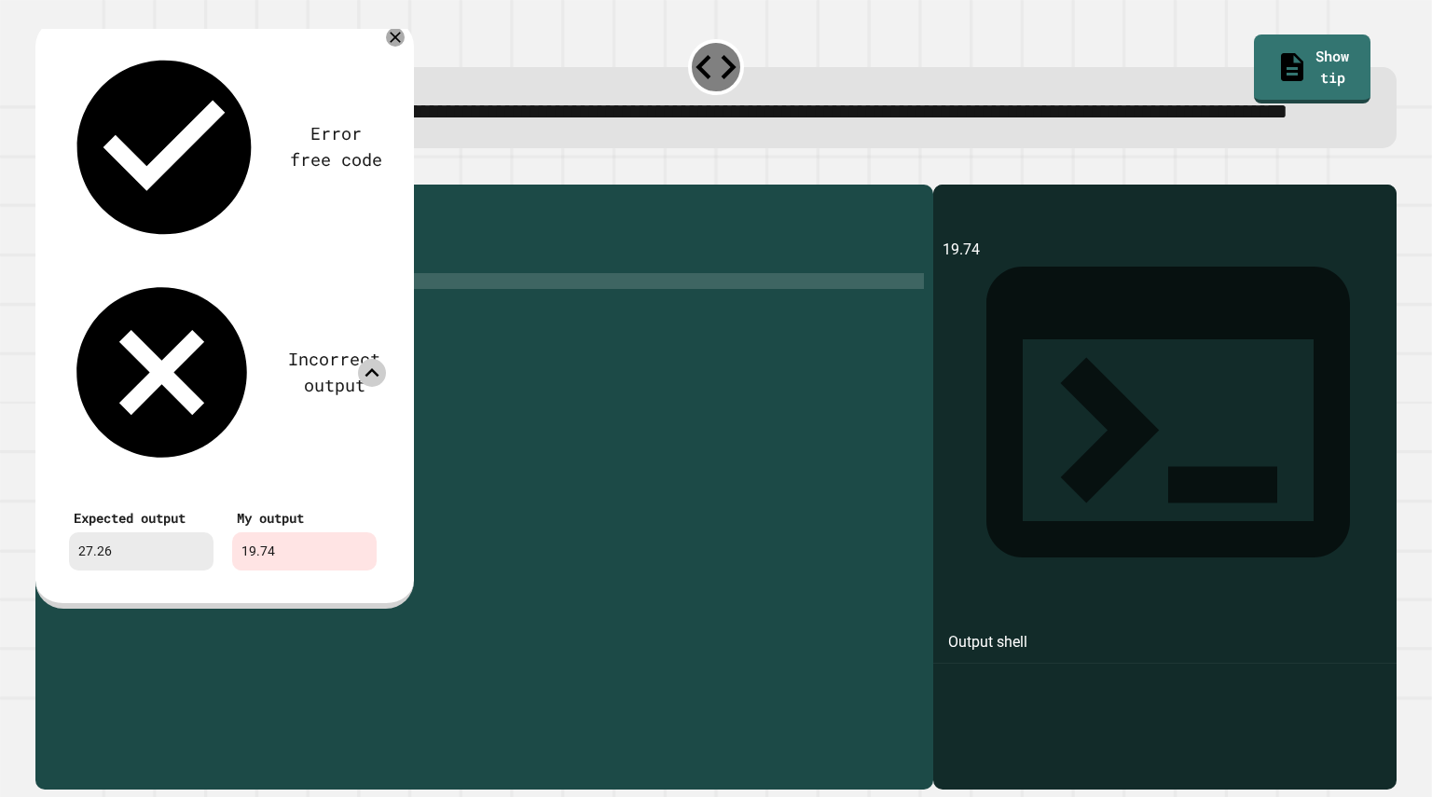
click at [328, 348] on div "public class Main { public static void main ( String args [ ]) { int cost = 47 …" at bounding box center [502, 447] width 843 height 507
type textarea "**********"
click at [352, 348] on div "public class Main { public static void main ( String args [ ]) { int cost = 47 …" at bounding box center [502, 447] width 843 height 507
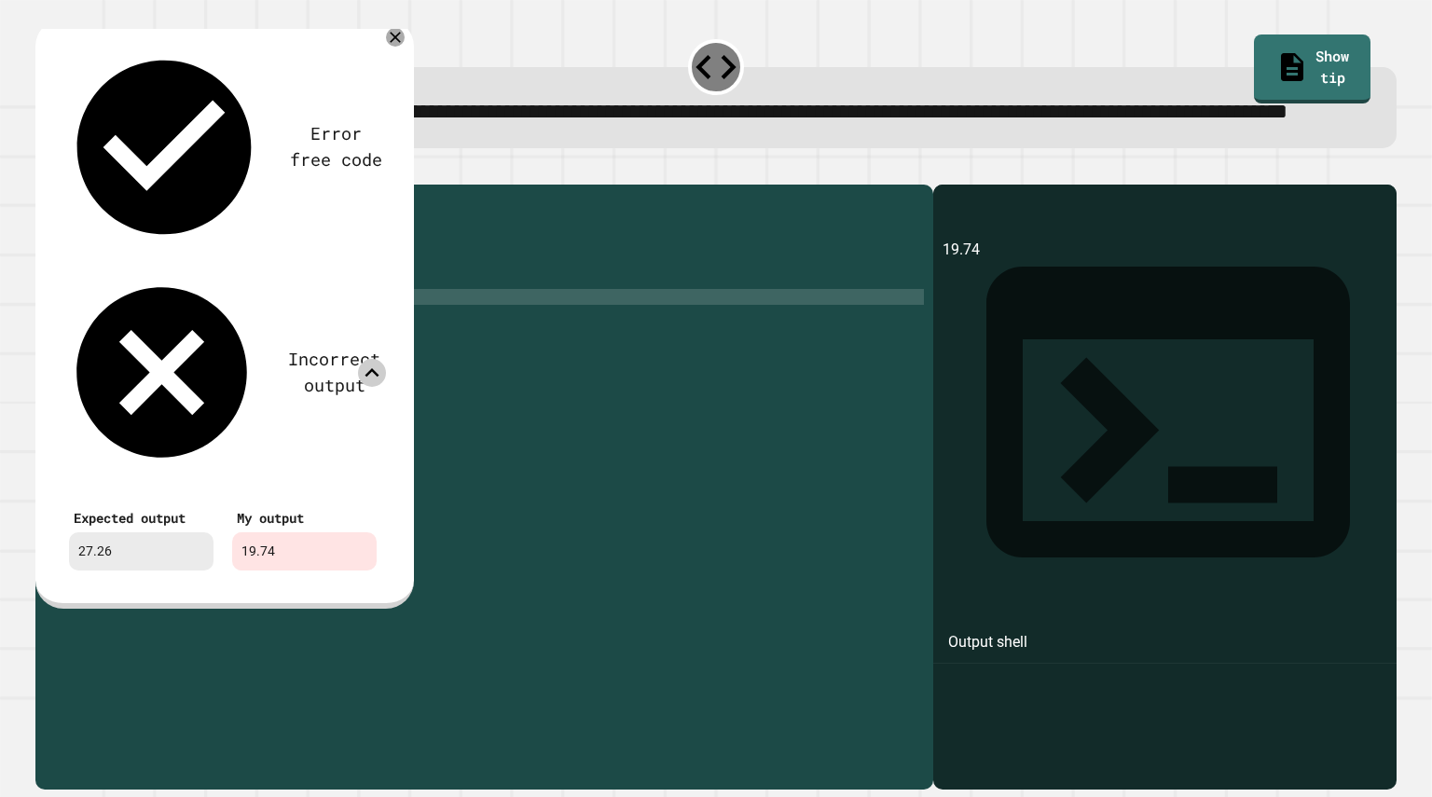
scroll to position [0, 18]
click at [299, 382] on div "public class Main { public static void main ( String args [ ]) { int cost = 47 …" at bounding box center [502, 447] width 843 height 507
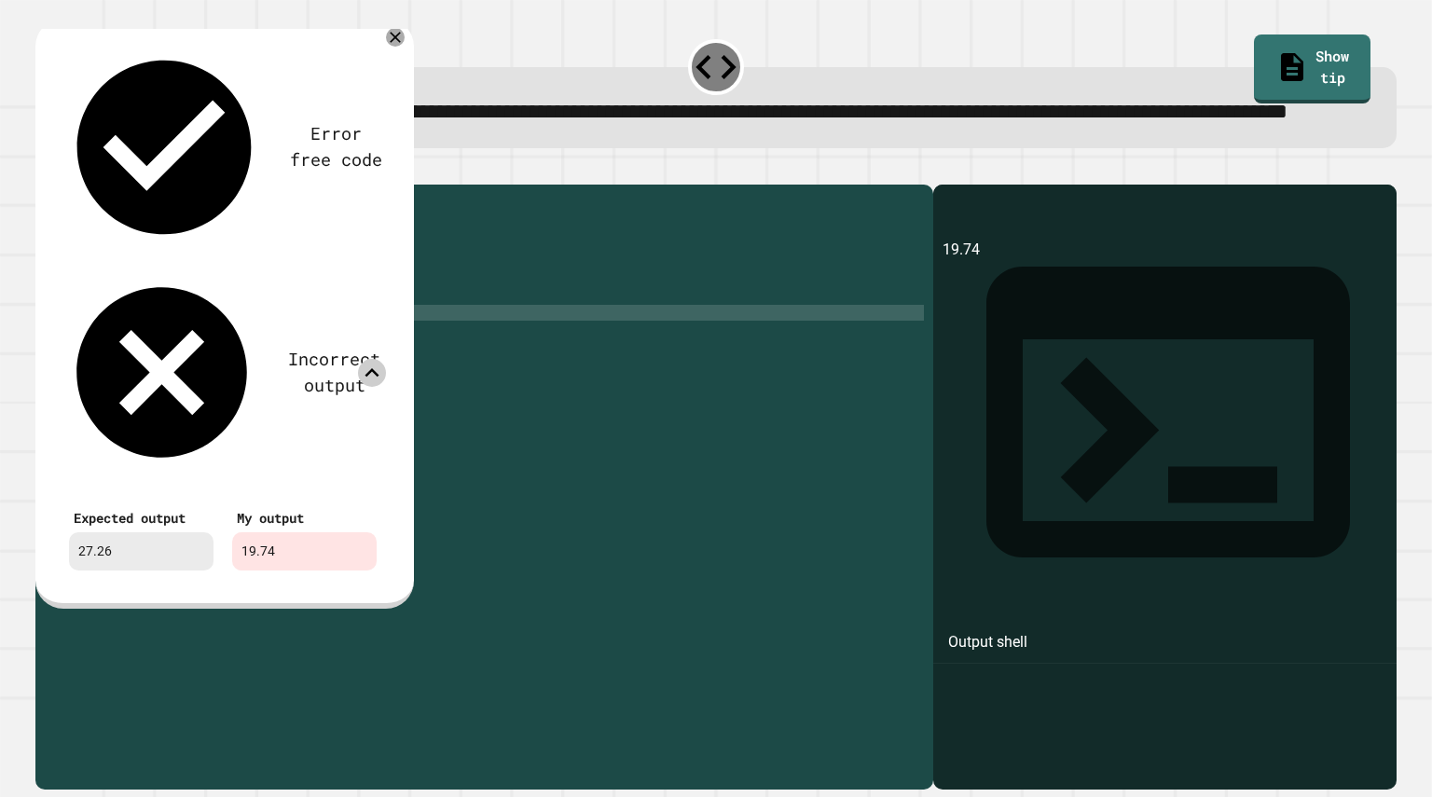
scroll to position [0, 16]
type textarea "**********"
click at [391, 48] on icon at bounding box center [395, 37] width 22 height 22
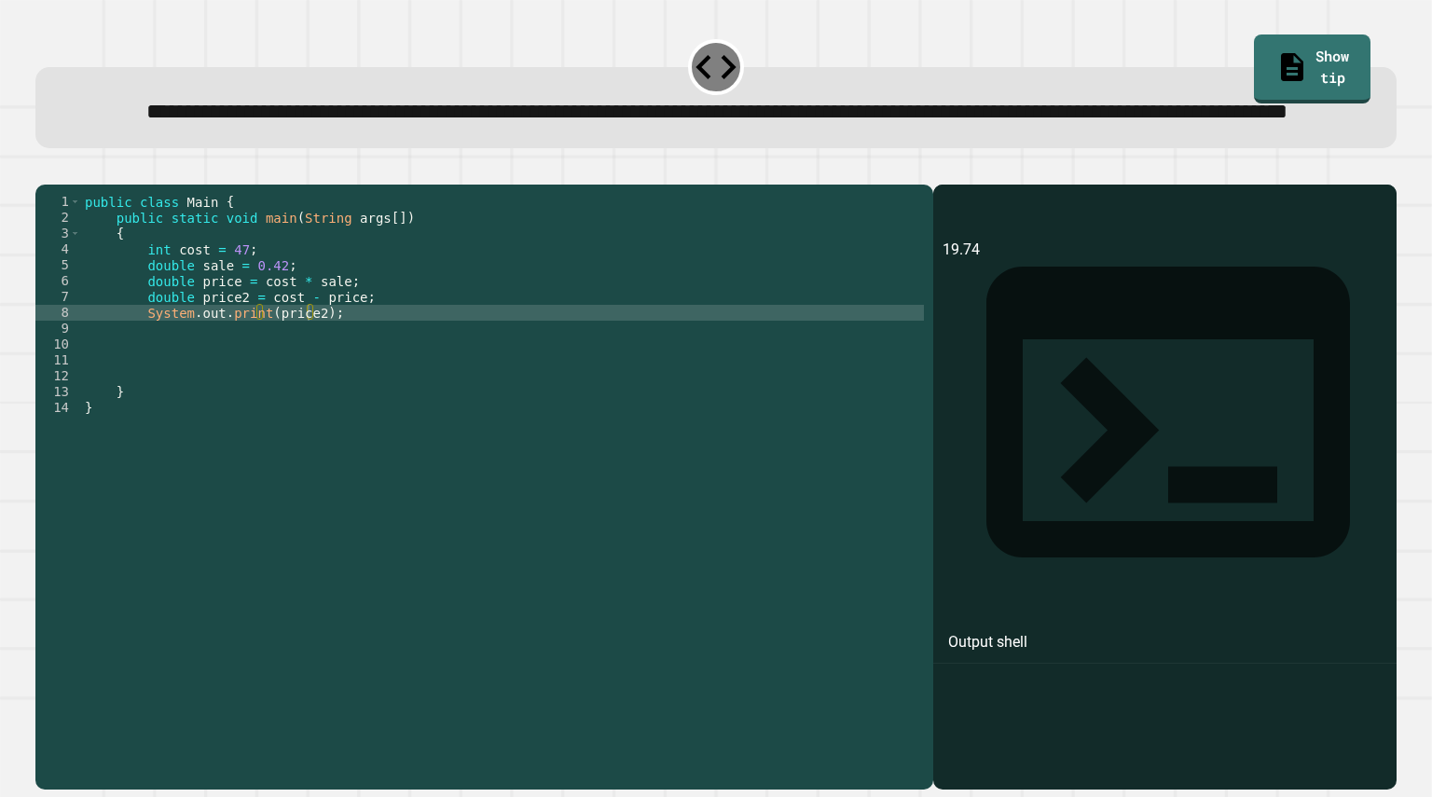
click at [45, 170] on button "button" at bounding box center [45, 170] width 0 height 0
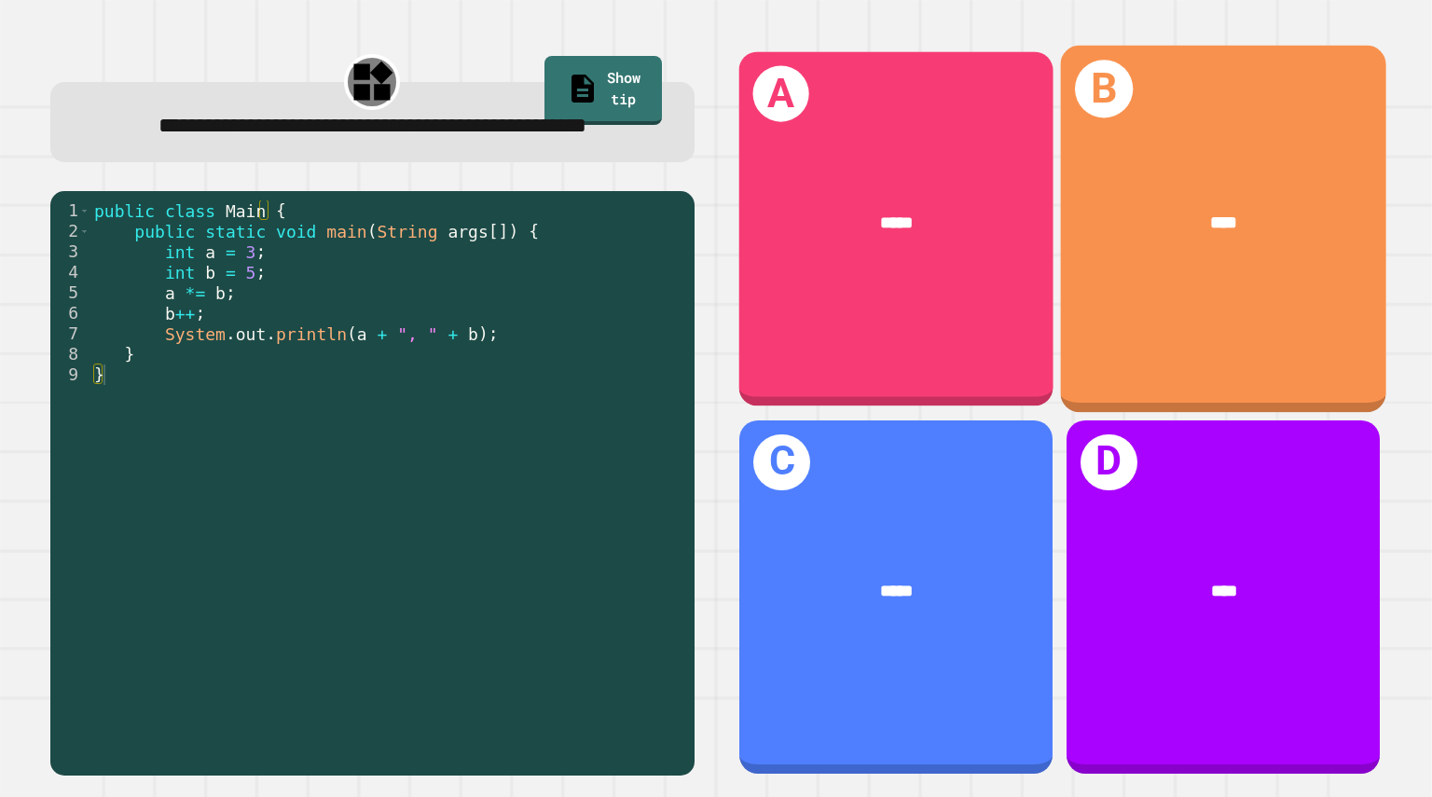
click at [938, 269] on div "A *****" at bounding box center [896, 228] width 314 height 354
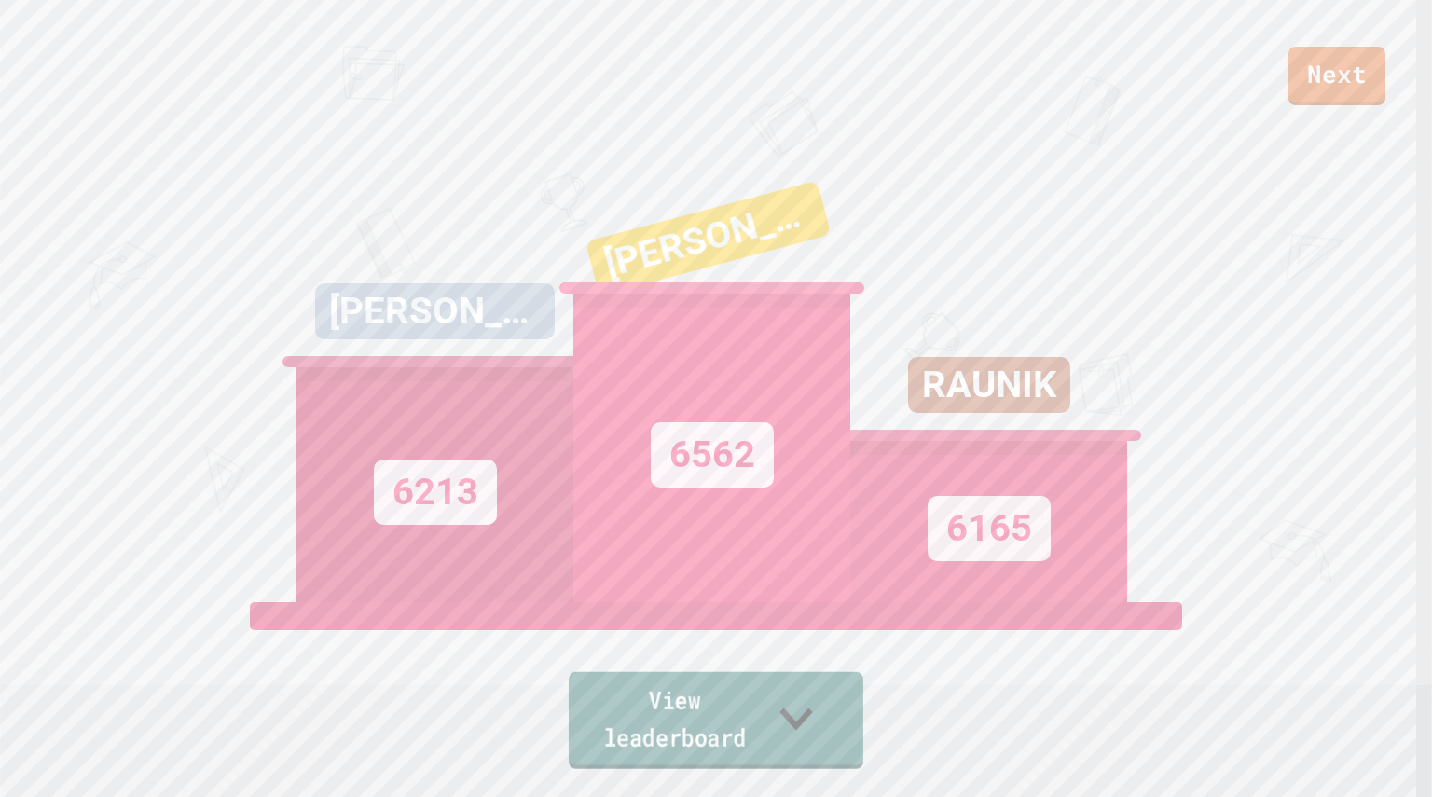
click at [829, 738] on icon at bounding box center [795, 718] width 65 height 74
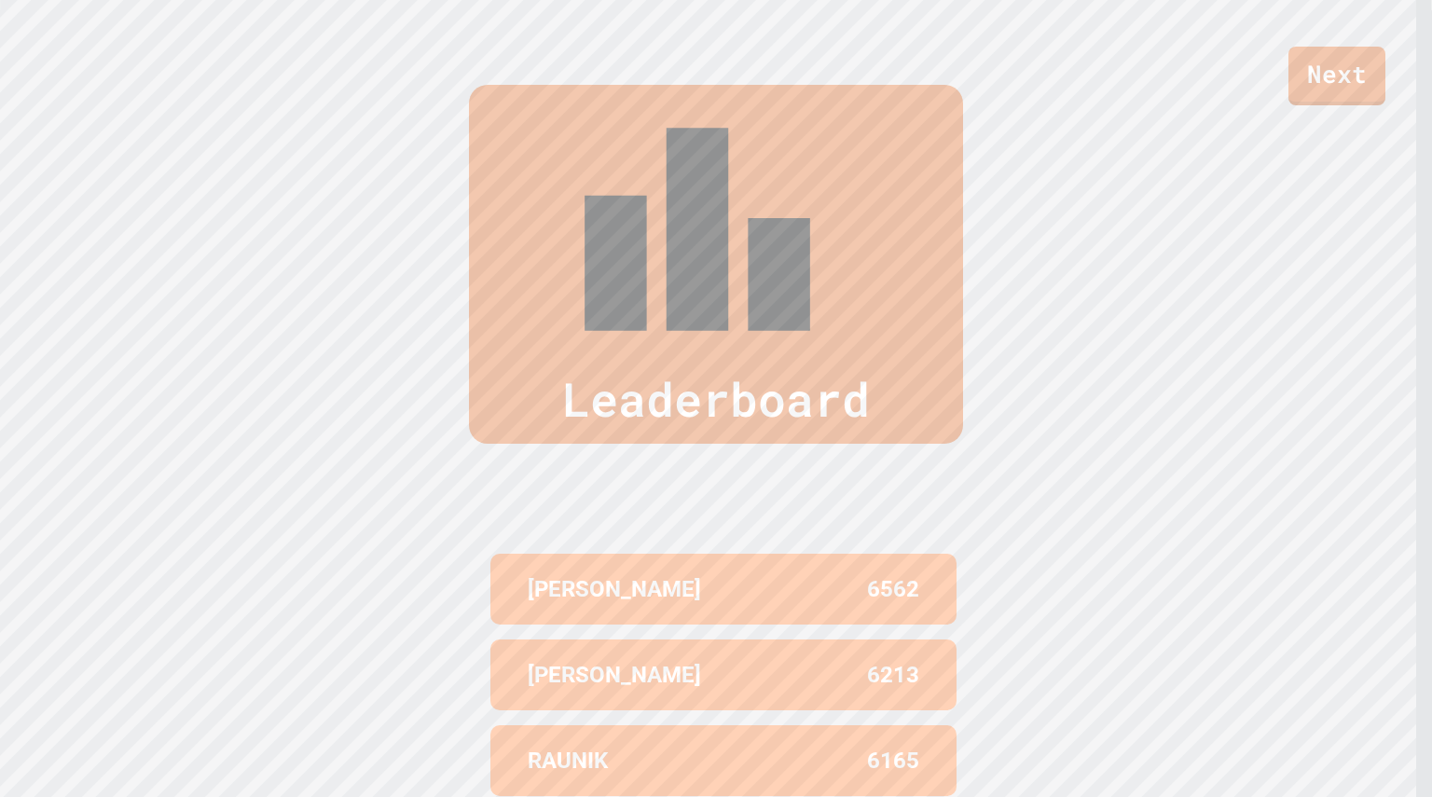
scroll to position [790, 0]
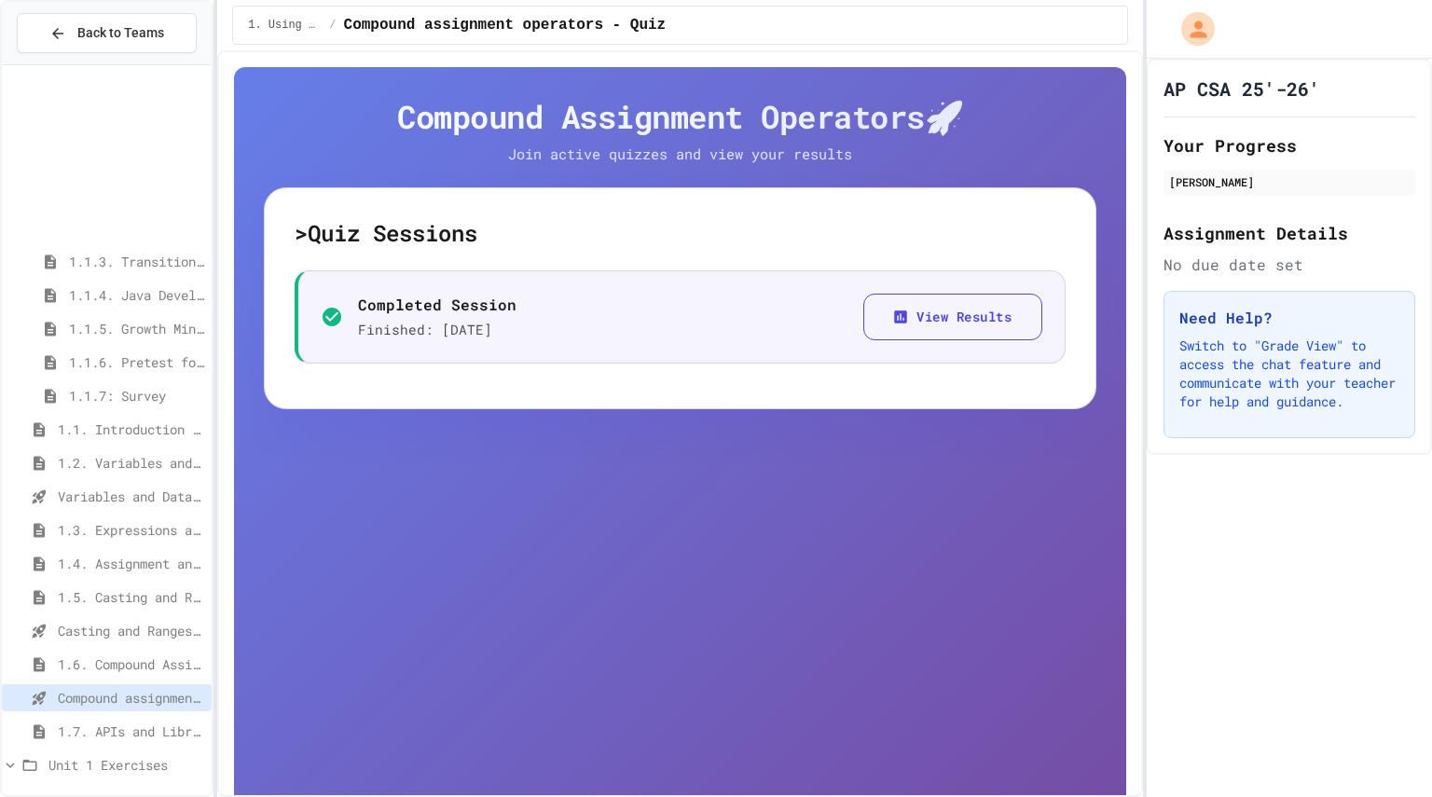
scroll to position [225, 0]
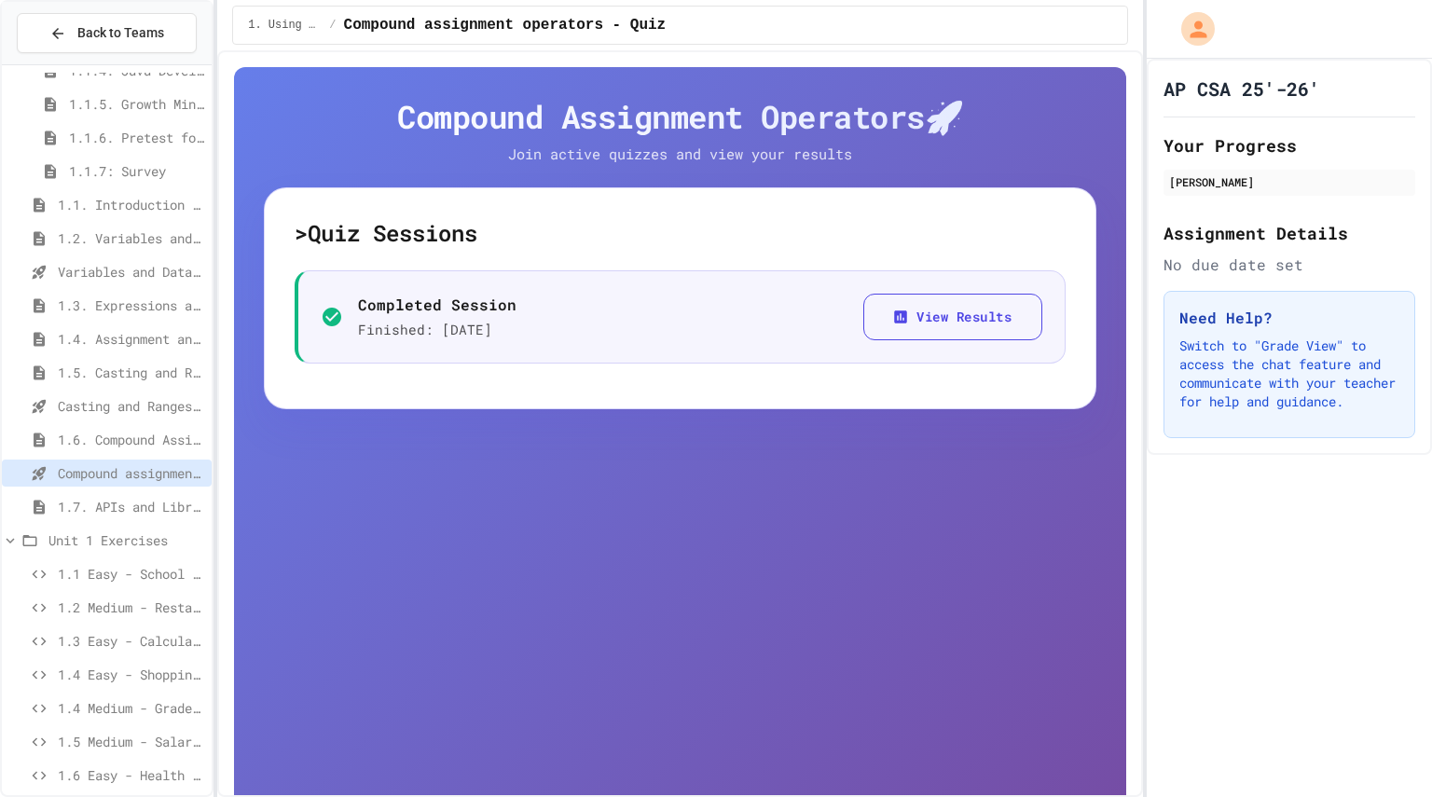
click at [120, 336] on span "1.4. Assignment and Input" at bounding box center [131, 339] width 146 height 20
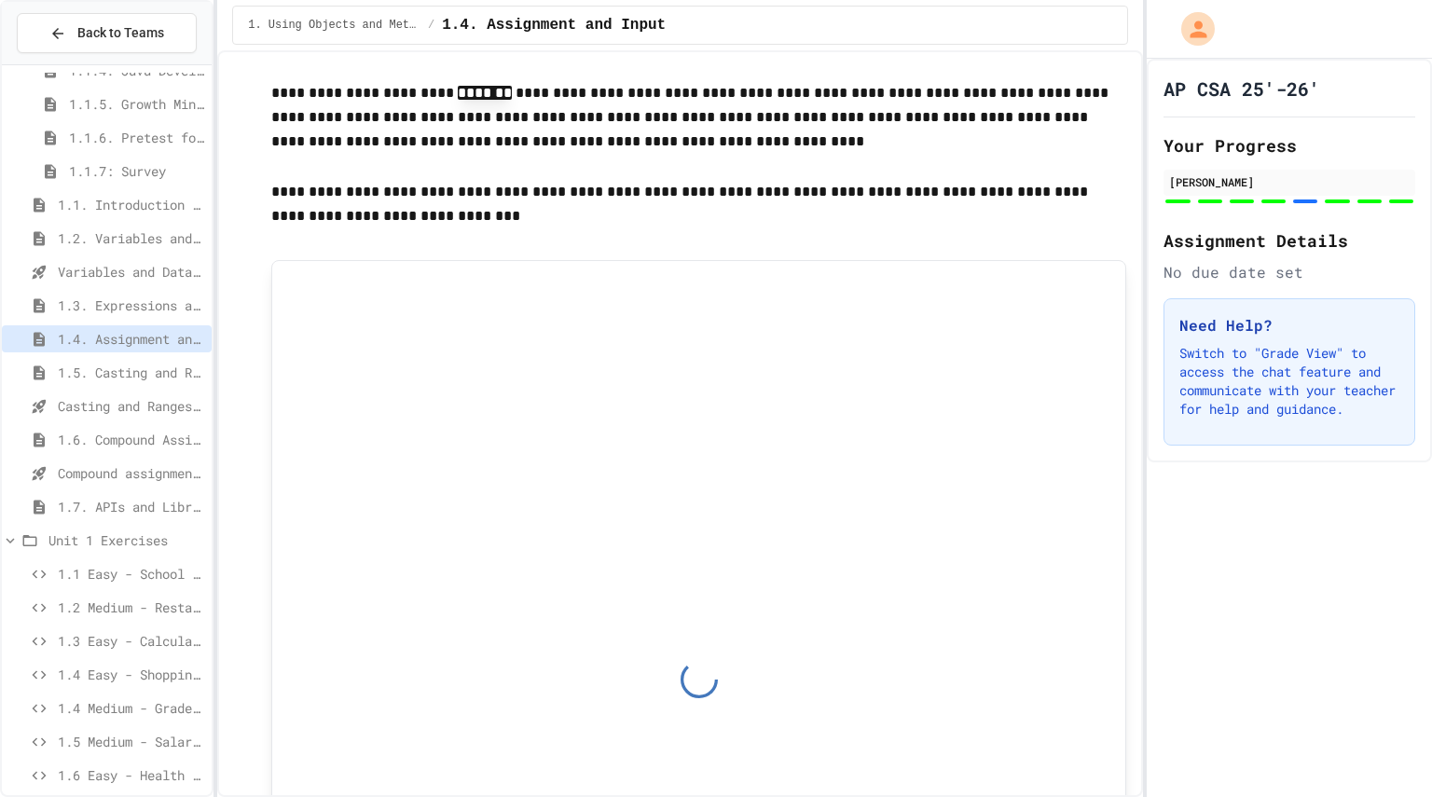
scroll to position [5838, 0]
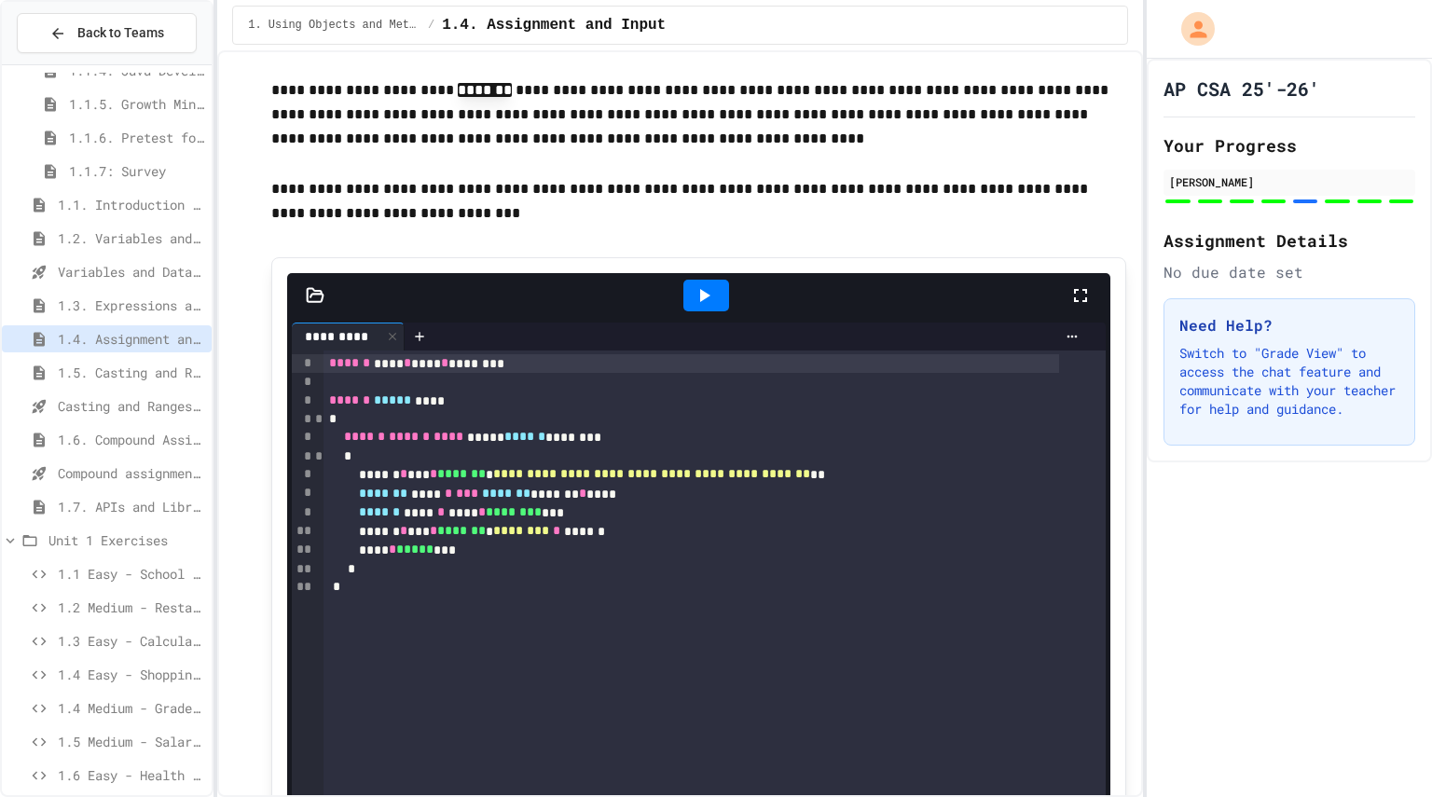
click at [77, 310] on span "1.3. Expressions and Output [New]" at bounding box center [131, 305] width 146 height 20
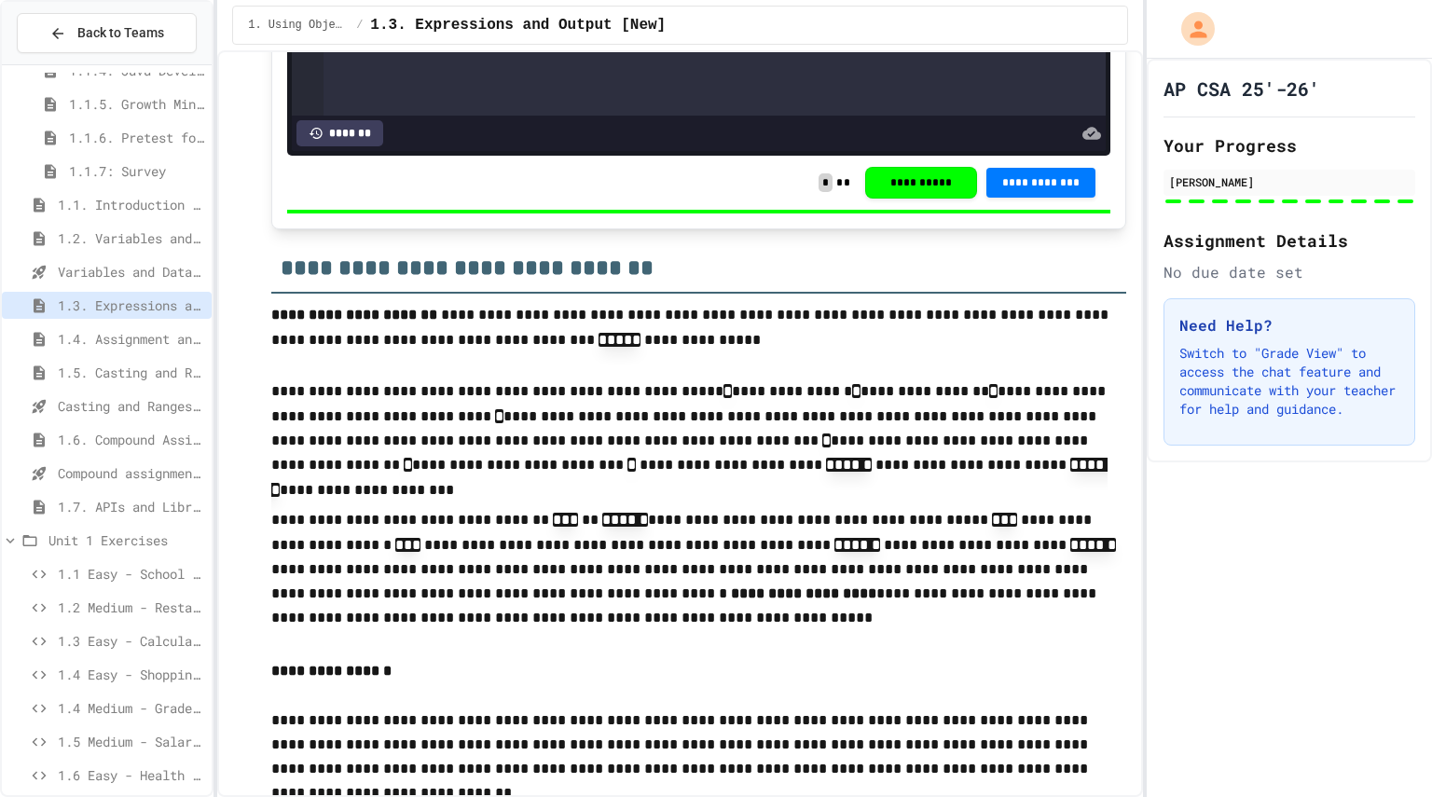
scroll to position [2186, 0]
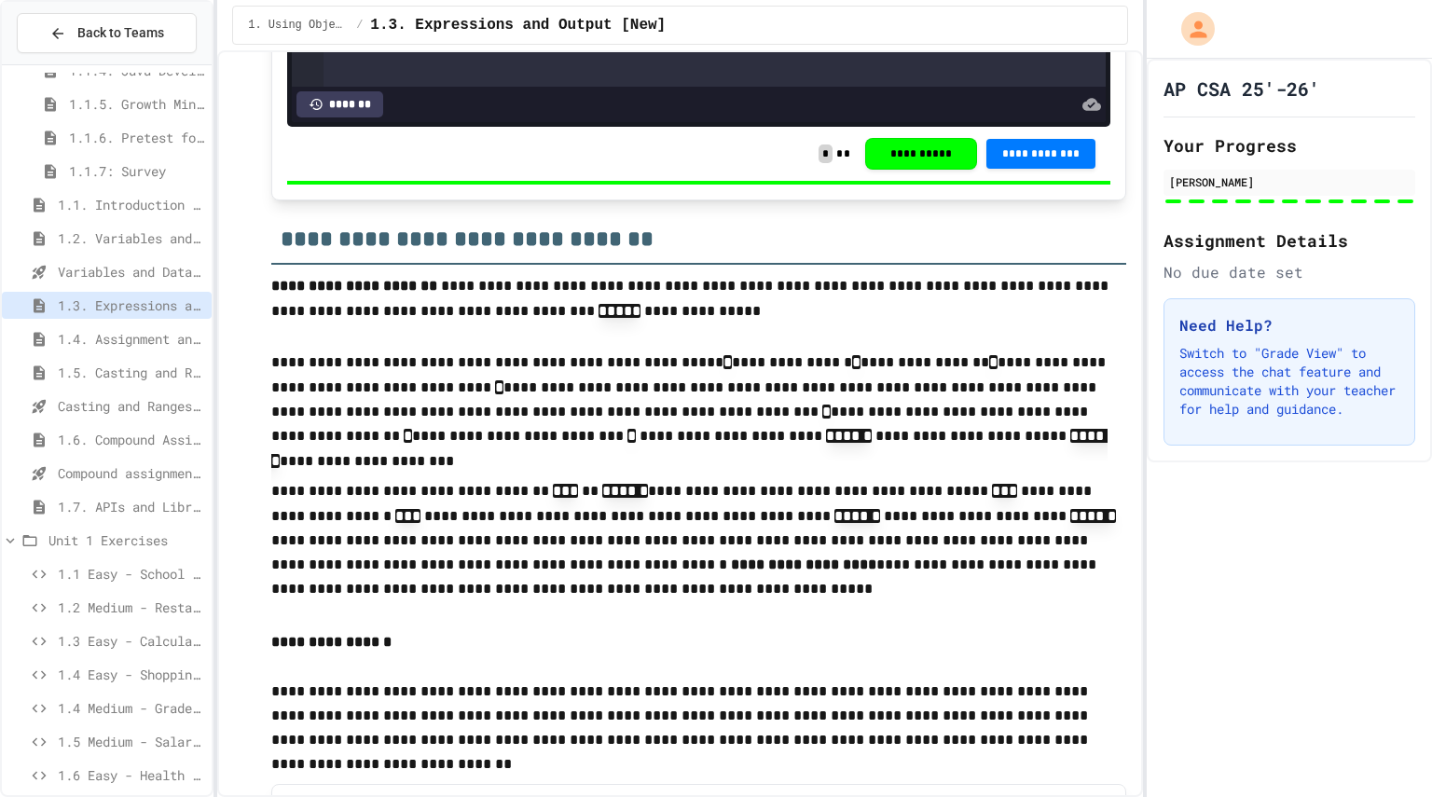
click at [142, 343] on span "1.4. Assignment and Input" at bounding box center [131, 339] width 146 height 20
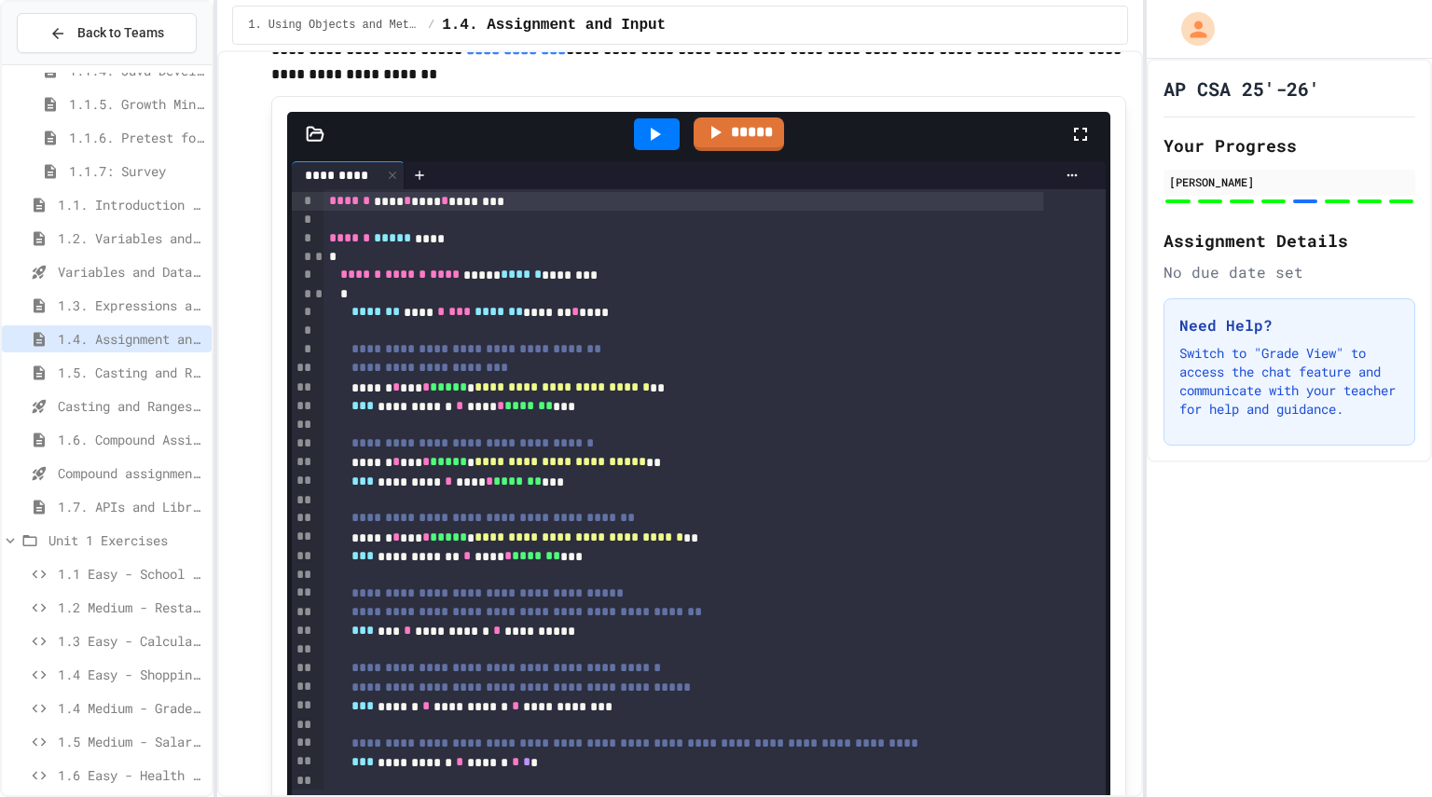
scroll to position [230, 0]
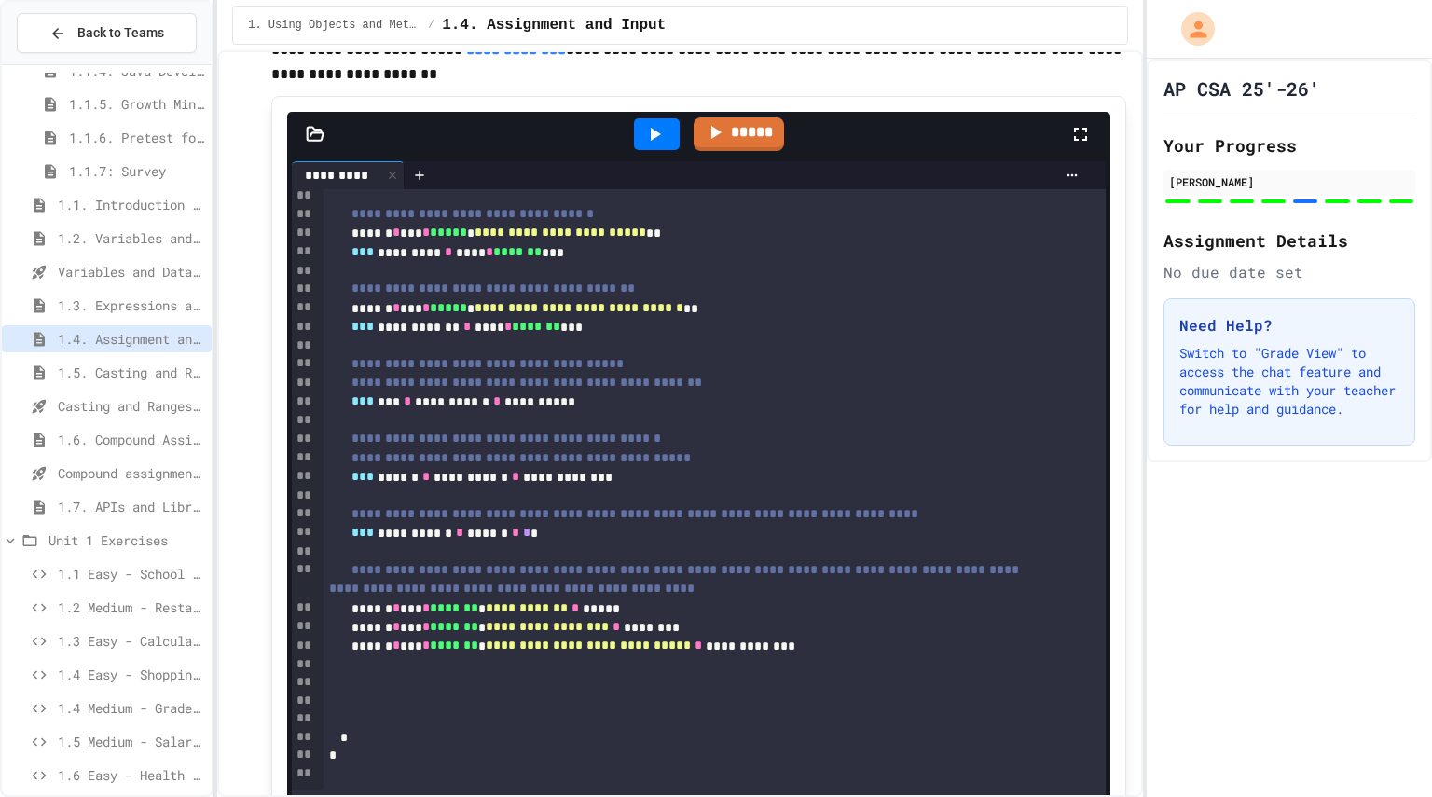
click at [135, 368] on span "1.5. Casting and Ranges of Values" at bounding box center [131, 373] width 146 height 20
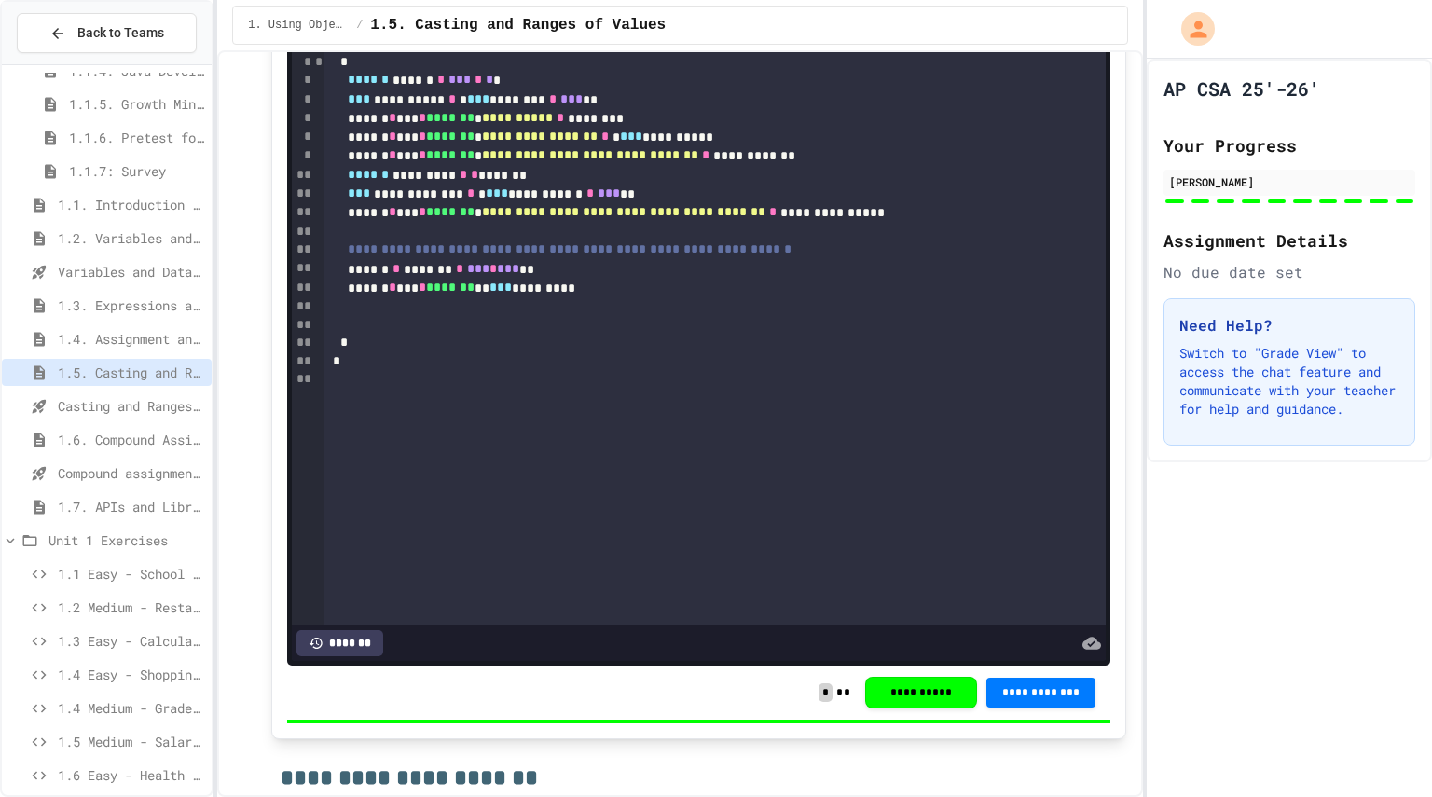
scroll to position [3206, 0]
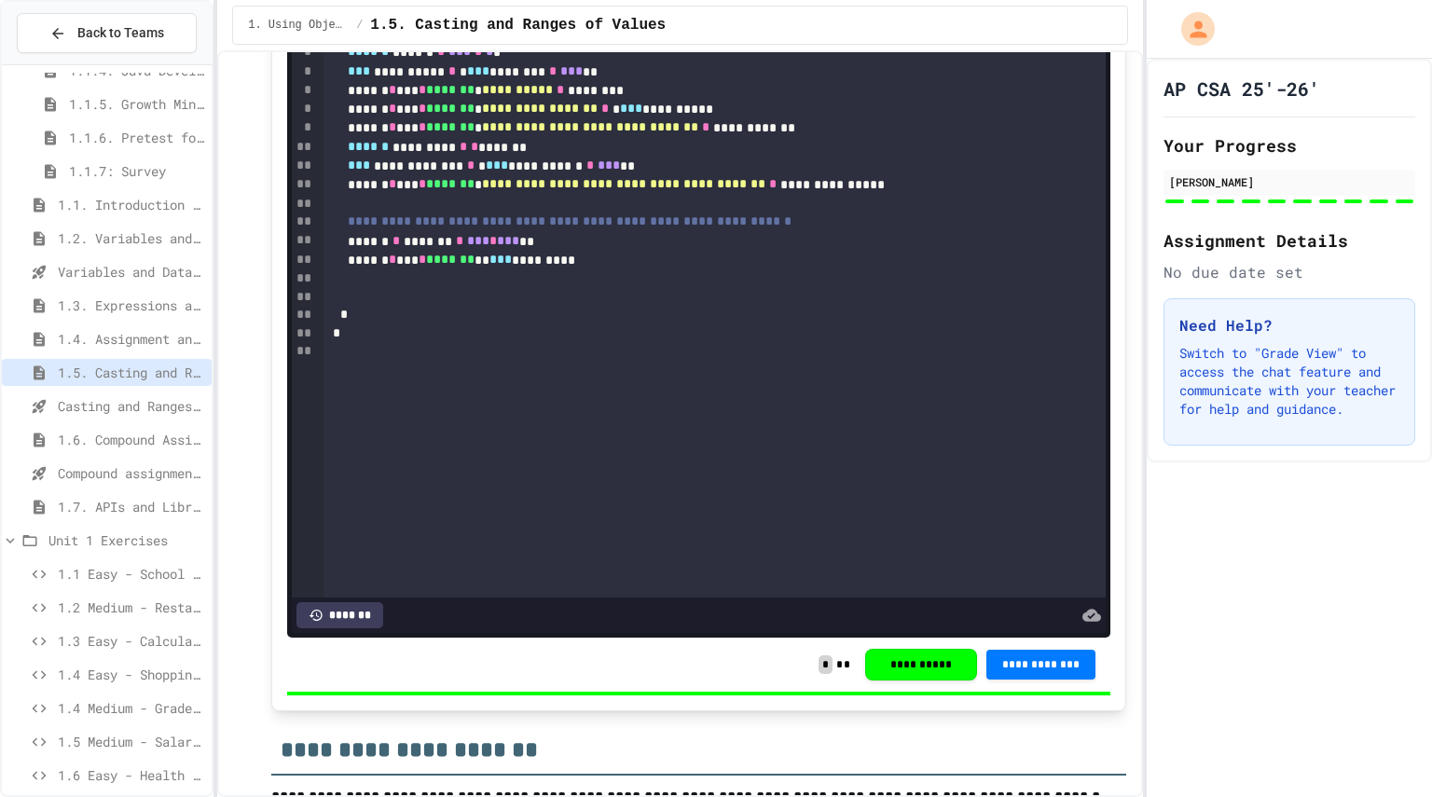
click at [625, 269] on div "****** * *** * ******* ** *** *********" at bounding box center [690, 260] width 735 height 19
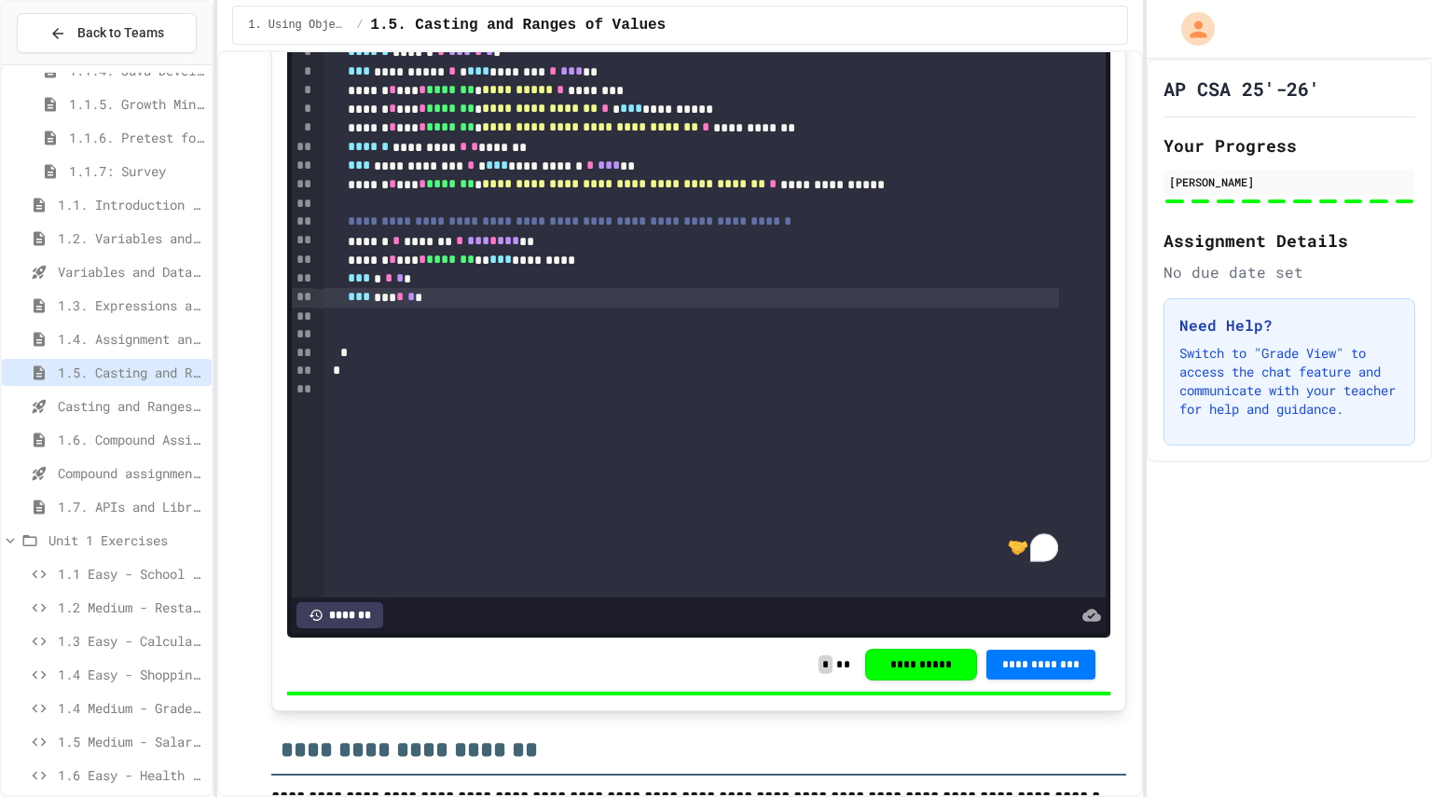
click at [391, 307] on div "*** *** * * *" at bounding box center [690, 297] width 735 height 19
click at [419, 307] on div "* ** * *" at bounding box center [690, 297] width 735 height 19
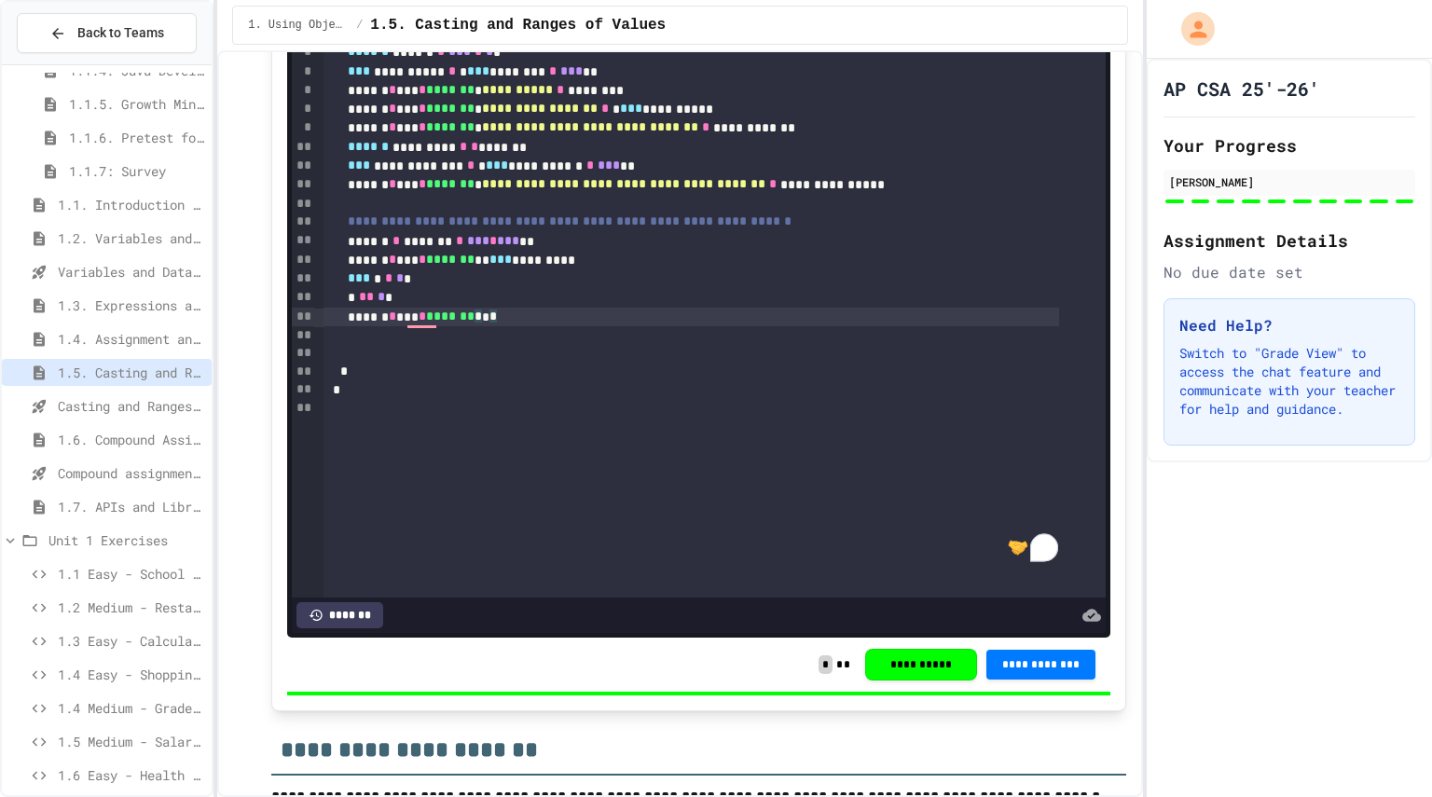
click at [572, 326] on div "****** * *** * ******* * * *" at bounding box center [690, 317] width 735 height 19
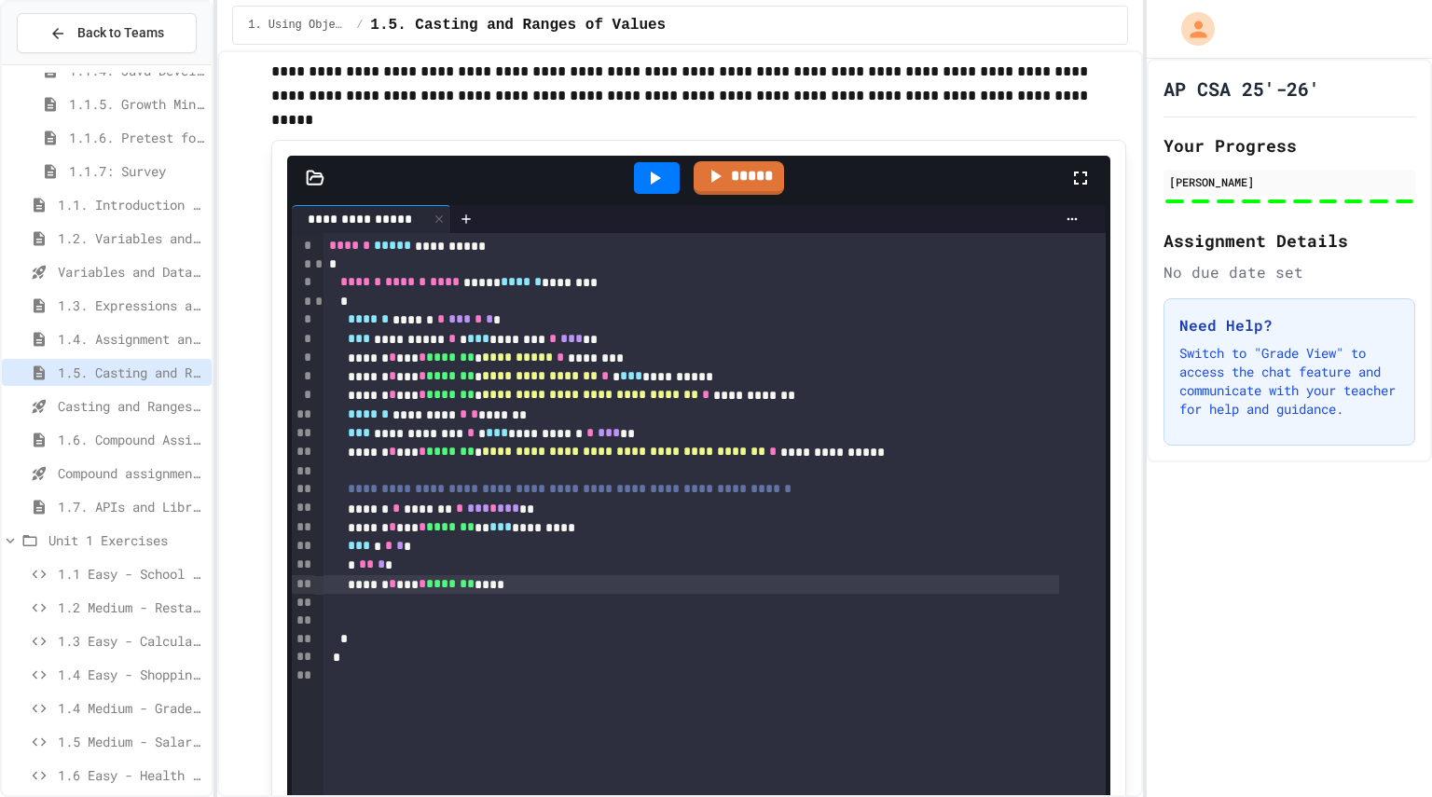
scroll to position [2937, 0]
click at [643, 190] on icon at bounding box center [654, 179] width 22 height 22
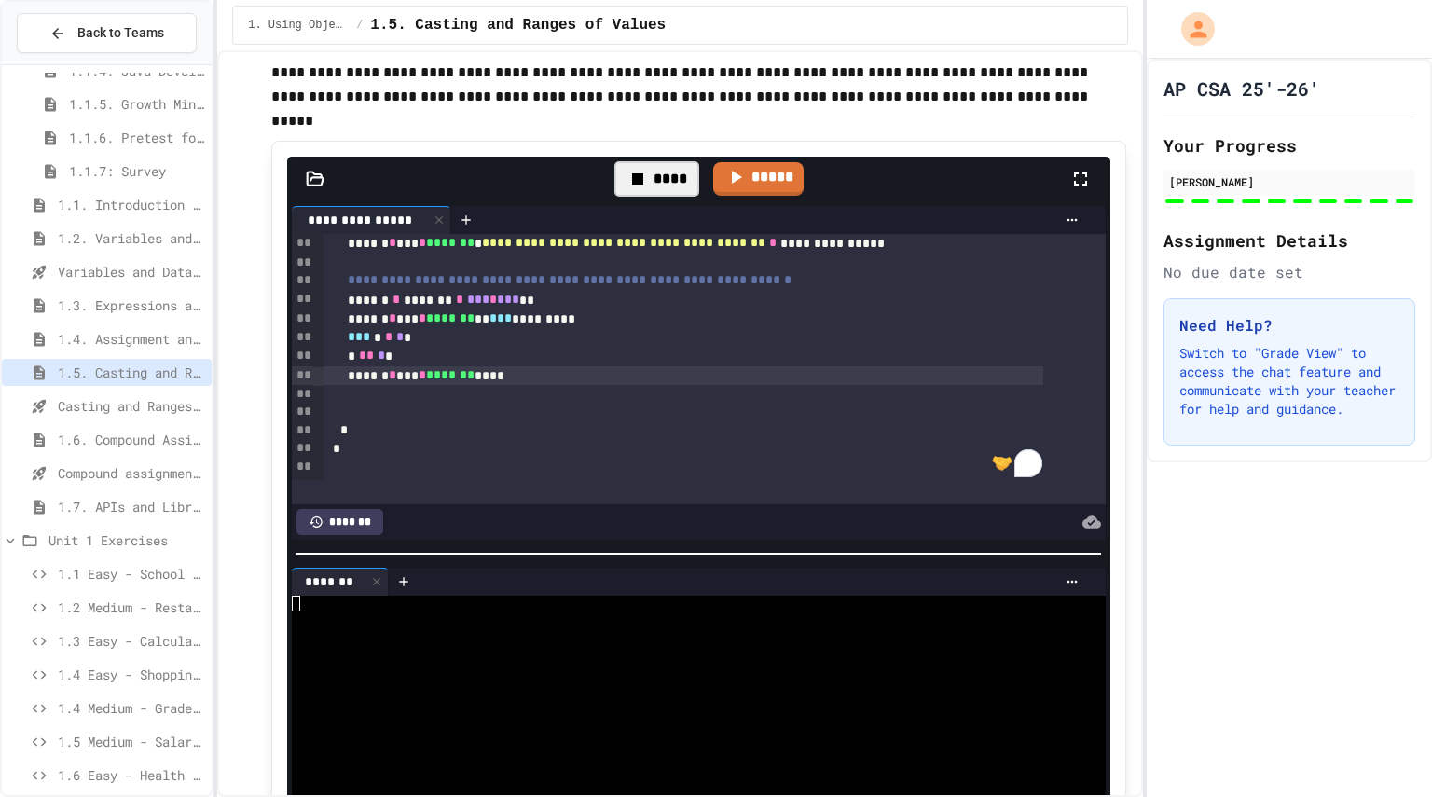
scroll to position [211, 0]
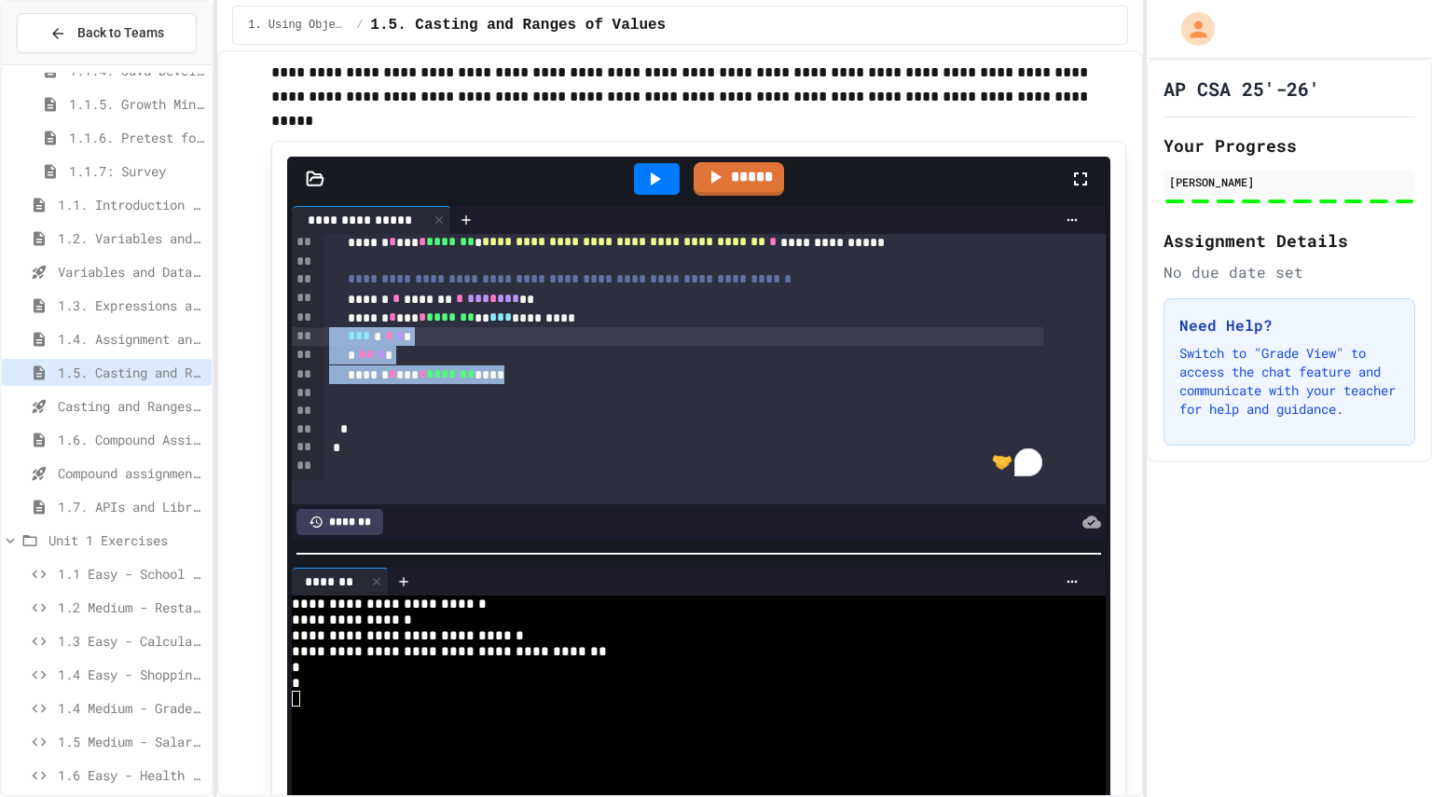
drag, startPoint x: 559, startPoint y: 390, endPoint x: 322, endPoint y: 360, distance: 239.6
click at [322, 360] on div "**********" at bounding box center [675, 357] width 766 height 247
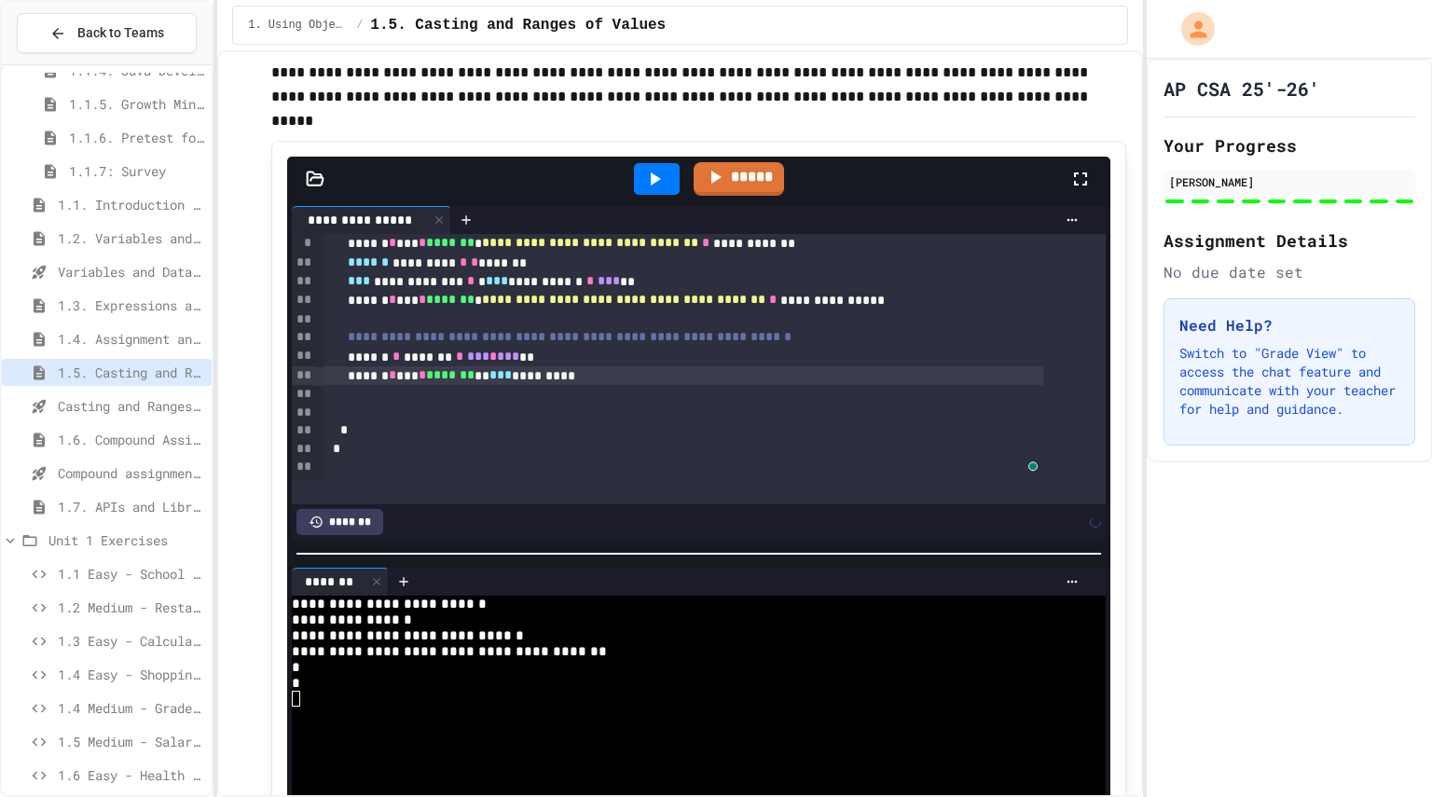
scroll to position [153, 0]
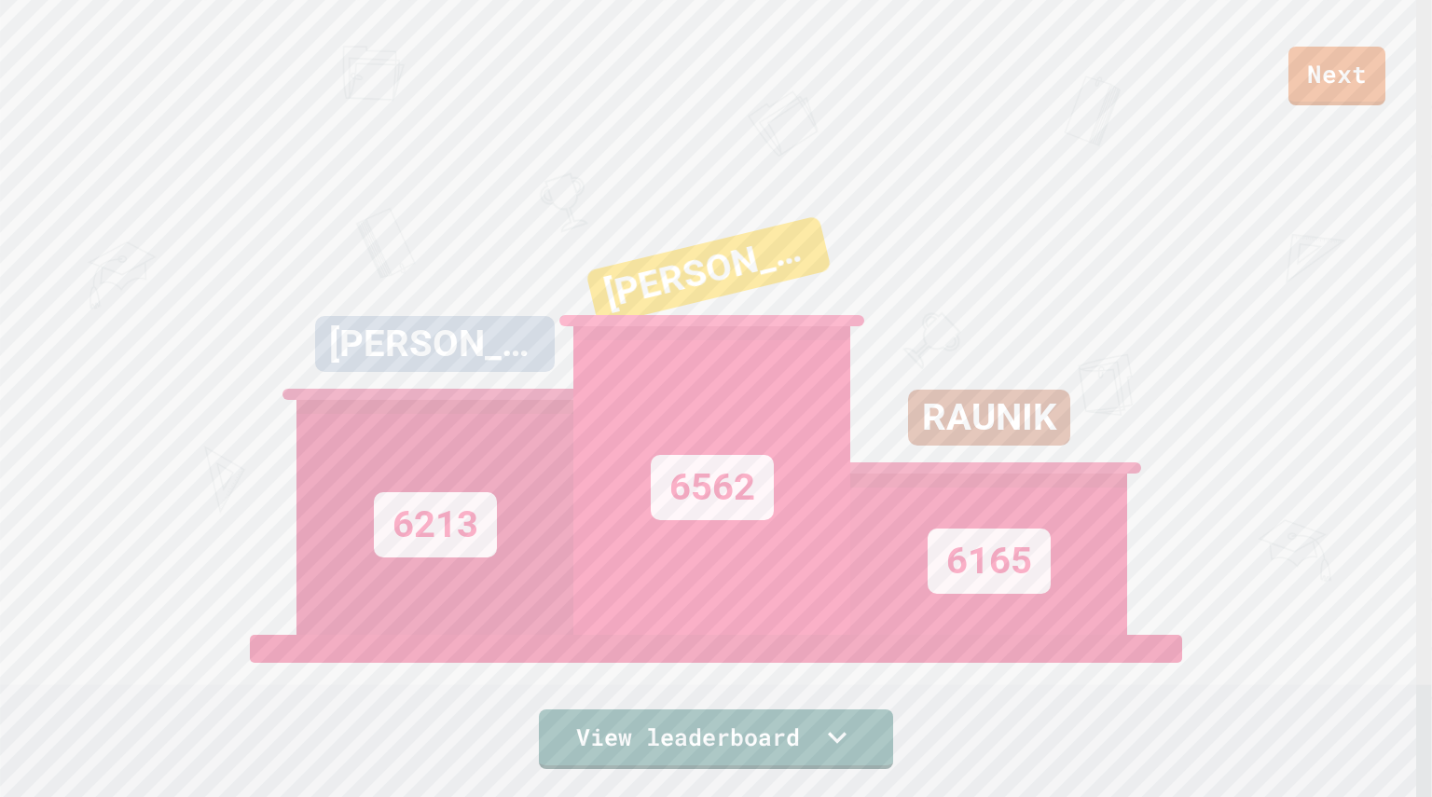
scroll to position [790, 0]
